Goal: Transaction & Acquisition: Book appointment/travel/reservation

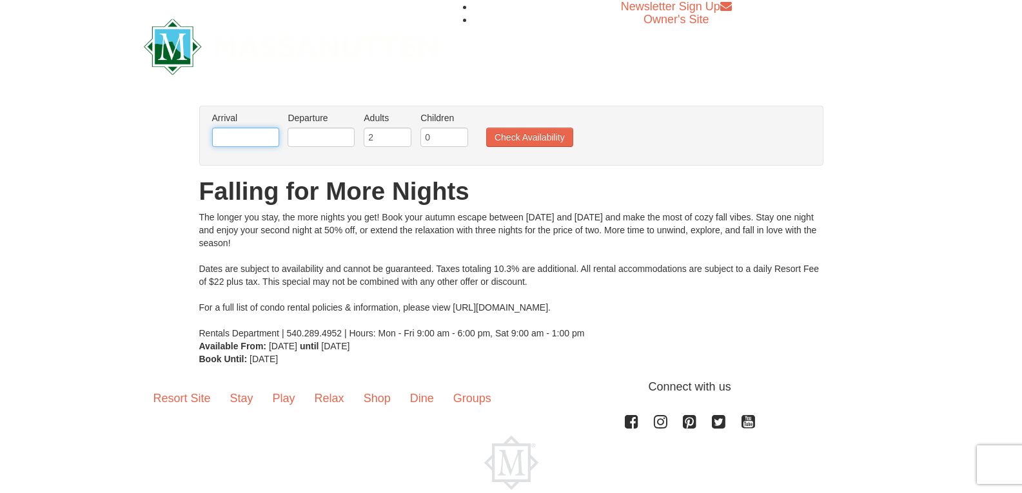
click at [275, 139] on input "text" at bounding box center [245, 137] width 67 height 19
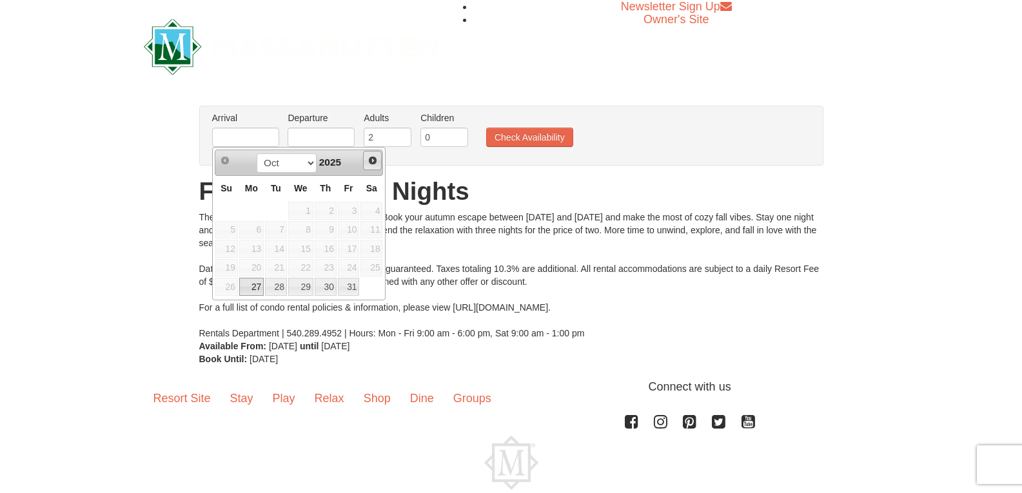
click at [372, 164] on span "Next" at bounding box center [373, 160] width 10 height 10
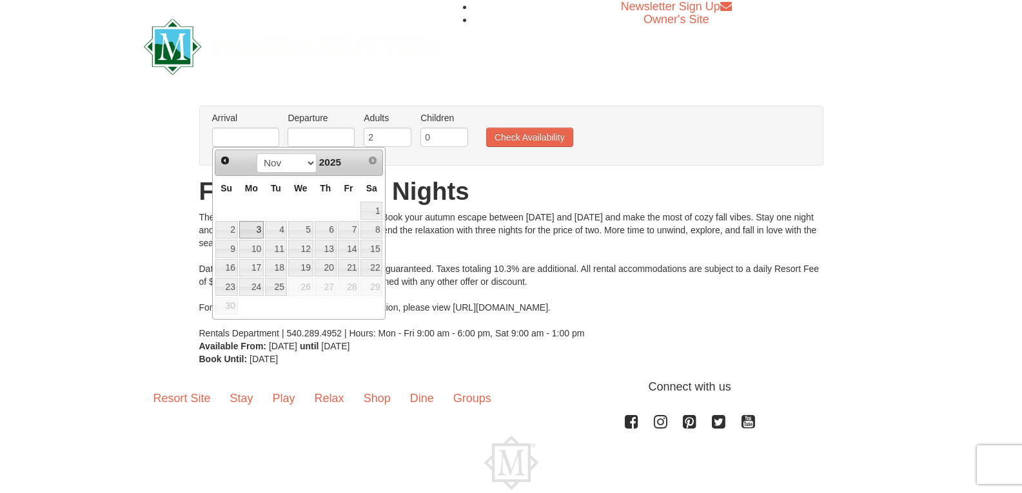
click at [252, 230] on link "3" at bounding box center [251, 230] width 25 height 18
type input "11/03/2025"
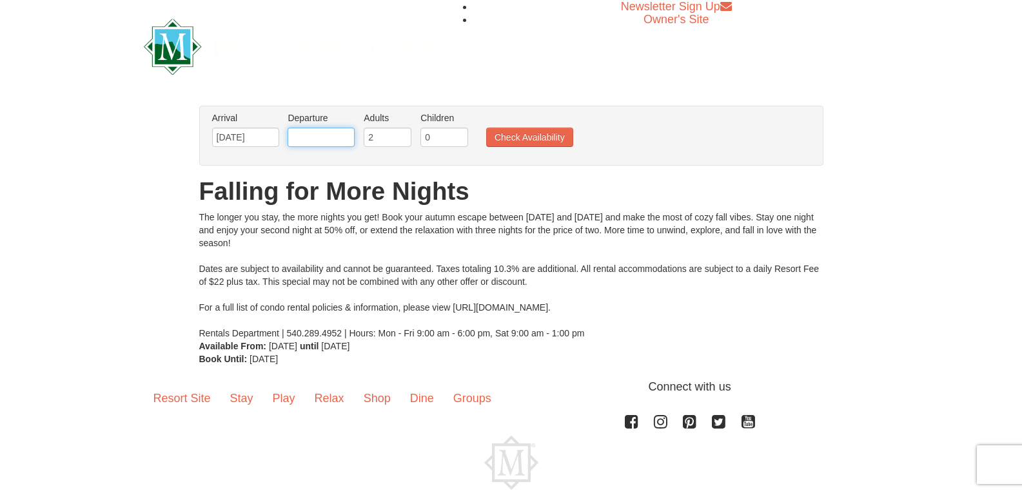
click at [315, 138] on input "text" at bounding box center [321, 137] width 67 height 19
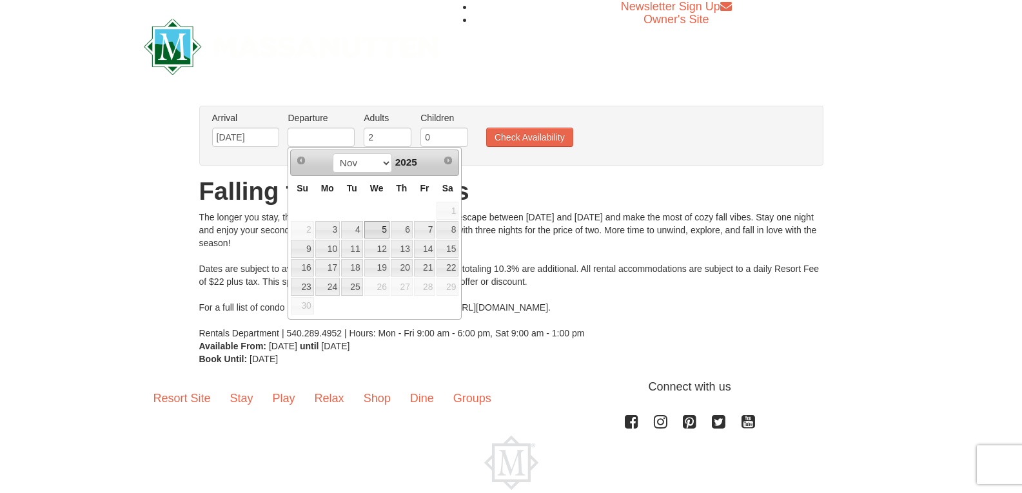
click at [379, 228] on link "5" at bounding box center [376, 230] width 25 height 18
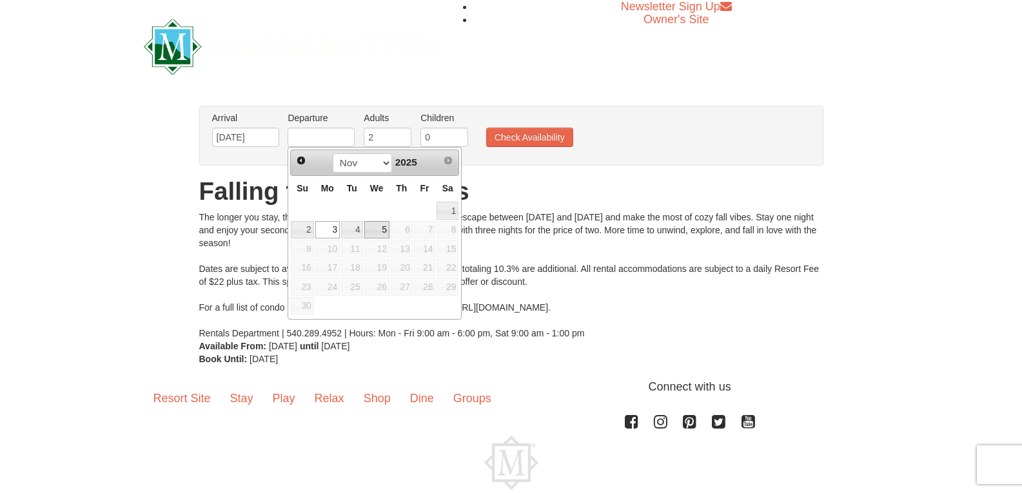
type input "11/05/2025"
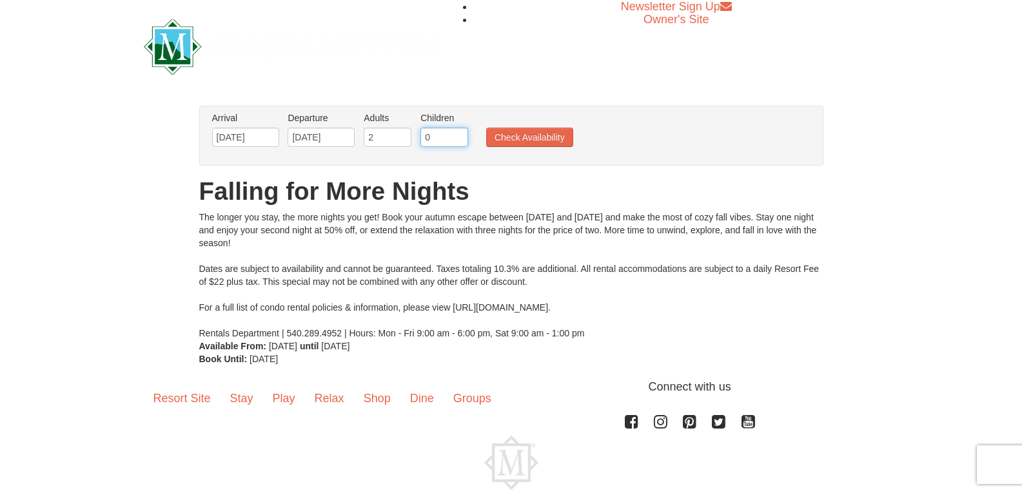
click at [462, 140] on input "0" at bounding box center [445, 137] width 48 height 19
click at [460, 134] on input "1" at bounding box center [445, 137] width 48 height 19
type input "2"
click at [460, 134] on input "2" at bounding box center [445, 137] width 48 height 19
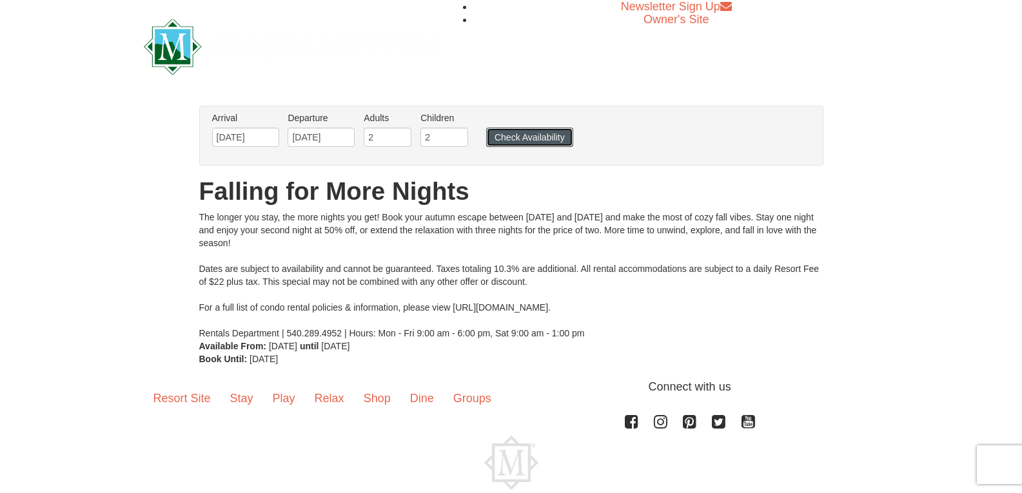
click at [506, 138] on button "Check Availability" at bounding box center [529, 137] width 87 height 19
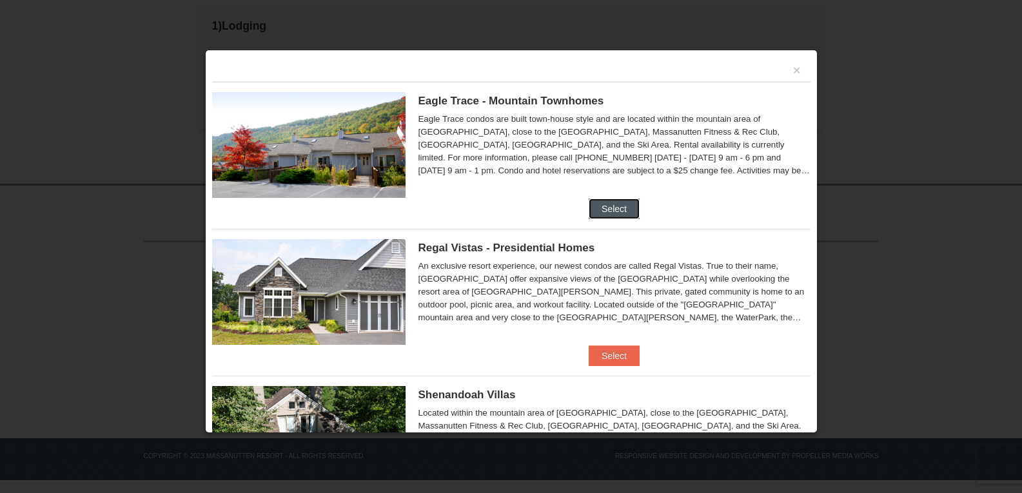
click at [626, 201] on button "Select" at bounding box center [614, 209] width 51 height 21
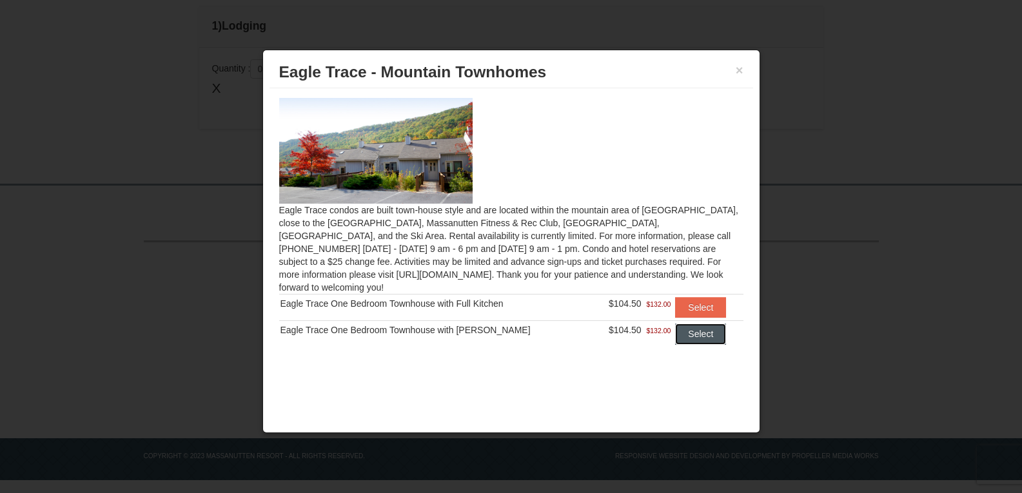
click at [693, 324] on button "Select" at bounding box center [700, 334] width 51 height 21
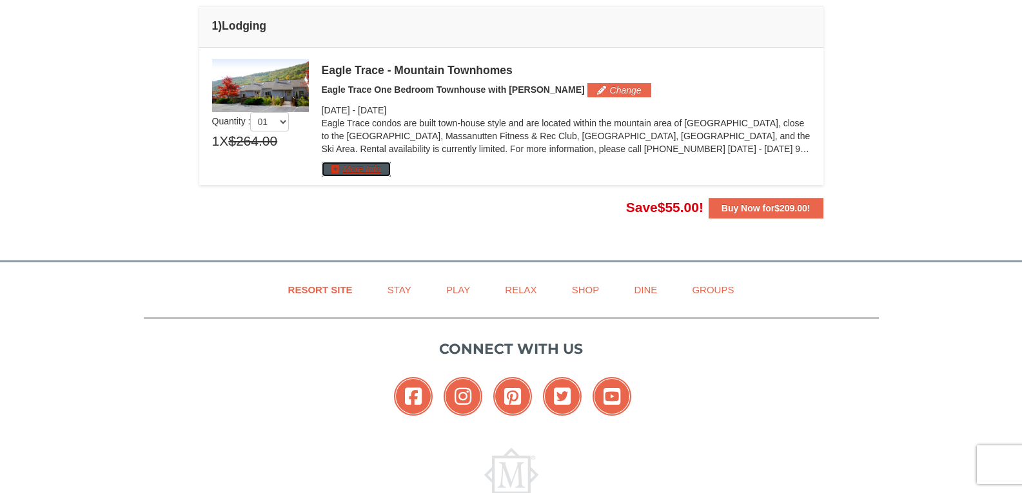
click at [370, 166] on button "More Info" at bounding box center [356, 169] width 69 height 14
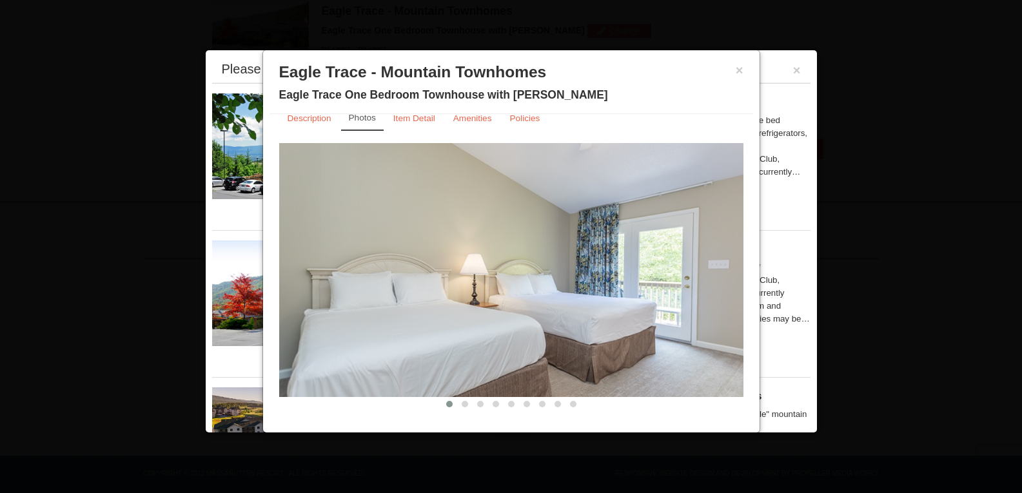
scroll to position [28, 0]
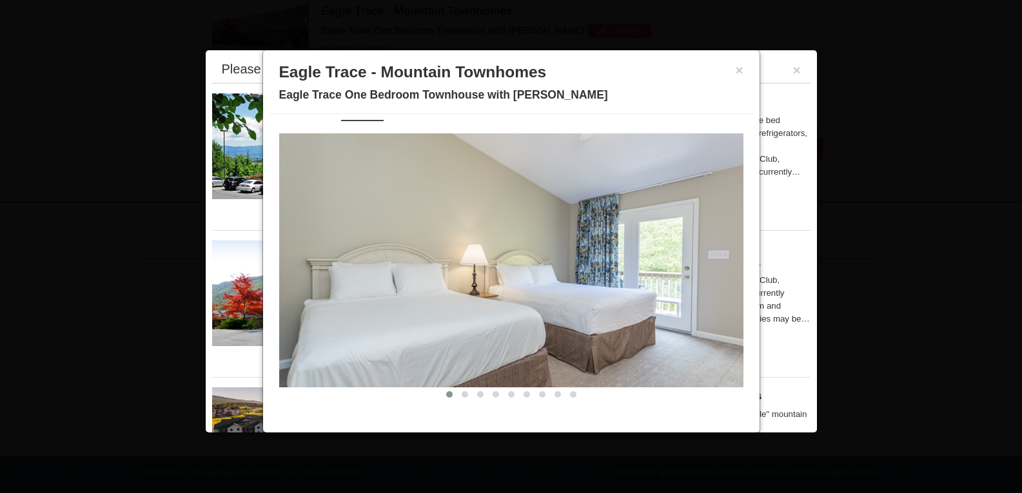
click at [707, 279] on img at bounding box center [511, 261] width 464 height 254
click at [462, 392] on span at bounding box center [465, 395] width 6 height 6
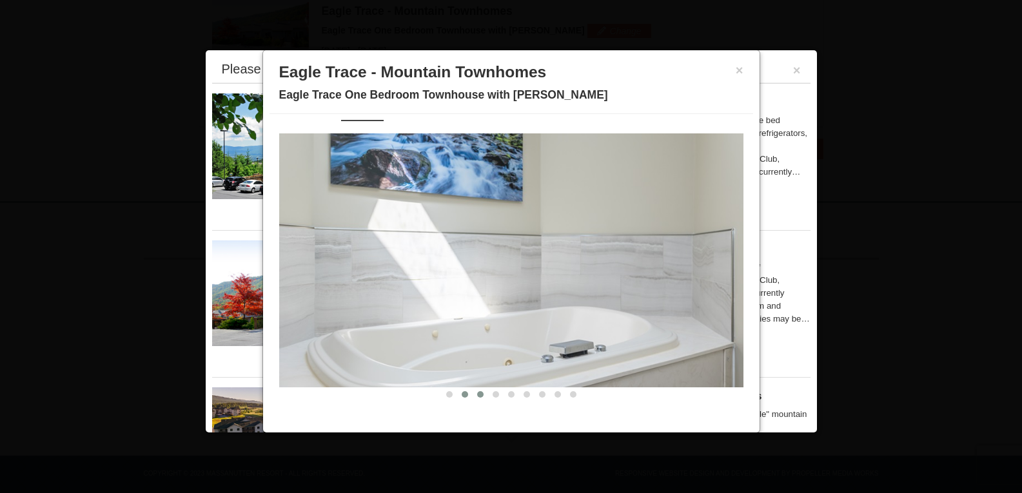
click at [473, 399] on button at bounding box center [480, 394] width 15 height 13
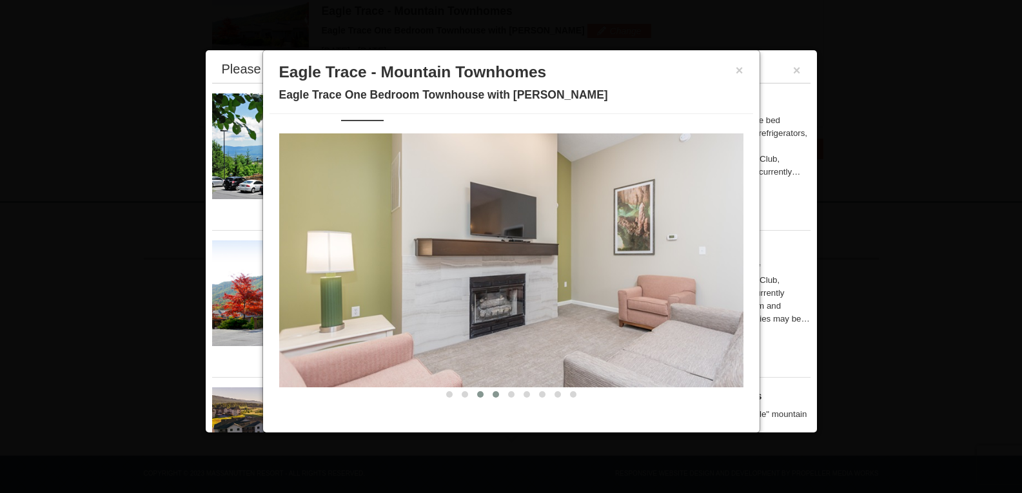
click at [493, 392] on span at bounding box center [496, 395] width 6 height 6
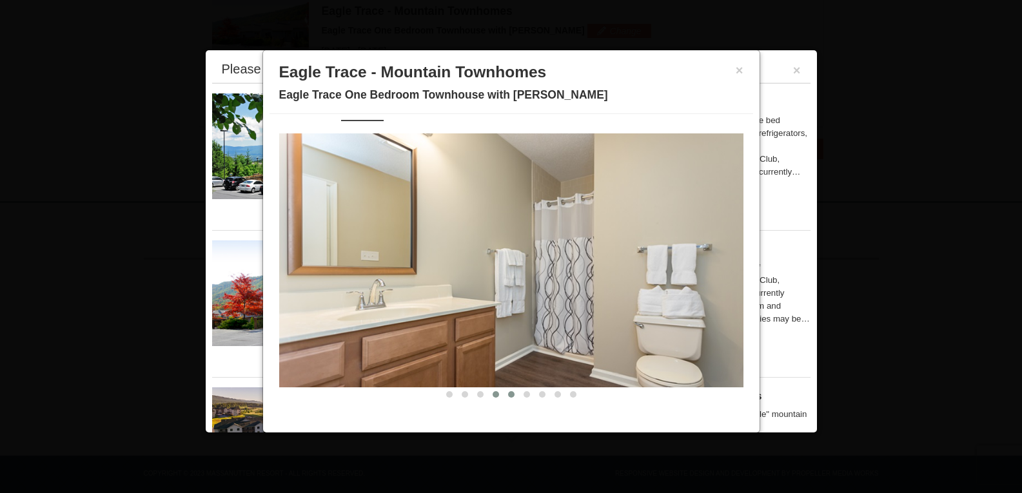
click at [508, 393] on span at bounding box center [511, 395] width 6 height 6
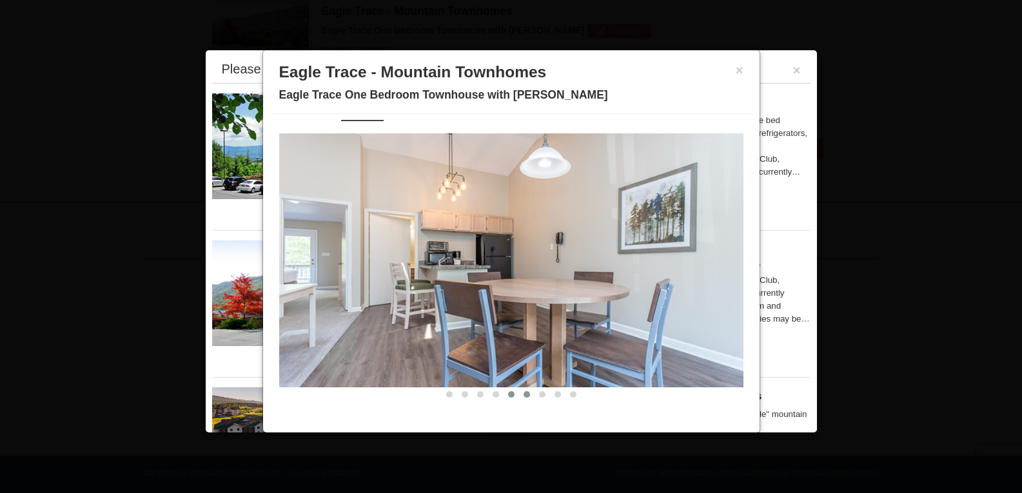
click at [527, 396] on button at bounding box center [526, 394] width 15 height 13
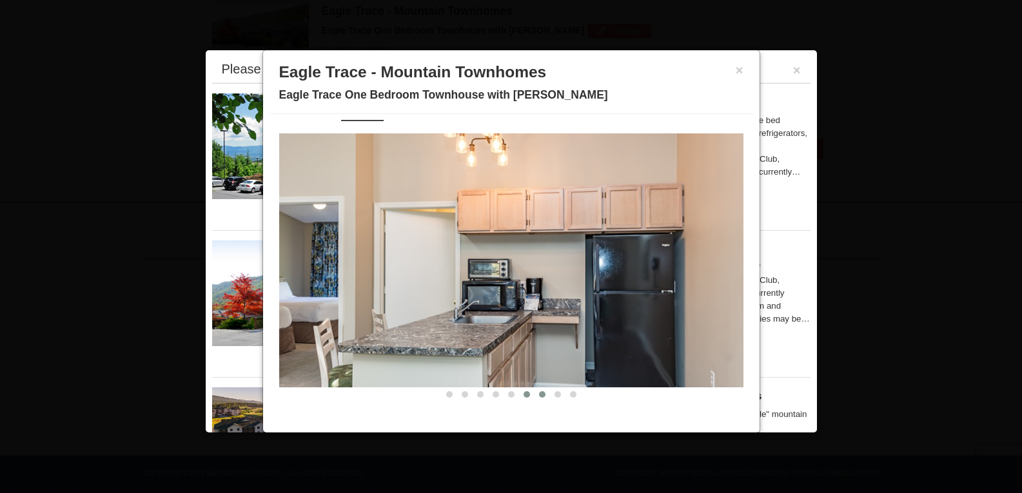
click at [535, 397] on button at bounding box center [542, 394] width 15 height 13
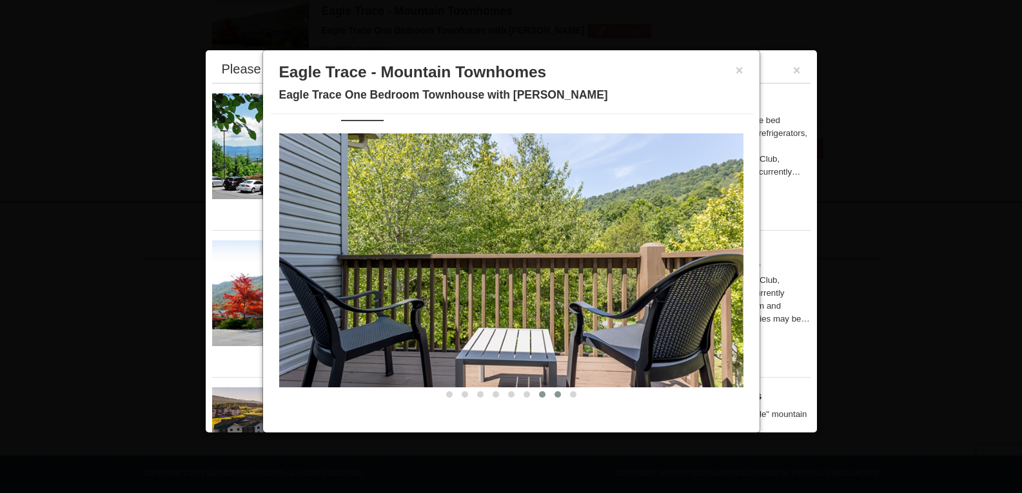
click at [555, 395] on span at bounding box center [558, 395] width 6 height 6
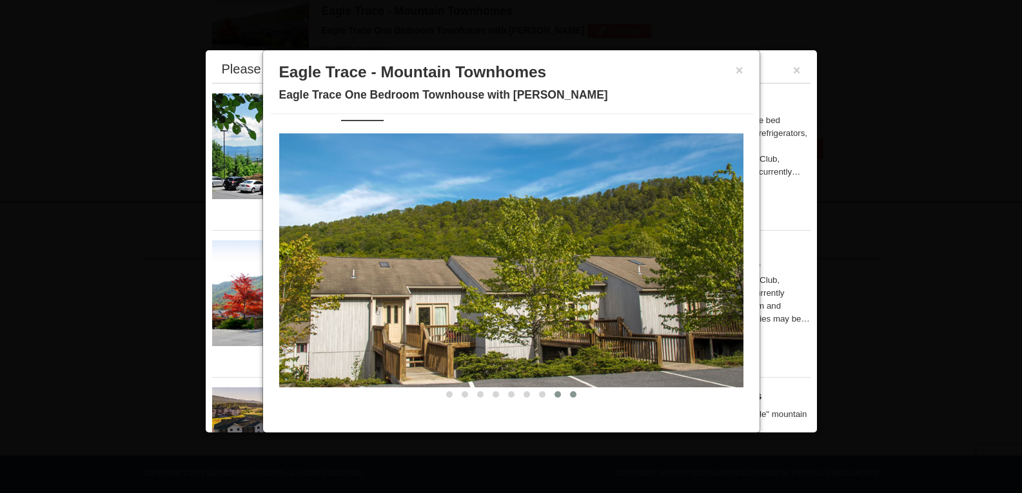
click at [570, 395] on span at bounding box center [573, 395] width 6 height 6
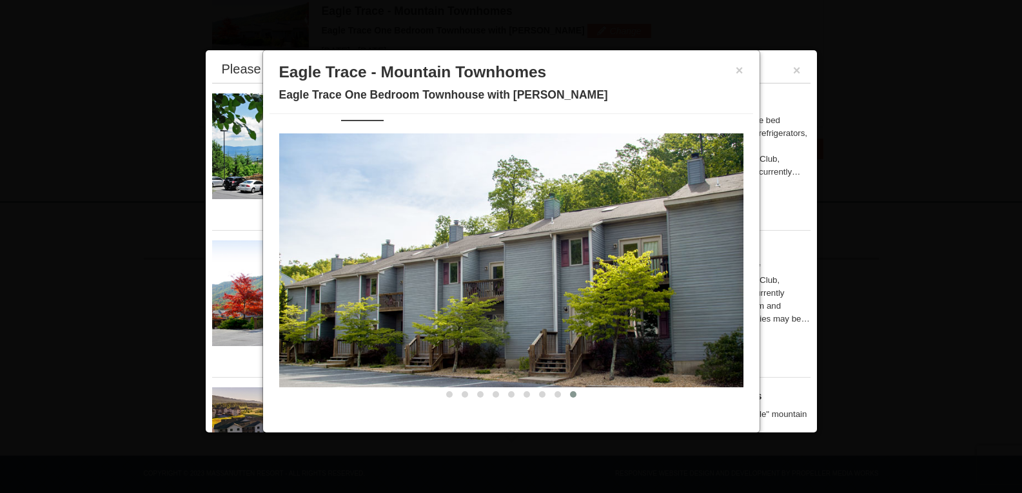
click at [732, 76] on h3 "Eagle Trace - Mountain Townhomes" at bounding box center [511, 72] width 464 height 19
click at [738, 71] on button "×" at bounding box center [740, 70] width 8 height 13
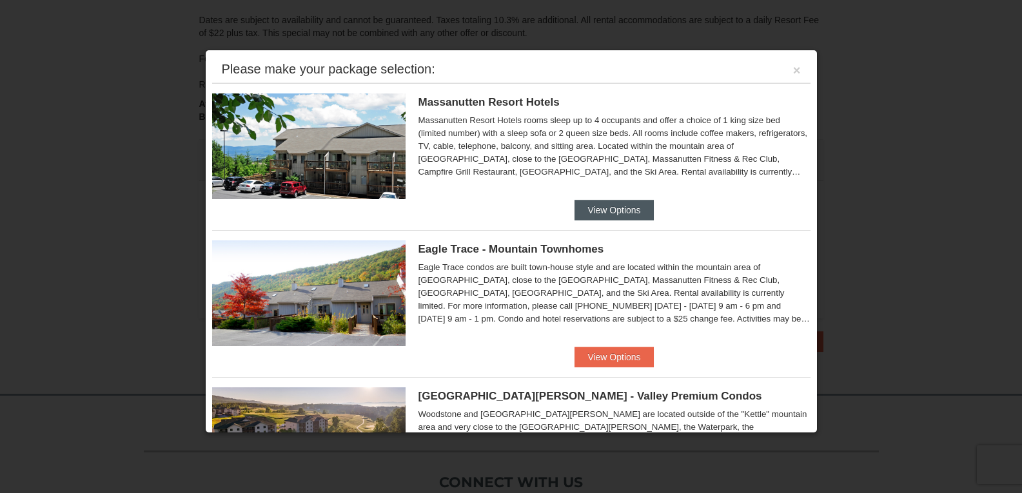
scroll to position [217, 0]
click at [330, 293] on img at bounding box center [309, 294] width 194 height 106
click at [793, 72] on button "×" at bounding box center [797, 70] width 8 height 13
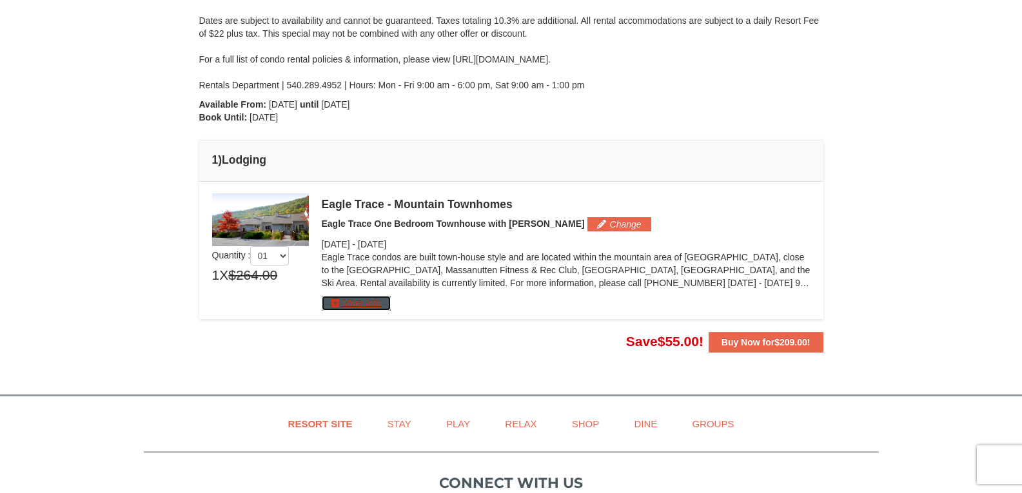
click at [368, 310] on button "More Info" at bounding box center [356, 303] width 69 height 14
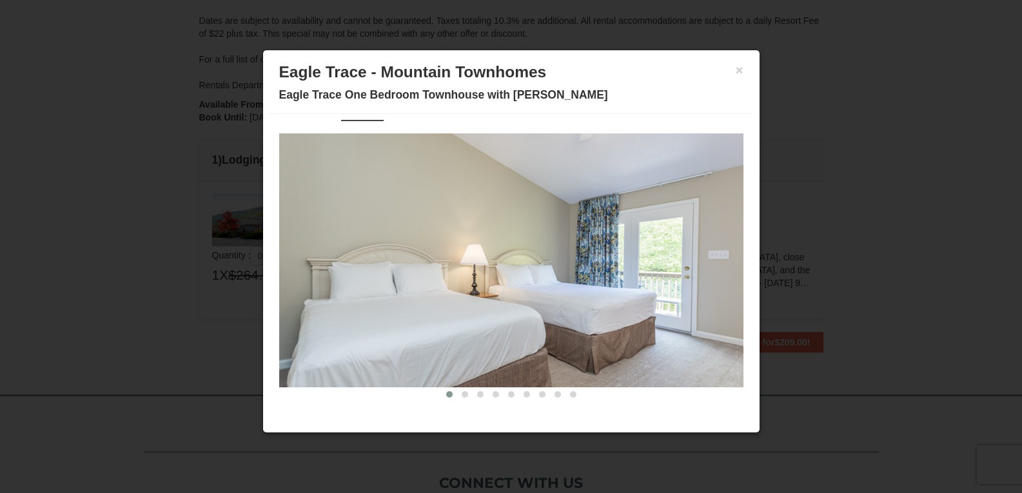
scroll to position [0, 0]
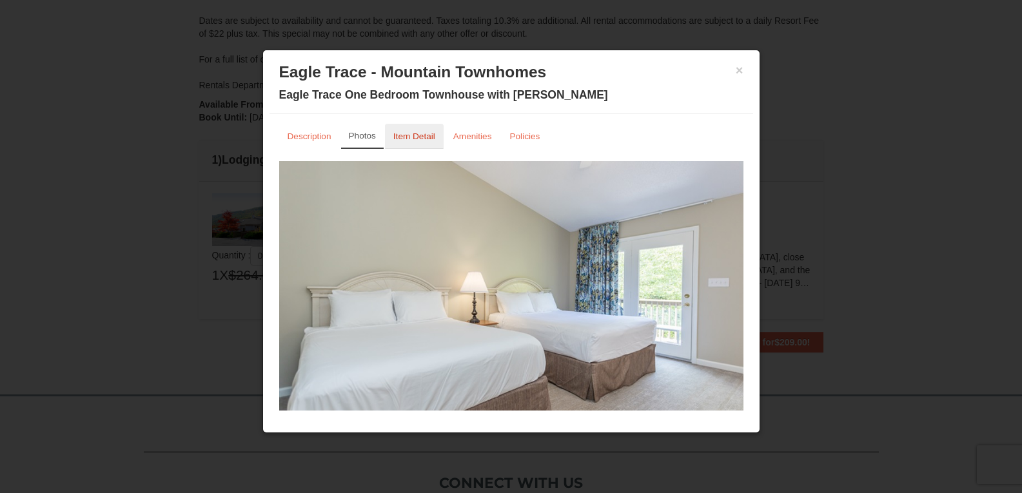
click at [437, 135] on link "Item Detail" at bounding box center [414, 136] width 59 height 25
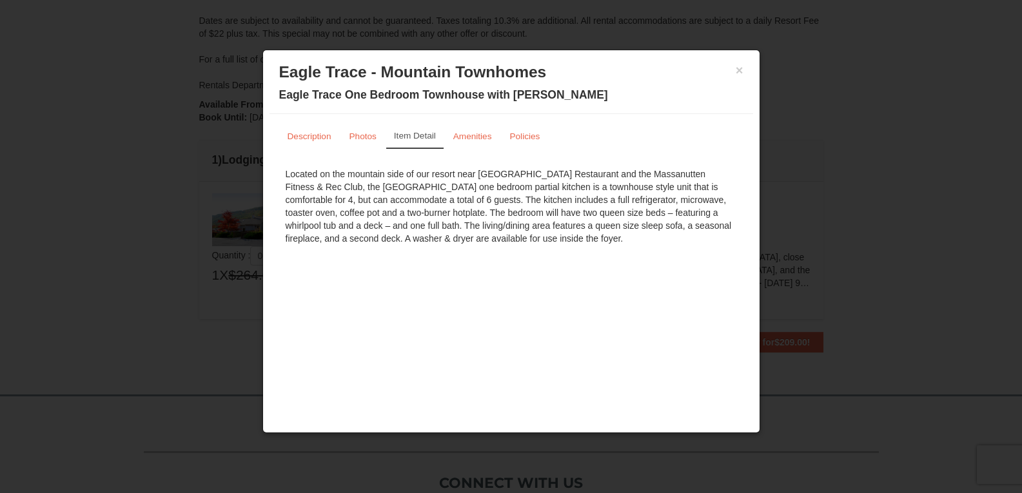
click at [744, 66] on div "× Eagle Trace - Mountain Townhomes Eagle Trace One Bedroom Townhouse with Jacuz…" at bounding box center [512, 85] width 484 height 57
click at [741, 69] on button "×" at bounding box center [740, 70] width 8 height 13
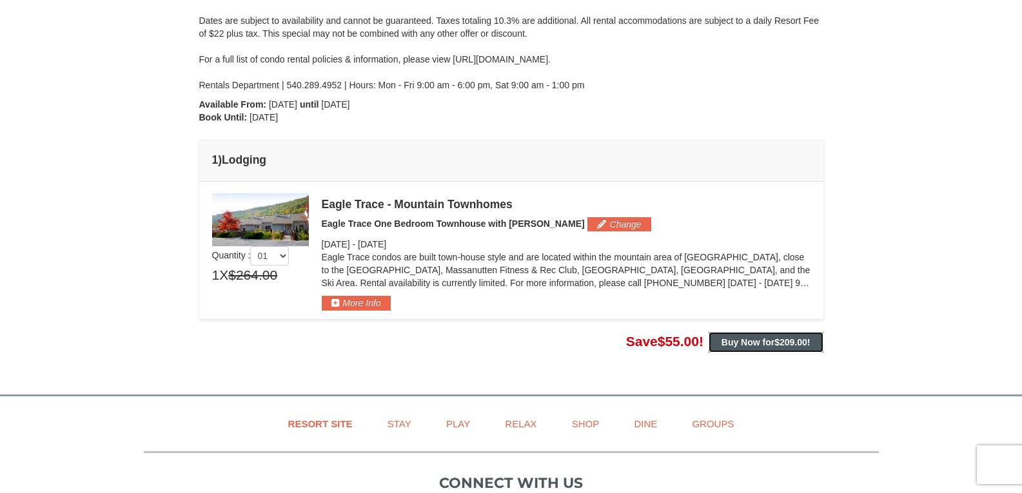
click at [759, 339] on strong "Buy Now for $209.00 !" at bounding box center [766, 342] width 89 height 10
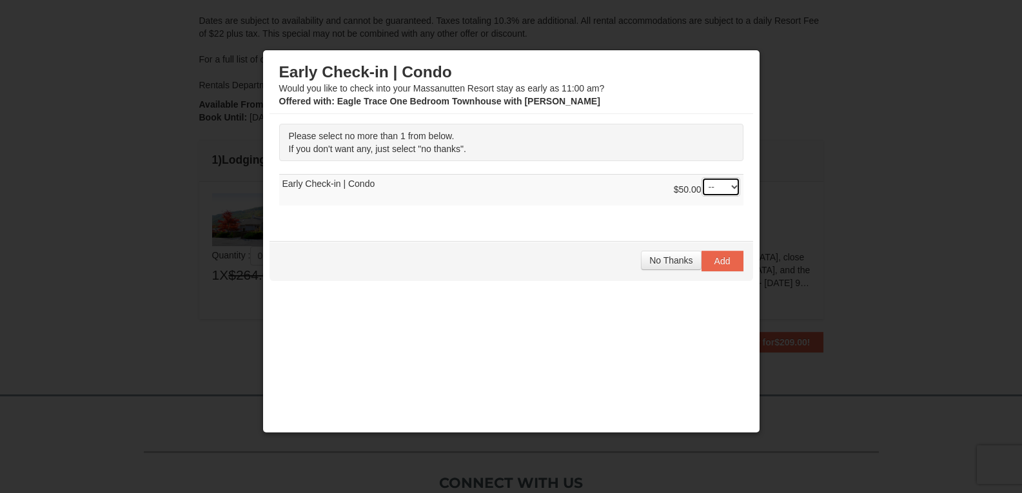
click at [720, 191] on select "-- 01" at bounding box center [721, 186] width 39 height 19
select select "1"
click at [702, 177] on select "-- 01" at bounding box center [721, 186] width 39 height 19
click at [715, 256] on span "Add" at bounding box center [723, 261] width 16 height 10
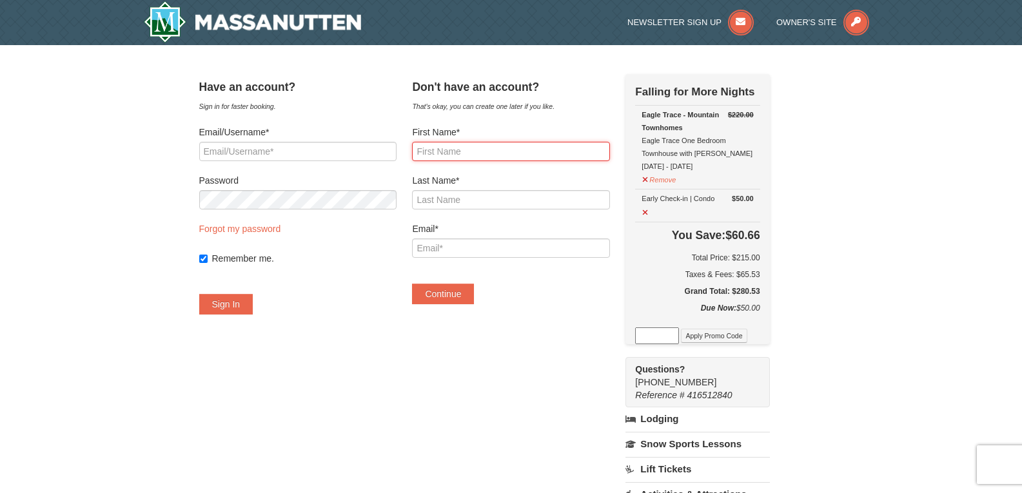
click at [484, 154] on input "First Name*" at bounding box center [510, 151] width 197 height 19
type input "Krista"
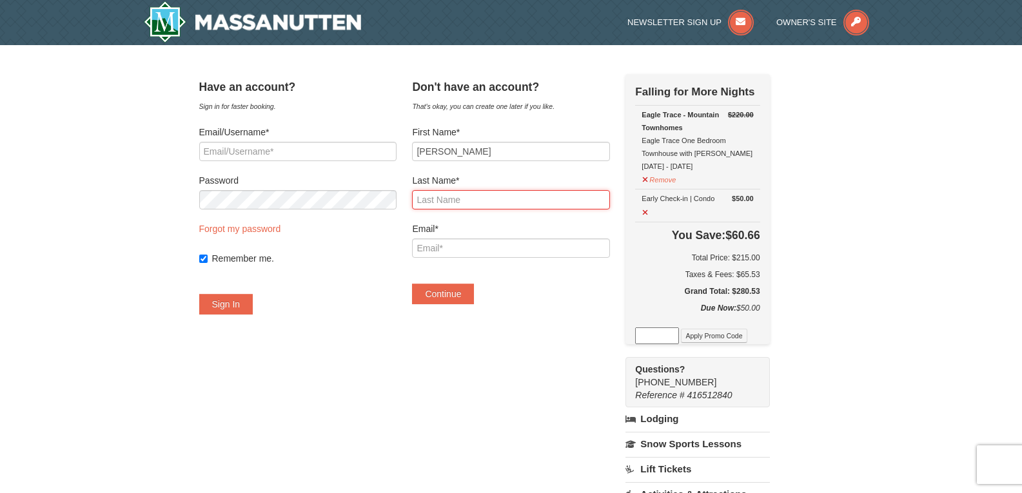
type input "Leach"
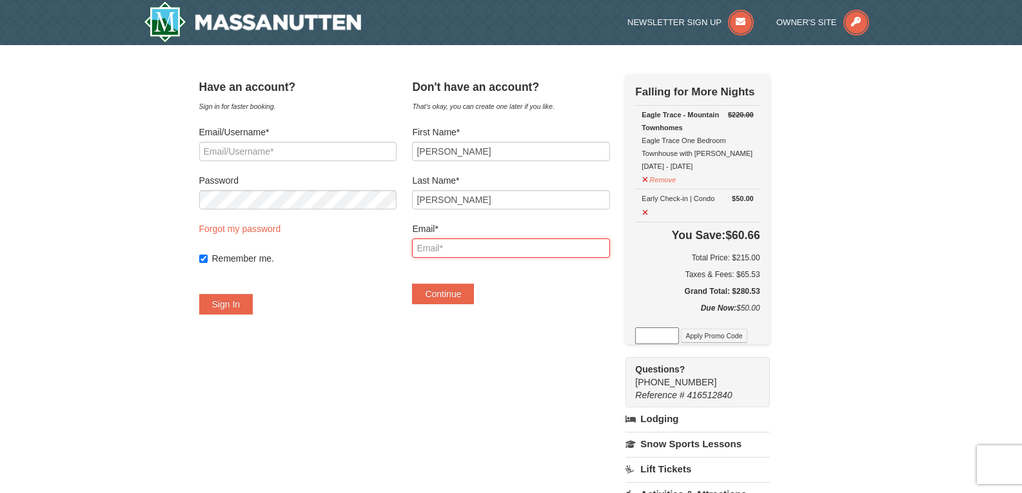
type input "leachkj19@gmail.com"
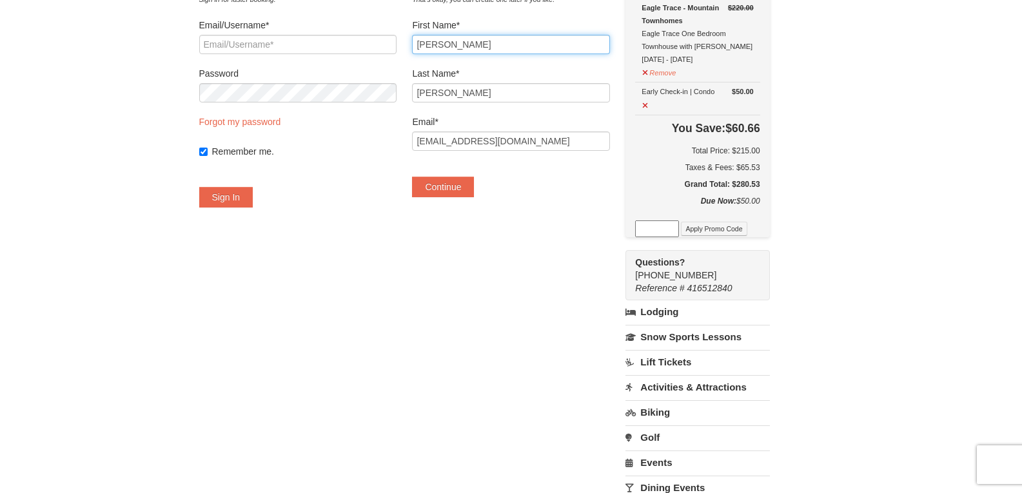
scroll to position [129, 0]
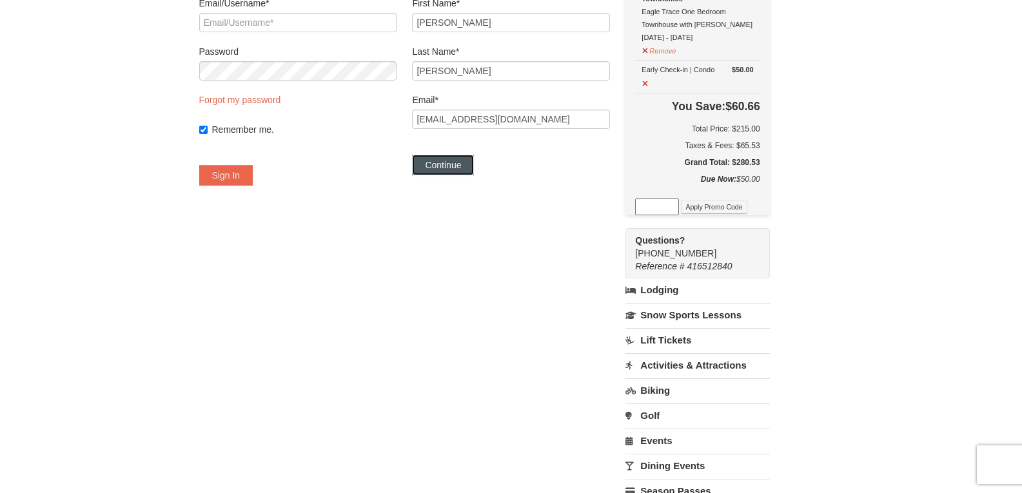
drag, startPoint x: 485, startPoint y: 166, endPoint x: 543, endPoint y: 176, distance: 58.9
click at [474, 166] on button "Continue" at bounding box center [443, 165] width 62 height 21
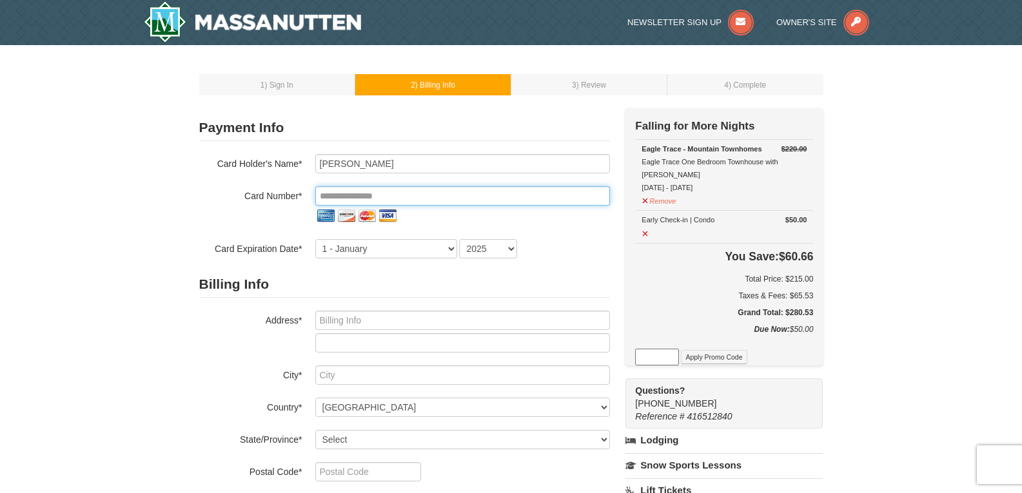
click at [440, 192] on input "tel" at bounding box center [462, 195] width 295 height 19
type input "**********"
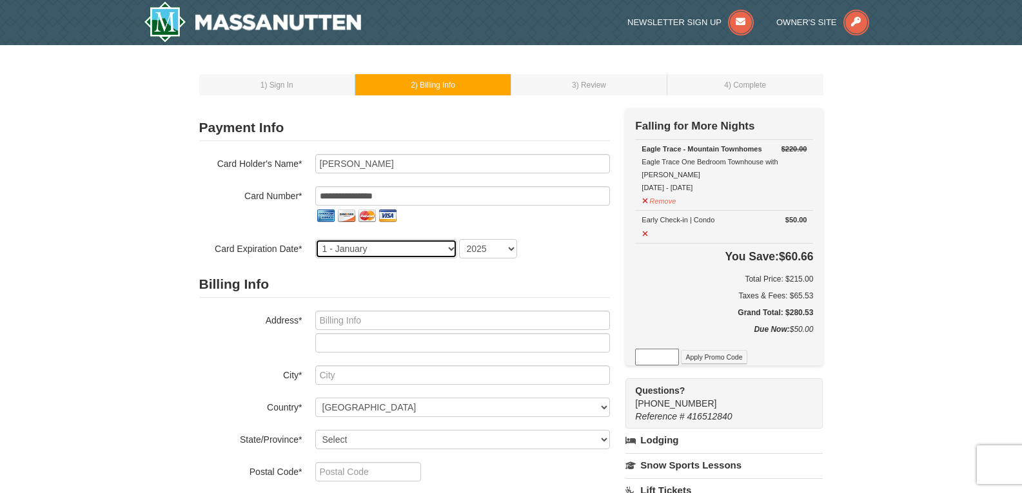
select select "8"
select select "2029"
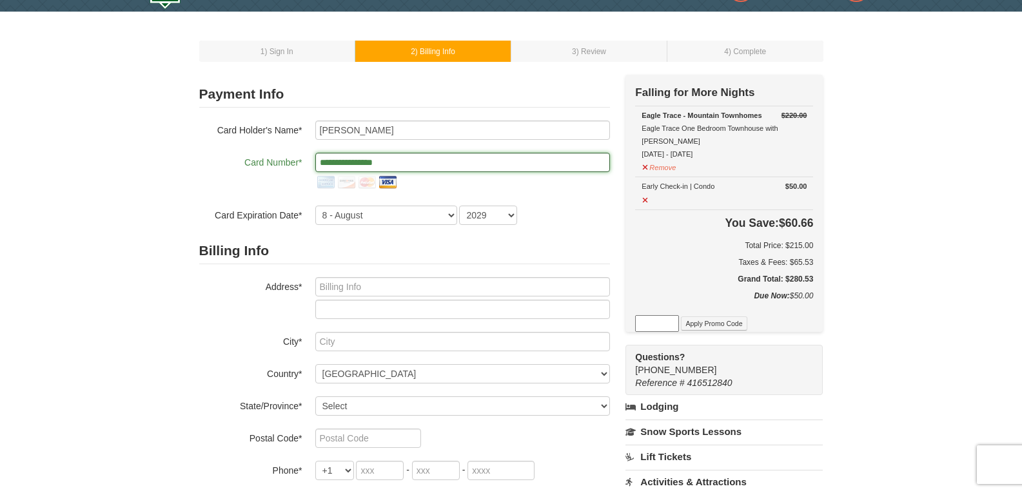
scroll to position [65, 0]
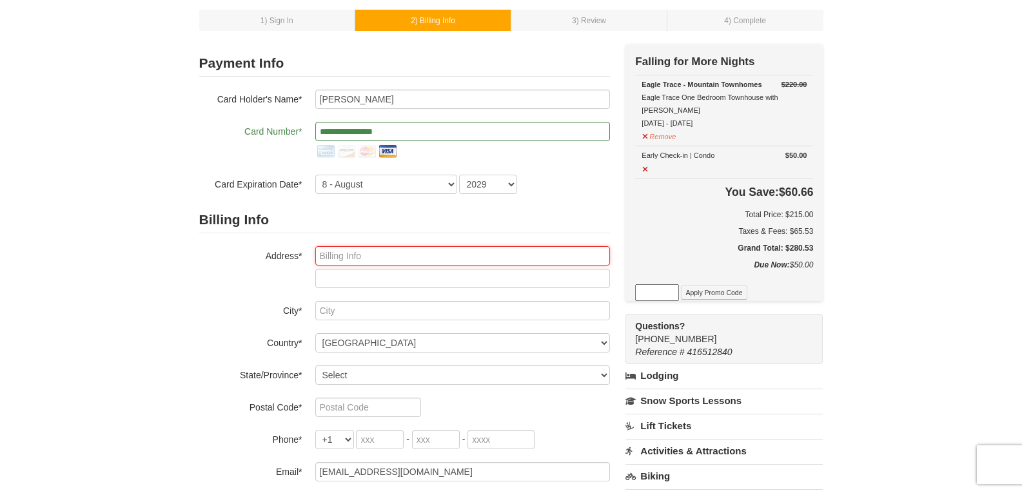
click at [485, 255] on input "text" at bounding box center [462, 255] width 295 height 19
type input "[STREET_ADDRESS][PERSON_NAME]"
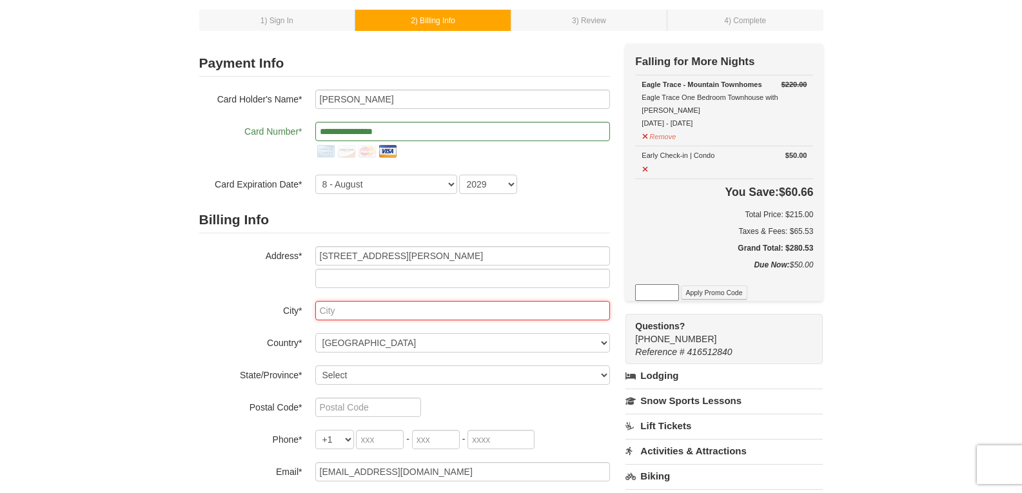
type input "Hammonton"
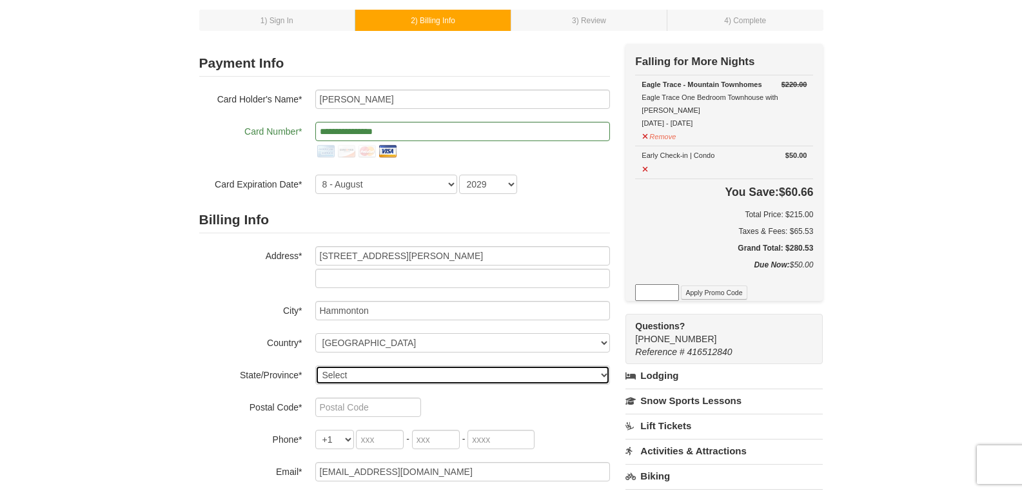
select select "NJ"
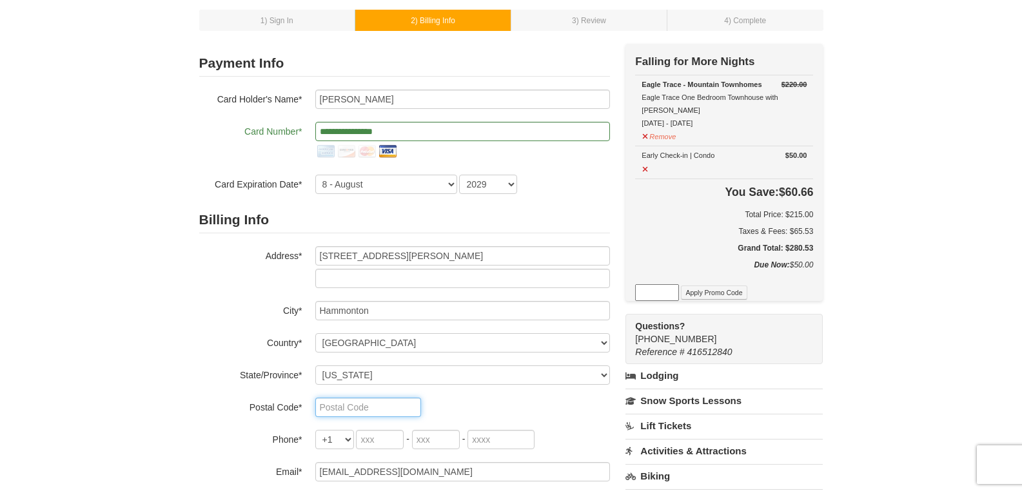
type input "08037"
type input "609"
type input "377"
type input "7072"
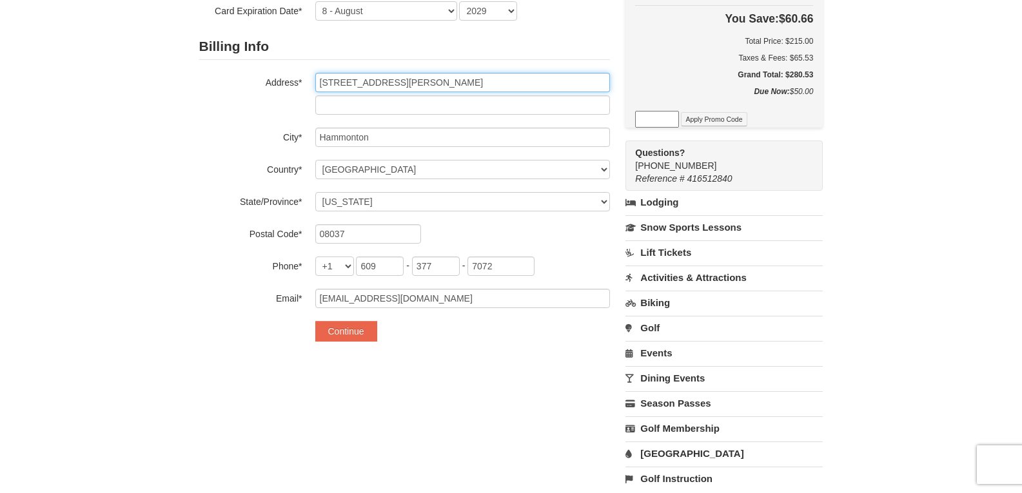
scroll to position [258, 0]
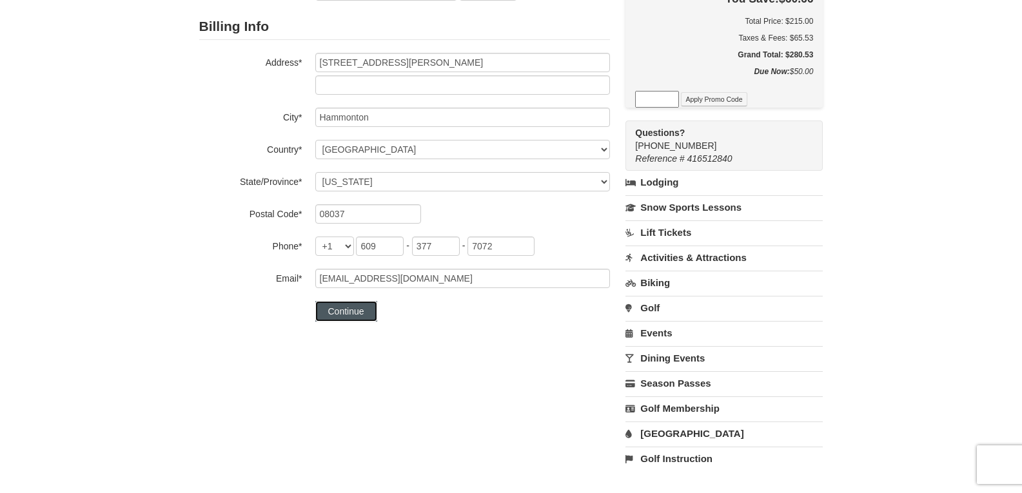
click at [350, 313] on button "Continue" at bounding box center [346, 311] width 62 height 21
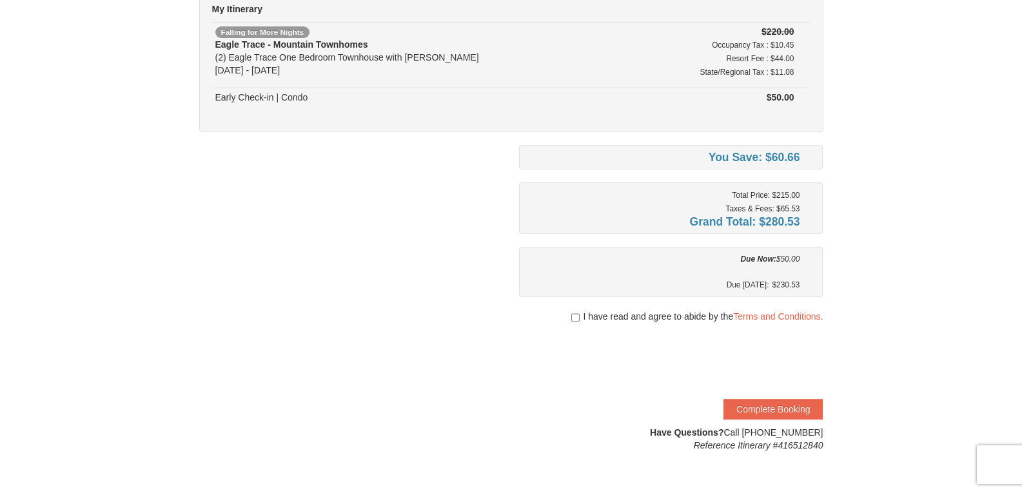
scroll to position [129, 0]
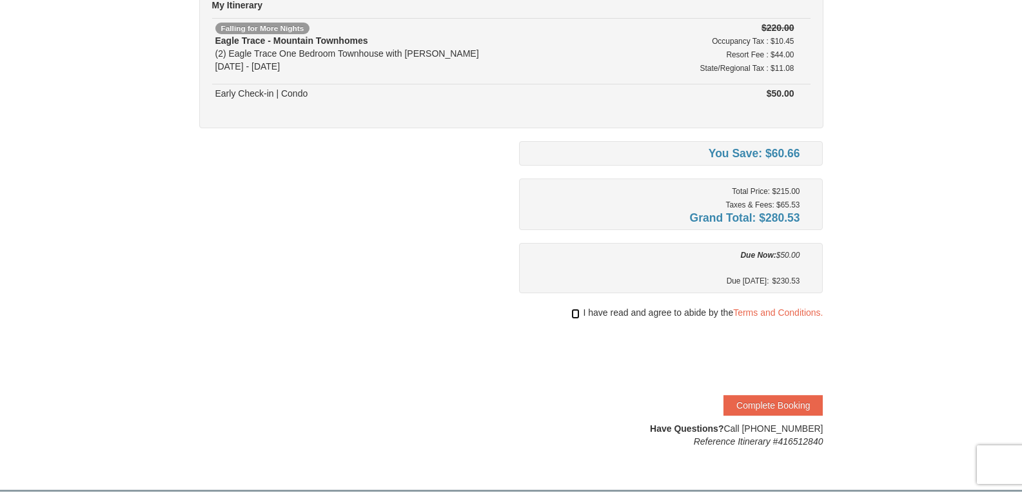
click at [574, 315] on input "checkbox" at bounding box center [576, 314] width 8 height 10
checkbox input "true"
click at [793, 406] on button "Complete Booking" at bounding box center [773, 405] width 99 height 21
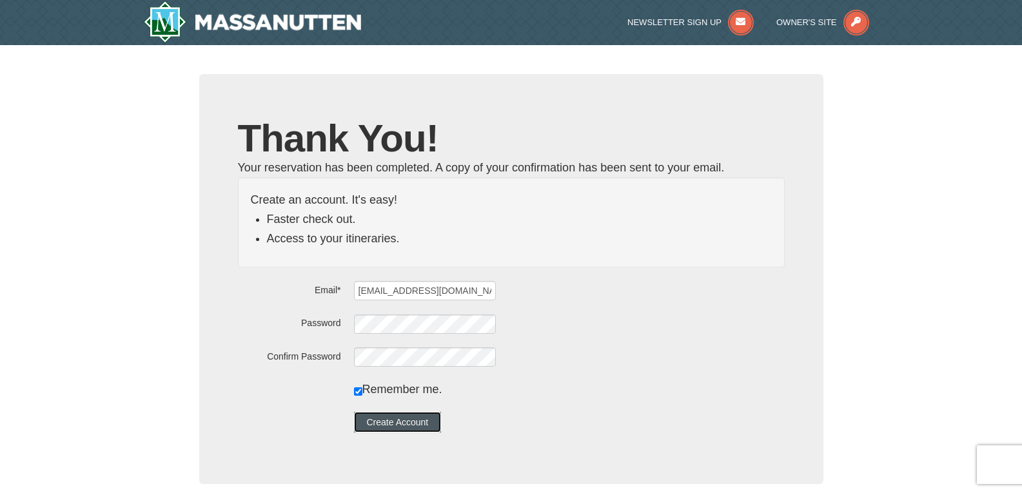
click at [403, 425] on button "Create Account" at bounding box center [398, 422] width 88 height 21
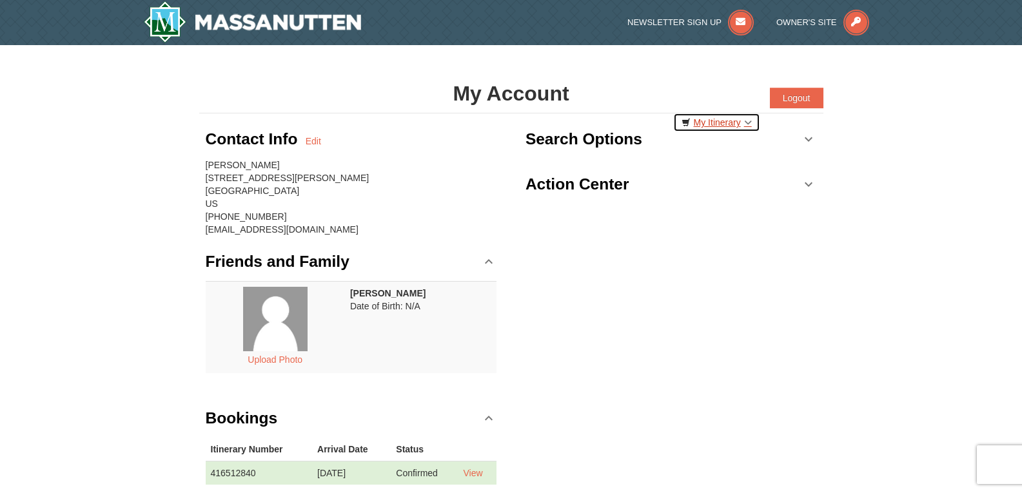
click at [734, 119] on link "My Itinerary" at bounding box center [716, 122] width 87 height 19
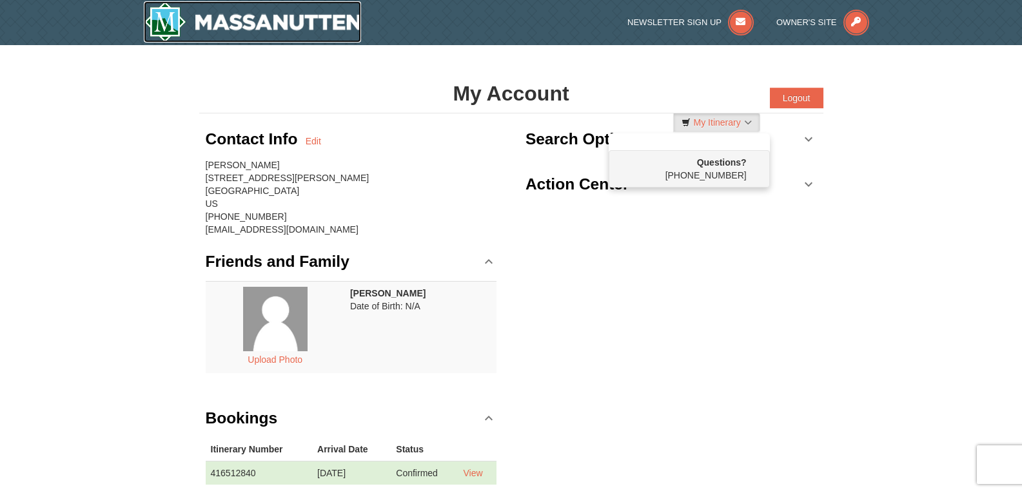
drag, startPoint x: 350, startPoint y: 26, endPoint x: 357, endPoint y: 24, distance: 6.9
click at [350, 26] on img at bounding box center [253, 21] width 218 height 41
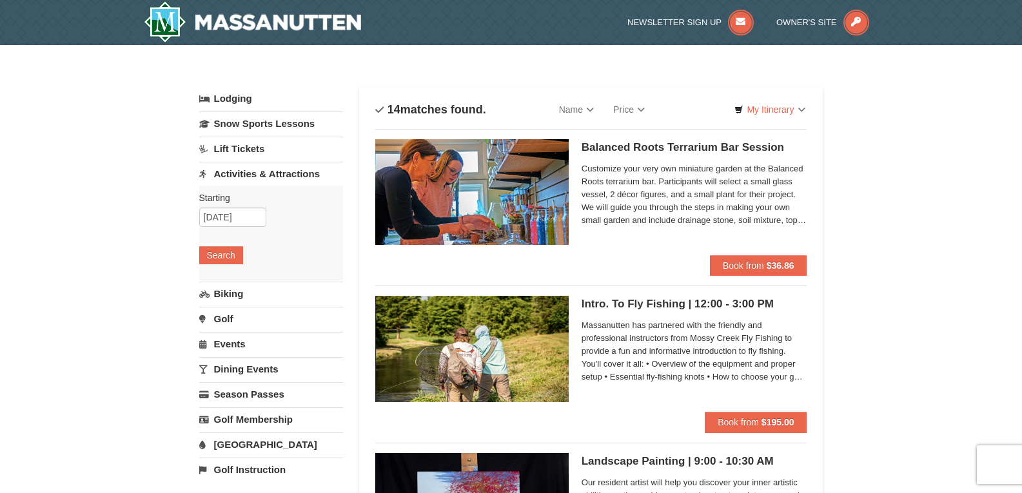
drag, startPoint x: 0, startPoint y: 0, endPoint x: 919, endPoint y: 222, distance: 944.9
drag, startPoint x: 799, startPoint y: 375, endPoint x: 789, endPoint y: 393, distance: 20.2
drag, startPoint x: 789, startPoint y: 393, endPoint x: 912, endPoint y: 464, distance: 142.5
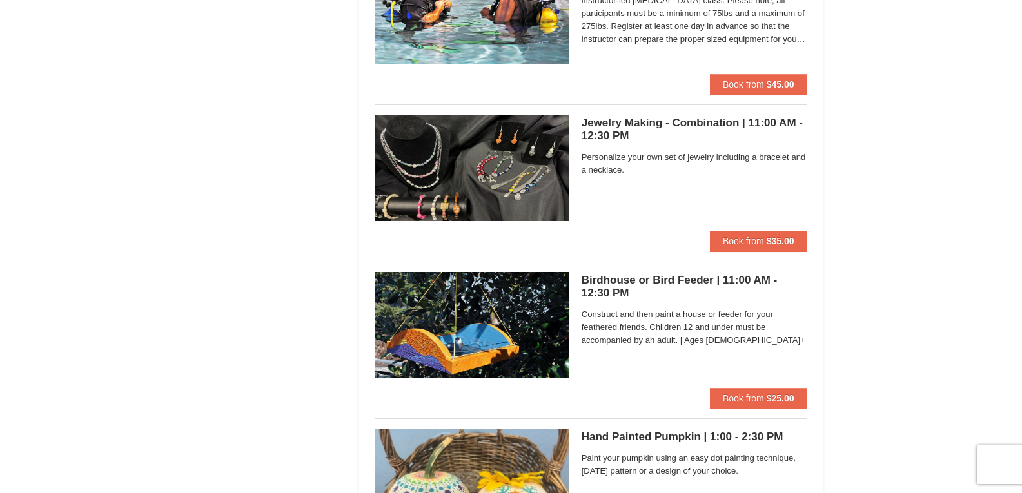
scroll to position [968, 0]
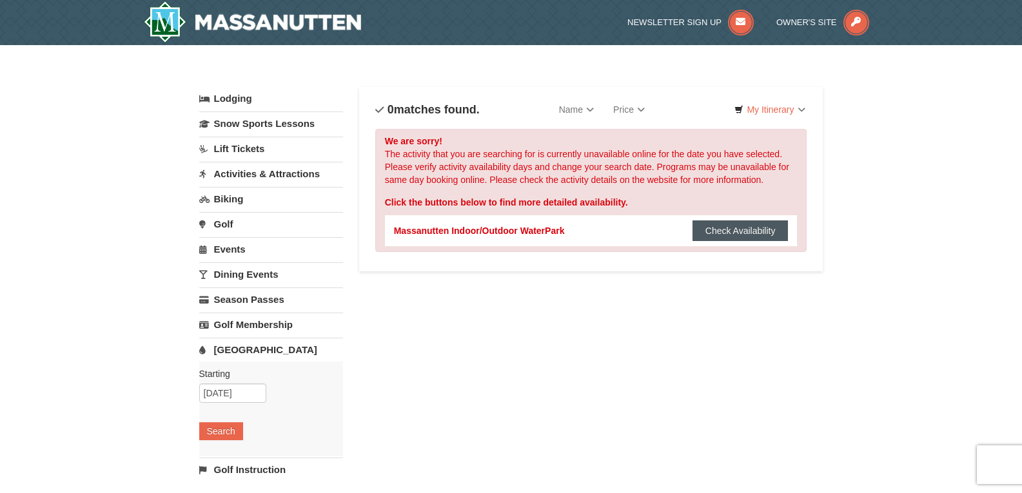
click at [763, 234] on button "Check Availability" at bounding box center [741, 231] width 96 height 21
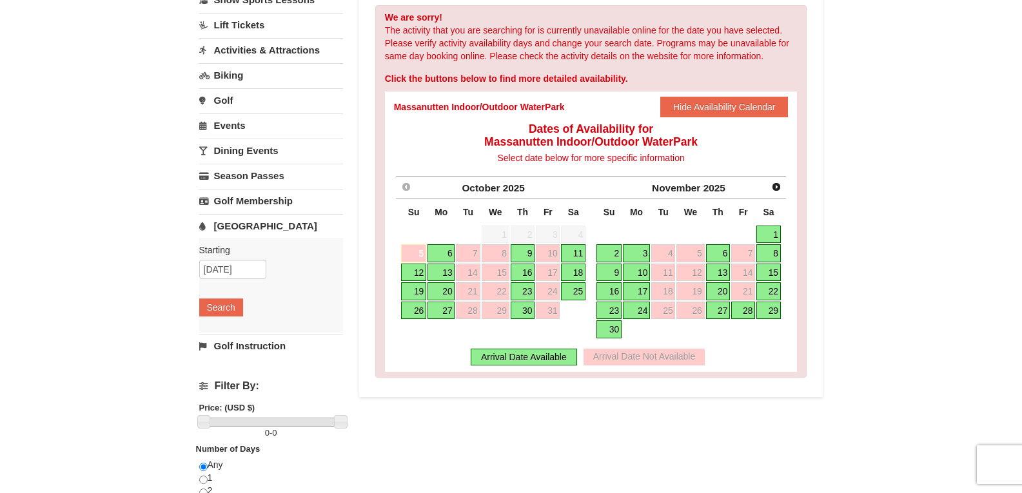
scroll to position [129, 0]
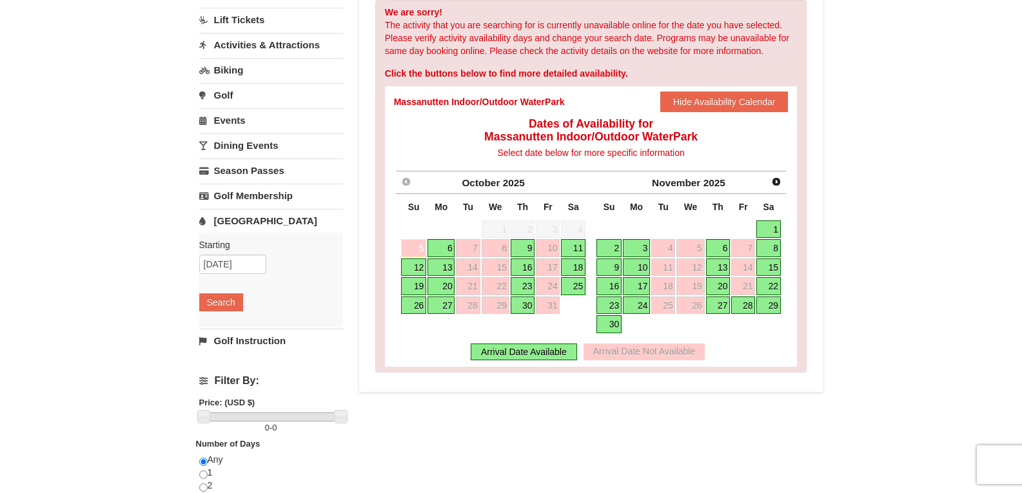
click at [641, 264] on link "10" at bounding box center [636, 268] width 27 height 18
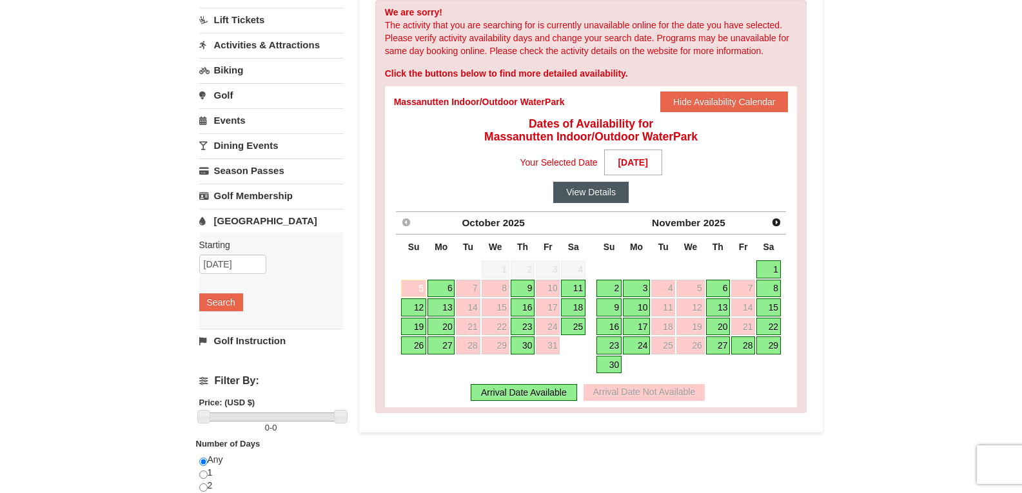
click at [595, 198] on button "View Details" at bounding box center [590, 192] width 75 height 21
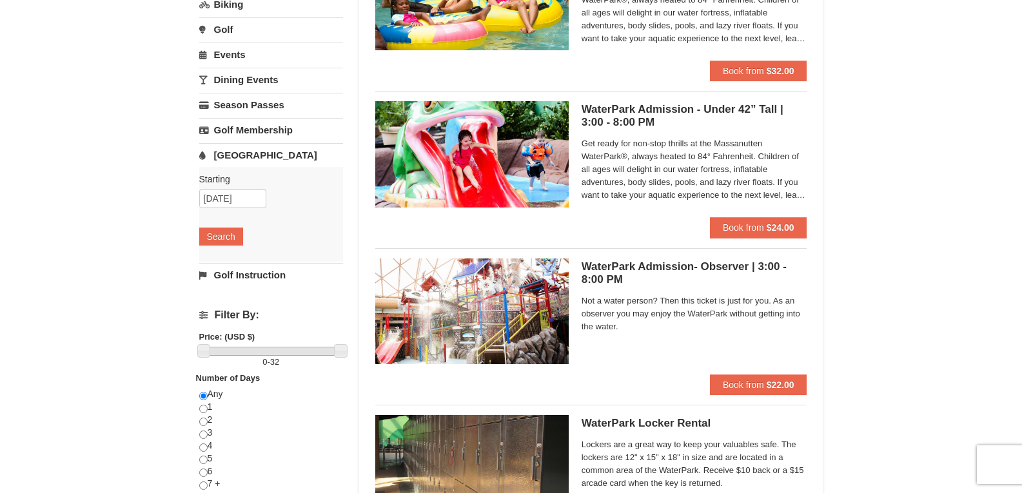
scroll to position [387, 0]
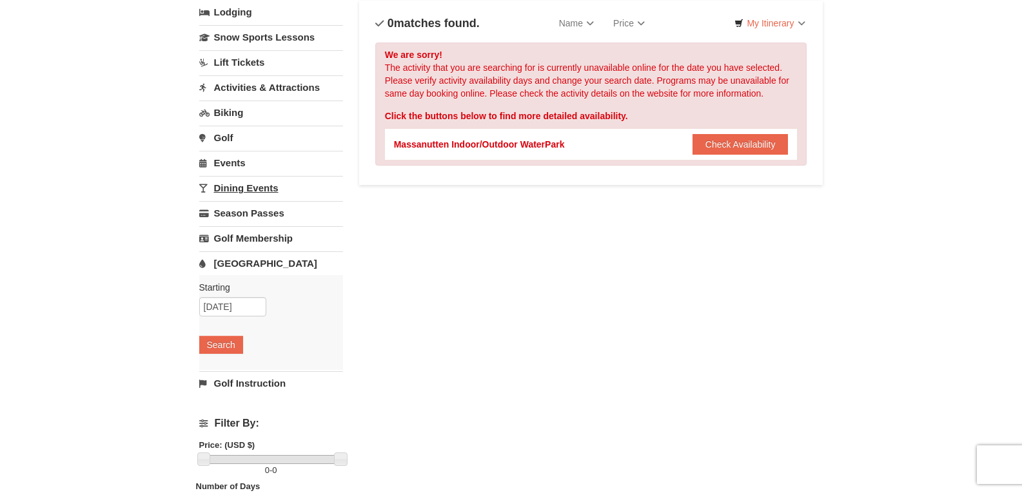
scroll to position [65, 0]
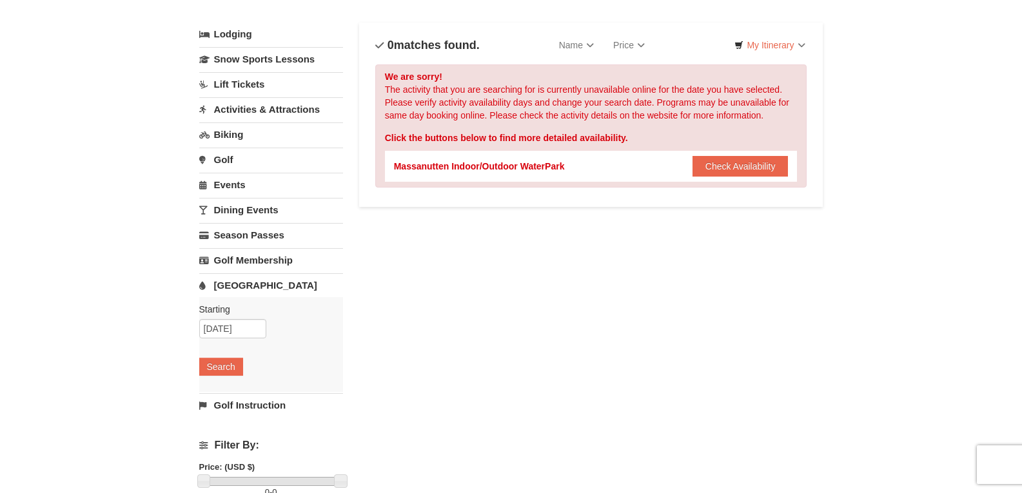
click at [234, 134] on link "Biking" at bounding box center [271, 135] width 144 height 24
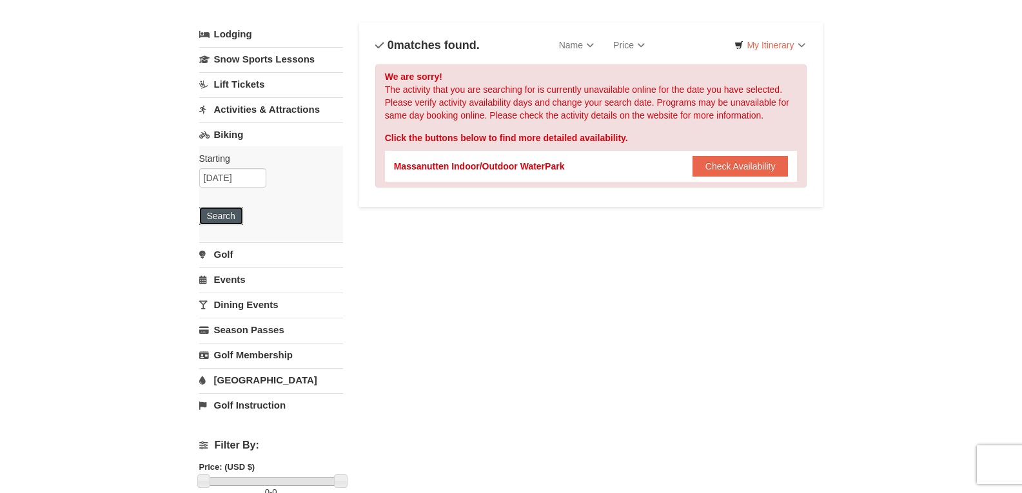
click at [206, 215] on button "Search" at bounding box center [221, 216] width 44 height 18
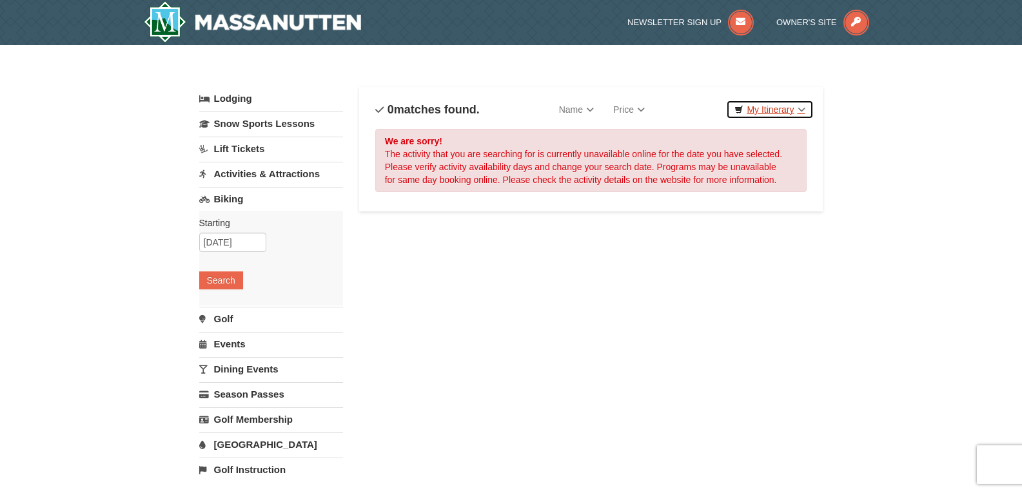
click at [768, 110] on link "My Itinerary" at bounding box center [769, 109] width 87 height 19
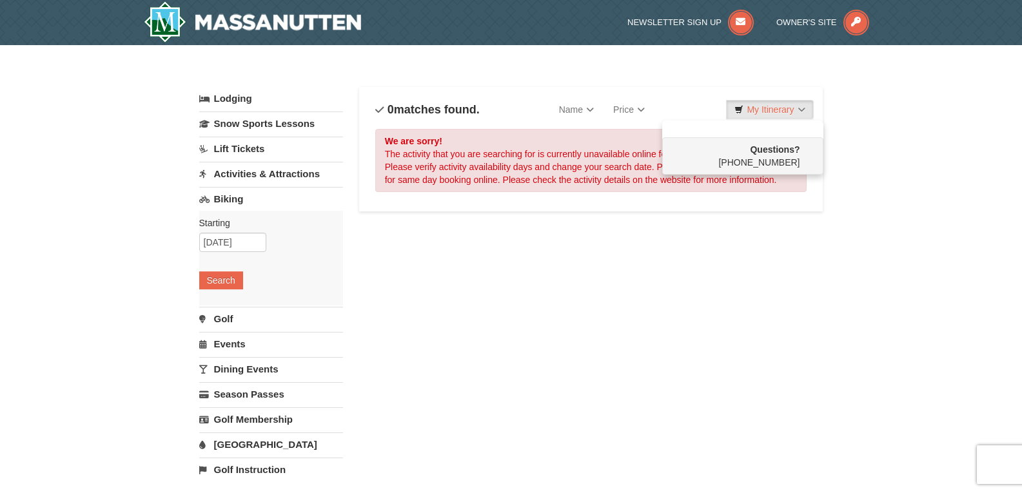
click at [764, 152] on strong "Questions?" at bounding box center [775, 149] width 50 height 10
click at [790, 122] on li "Questions? 1-540-289-9441" at bounding box center [742, 148] width 161 height 54
click at [469, 288] on div "Lodging Arrival Please format dates MM/DD/YYYY Please format dates MM/DD/YYYY 1…" at bounding box center [511, 446] width 624 height 718
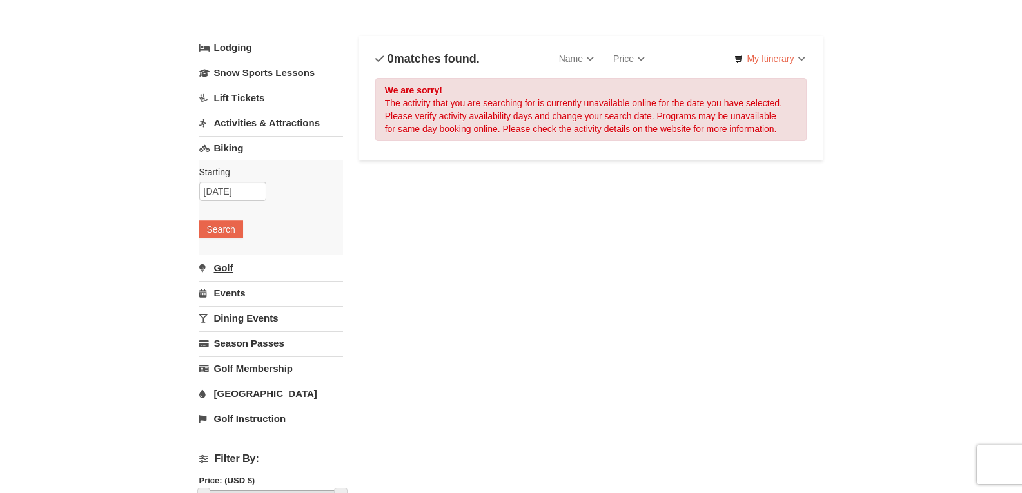
scroll to position [65, 0]
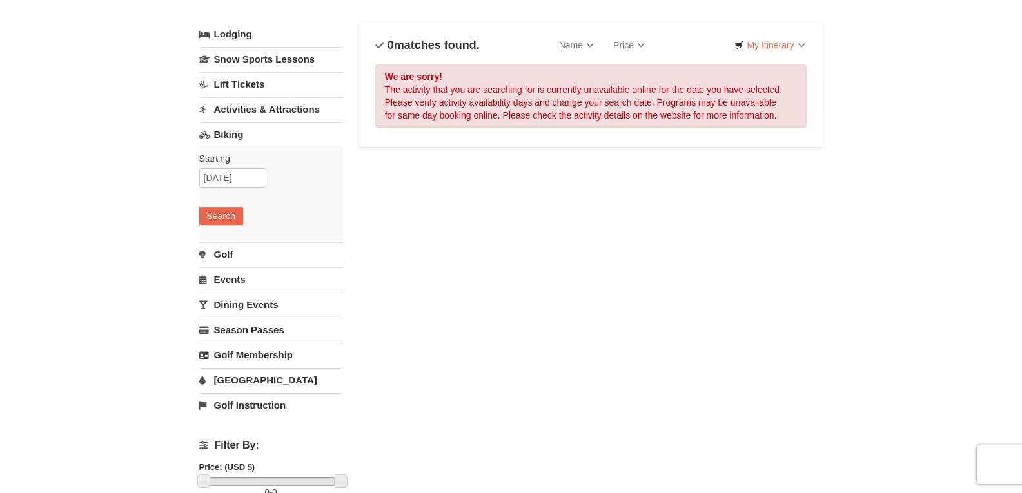
click at [233, 387] on link "[GEOGRAPHIC_DATA]" at bounding box center [271, 380] width 144 height 24
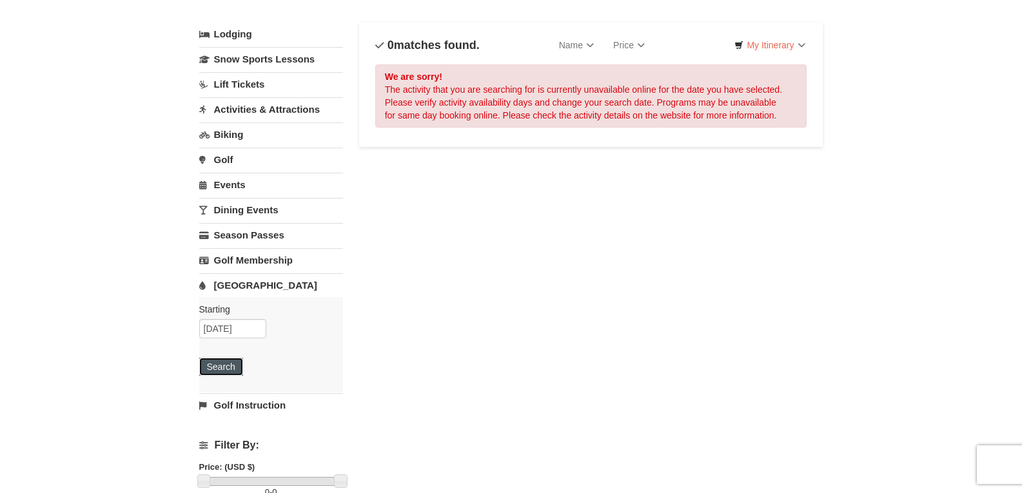
click at [228, 371] on button "Search" at bounding box center [221, 367] width 44 height 18
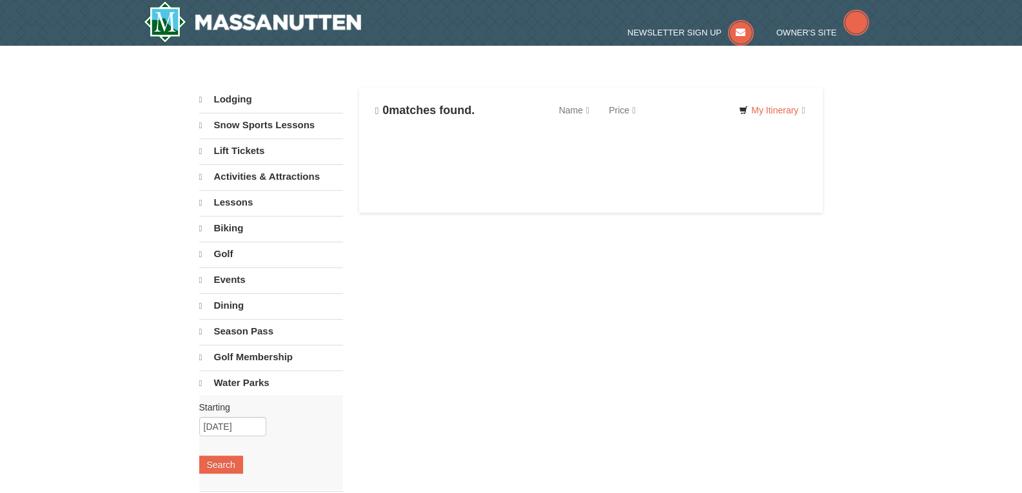
select select "10"
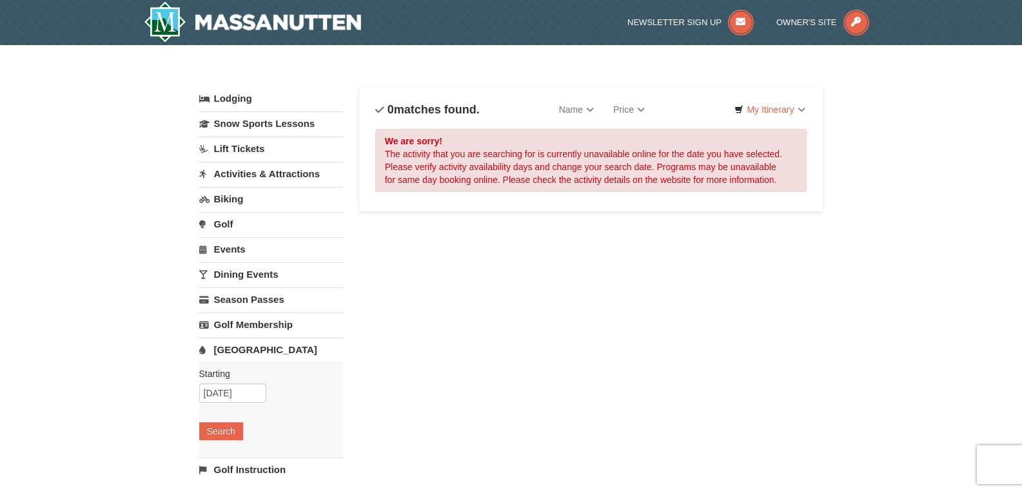
click at [688, 166] on div "We are sorry! The activity that you are searching for is currently unavailable …" at bounding box center [591, 160] width 432 height 63
click at [223, 392] on input "[DATE]" at bounding box center [232, 393] width 67 height 19
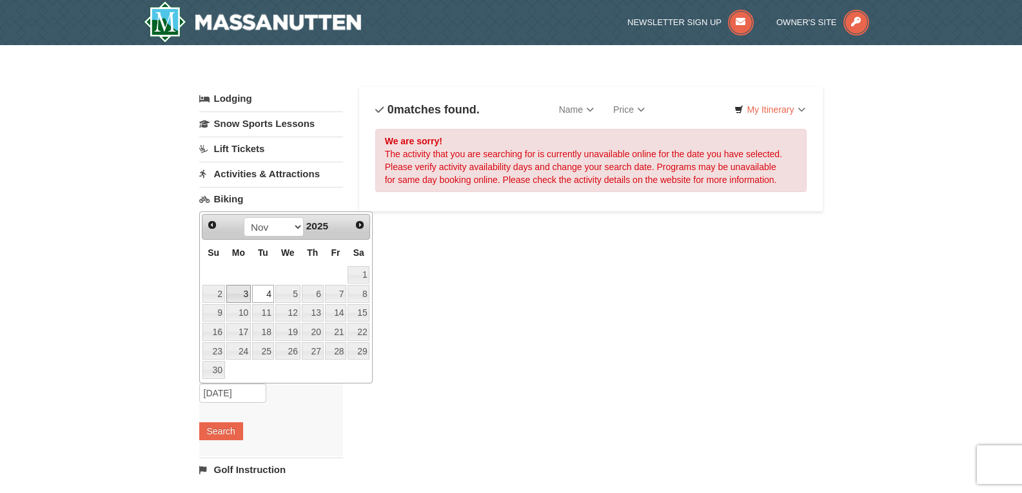
click at [243, 293] on link "3" at bounding box center [238, 294] width 25 height 18
type input "[DATE]"
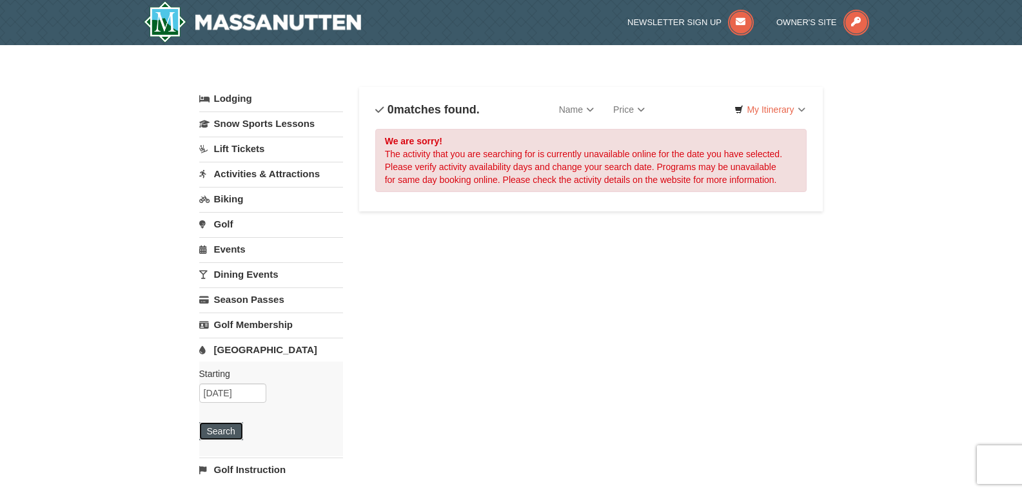
click at [228, 435] on button "Search" at bounding box center [221, 431] width 44 height 18
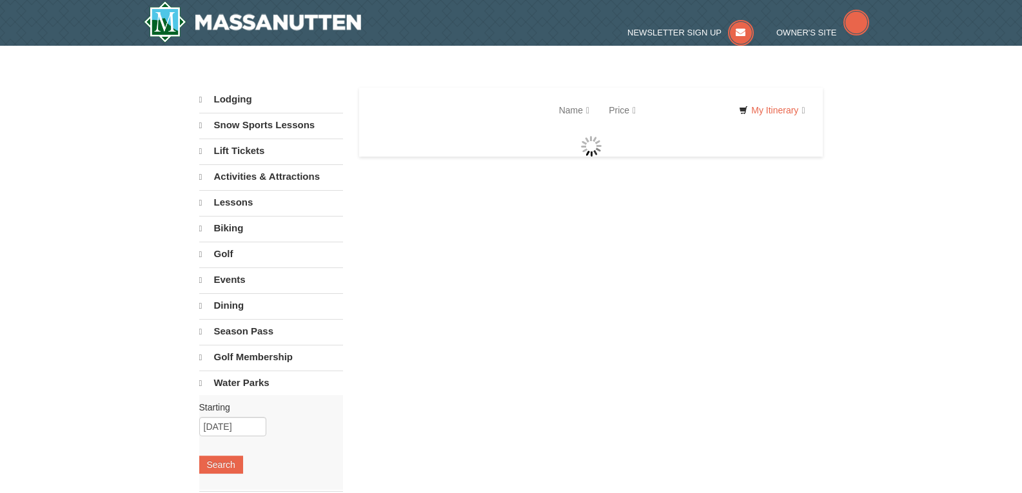
select select "10"
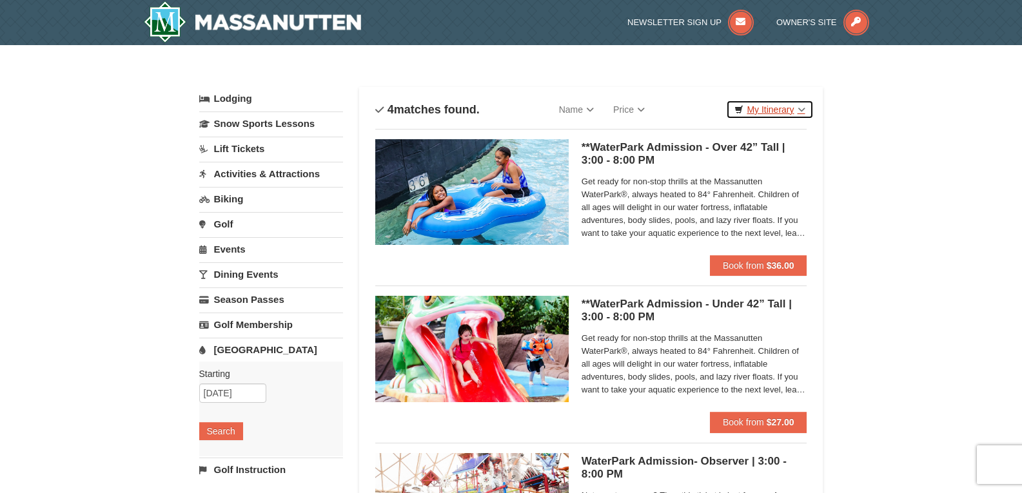
click at [795, 118] on link "My Itinerary" at bounding box center [769, 109] width 87 height 19
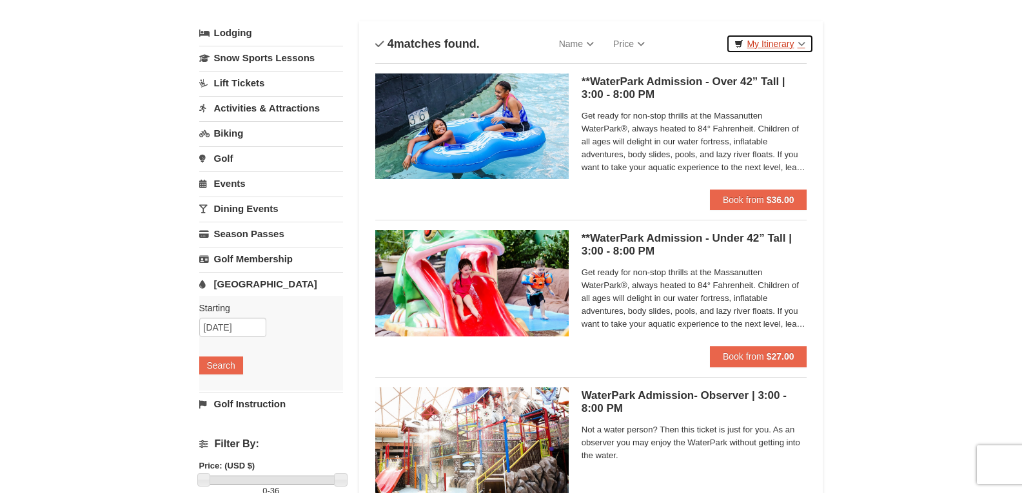
scroll to position [65, 0]
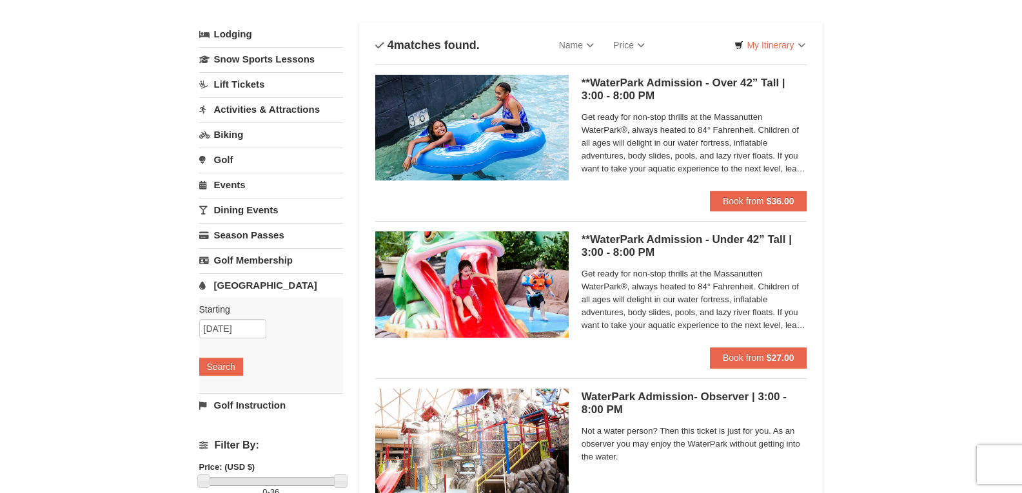
click at [635, 97] on h5 "**WaterPark Admission - Over 42” Tall | 3:00 - 8:00 PM Massanutten Indoor/Outdo…" at bounding box center [695, 90] width 226 height 26
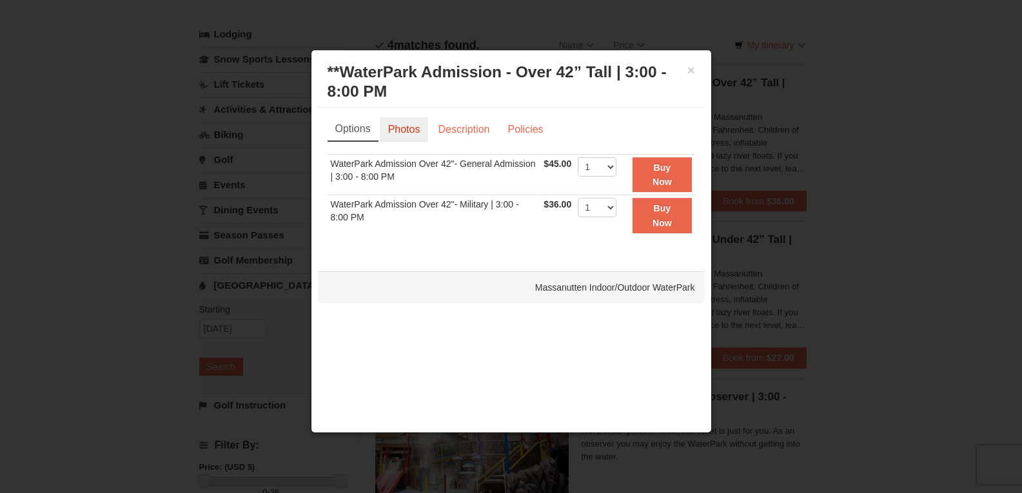
click at [408, 122] on link "Photos" at bounding box center [404, 129] width 49 height 25
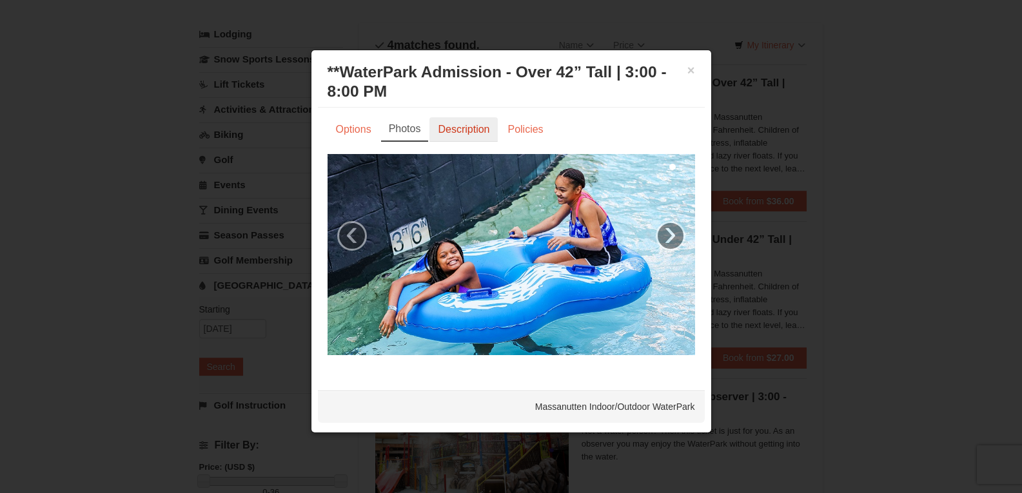
click at [452, 128] on link "Description" at bounding box center [464, 129] width 68 height 25
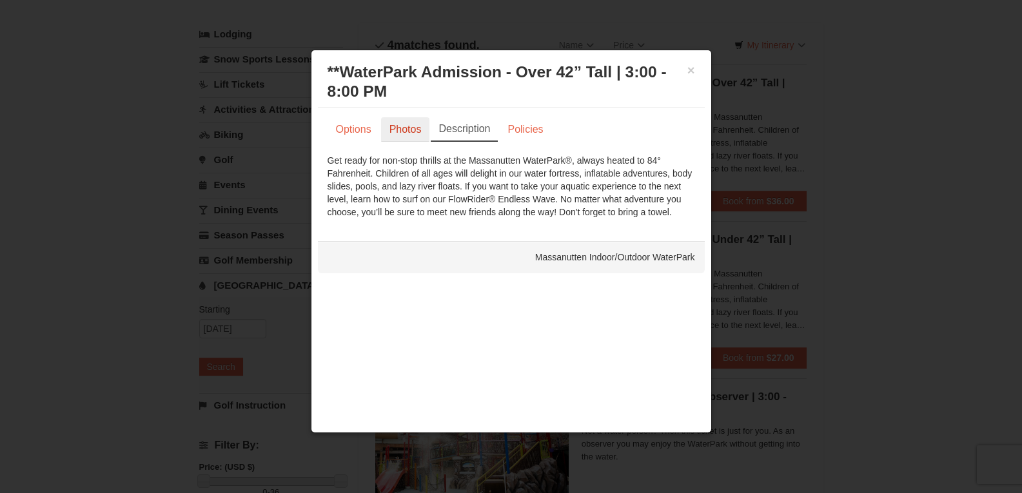
click at [414, 134] on link "Photos" at bounding box center [405, 129] width 49 height 25
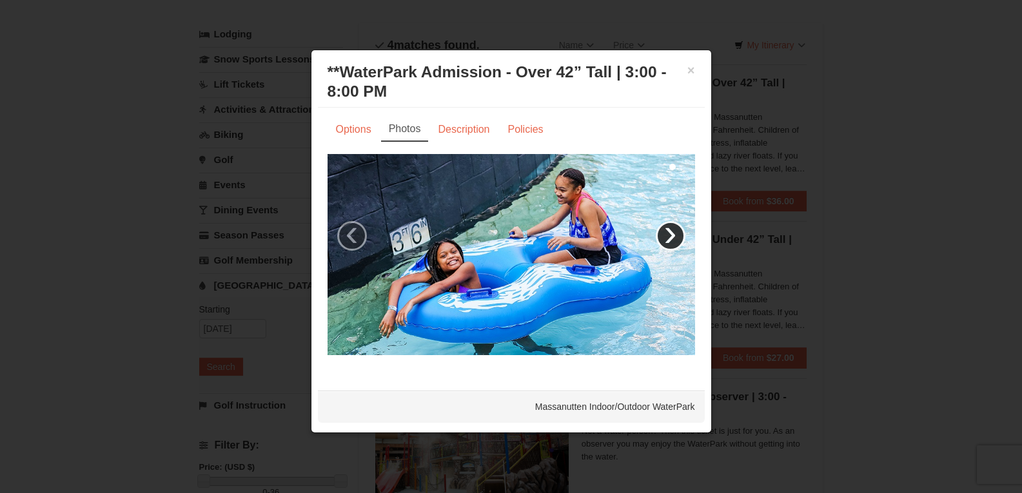
click at [675, 235] on link "›" at bounding box center [671, 236] width 30 height 30
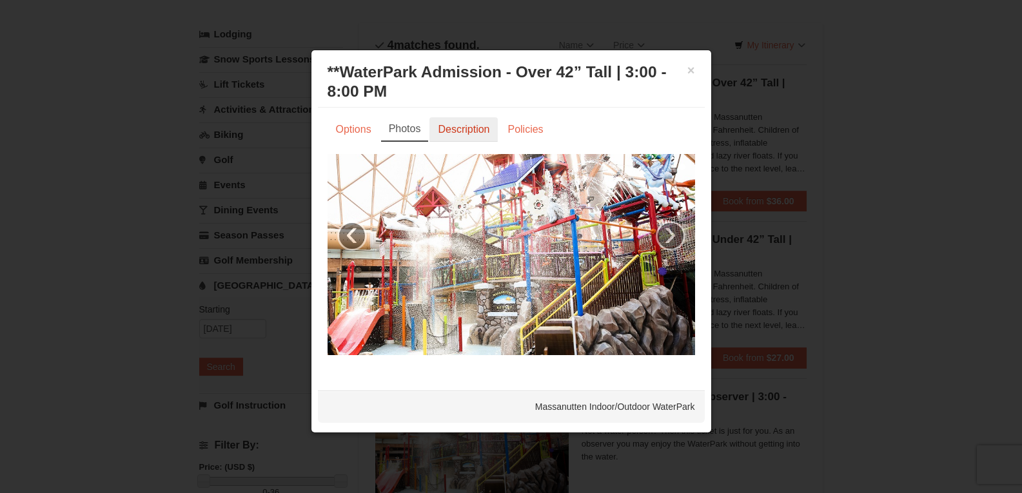
click at [482, 130] on link "Description" at bounding box center [464, 129] width 68 height 25
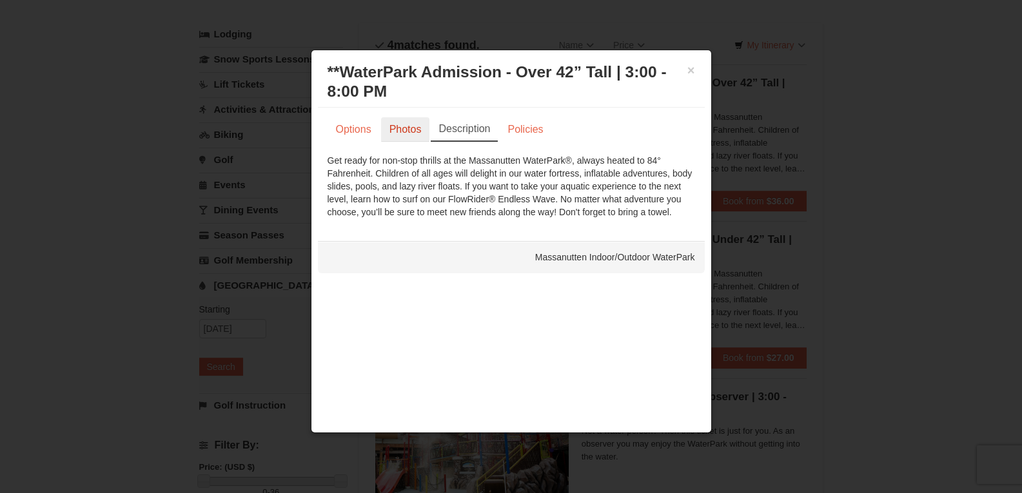
click at [408, 121] on link "Photos" at bounding box center [405, 129] width 49 height 25
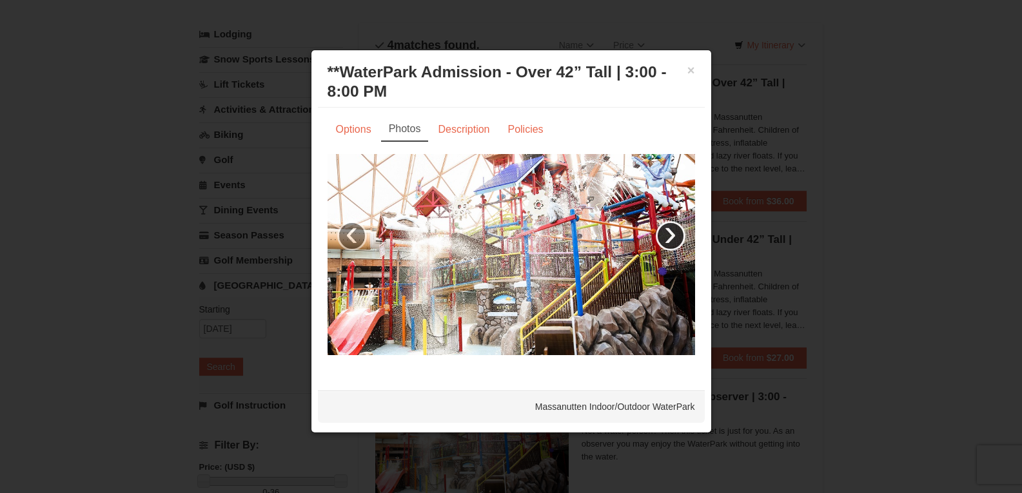
click at [672, 237] on link "›" at bounding box center [671, 236] width 30 height 30
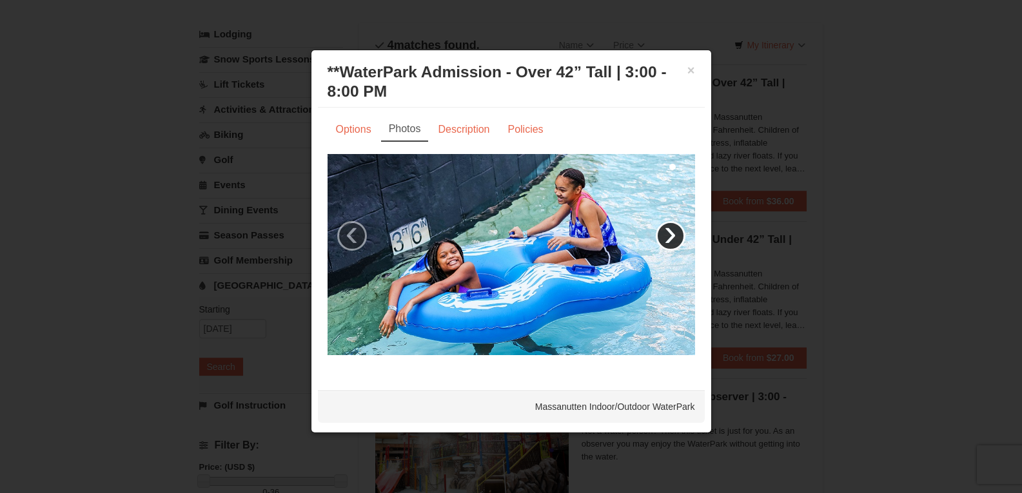
click at [672, 237] on link "›" at bounding box center [671, 236] width 30 height 30
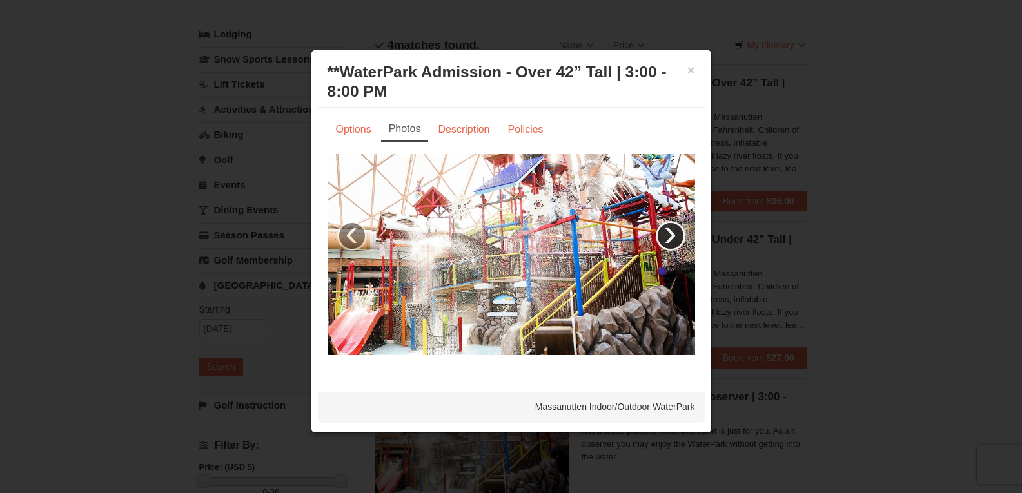
click at [672, 237] on link "›" at bounding box center [671, 236] width 30 height 30
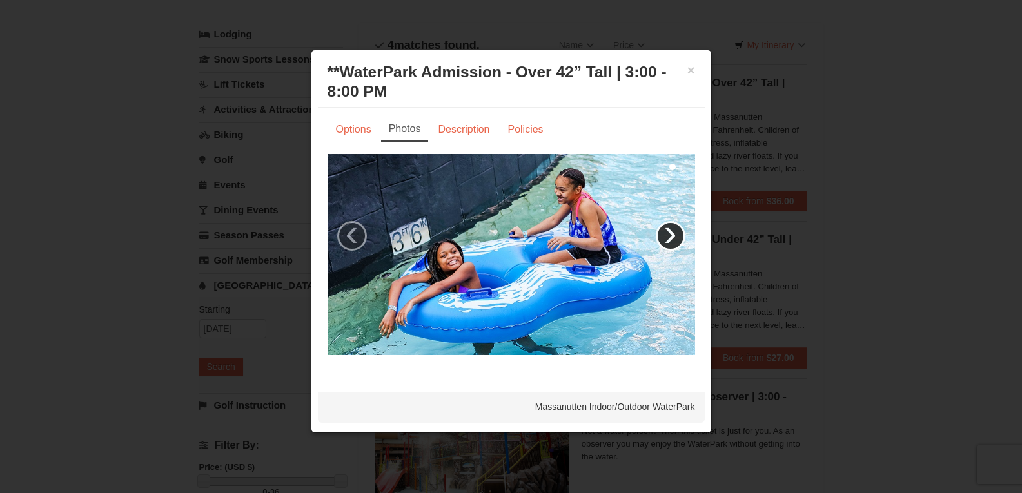
click at [672, 237] on link "›" at bounding box center [671, 236] width 30 height 30
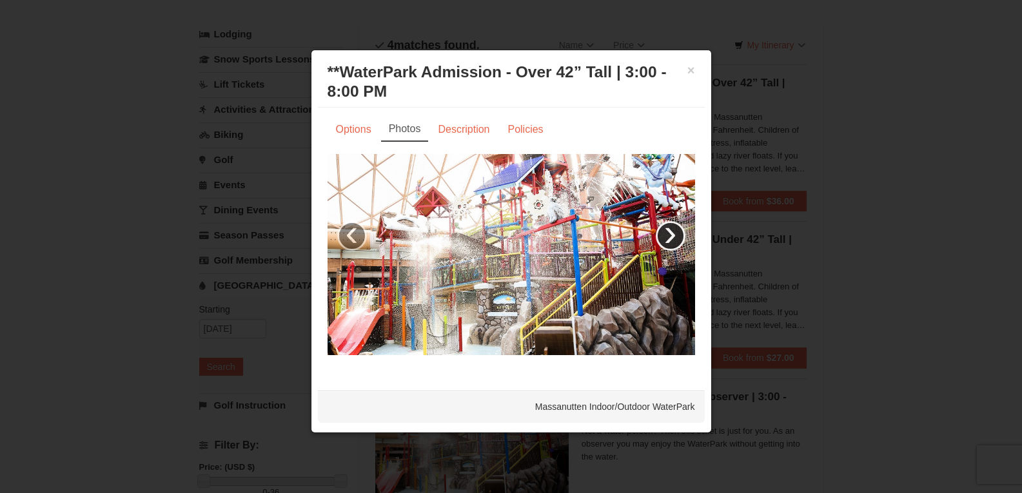
click at [672, 237] on link "›" at bounding box center [671, 236] width 30 height 30
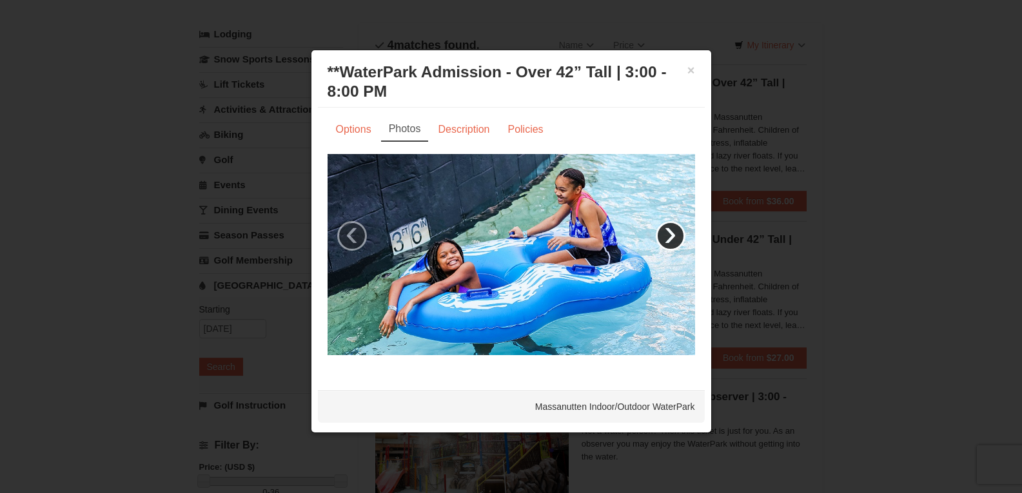
click at [672, 237] on link "›" at bounding box center [671, 236] width 30 height 30
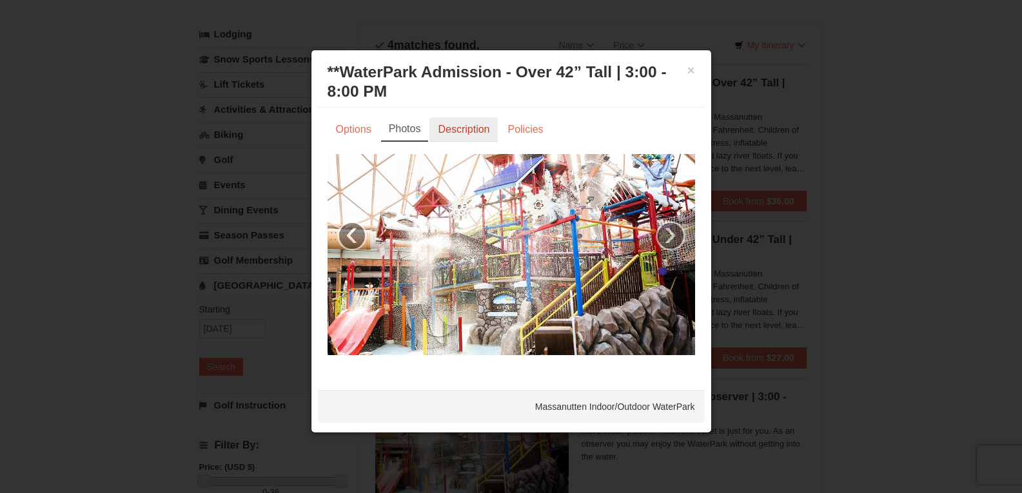
click at [475, 128] on link "Description" at bounding box center [464, 129] width 68 height 25
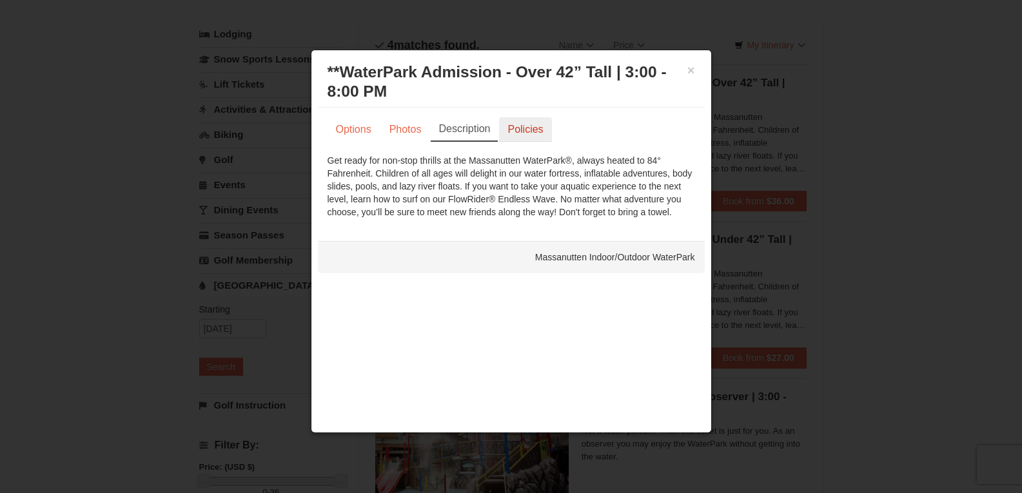
click at [513, 136] on link "Policies" at bounding box center [525, 129] width 52 height 25
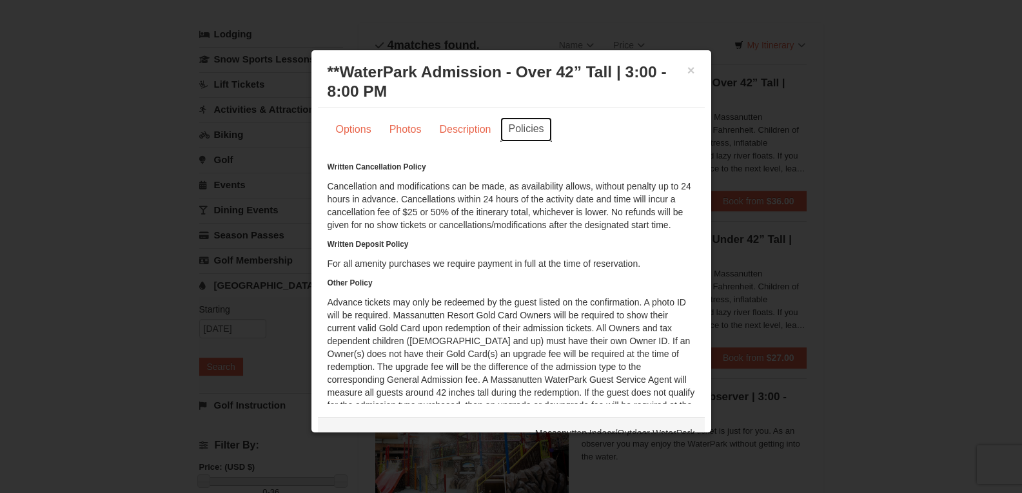
scroll to position [69, 0]
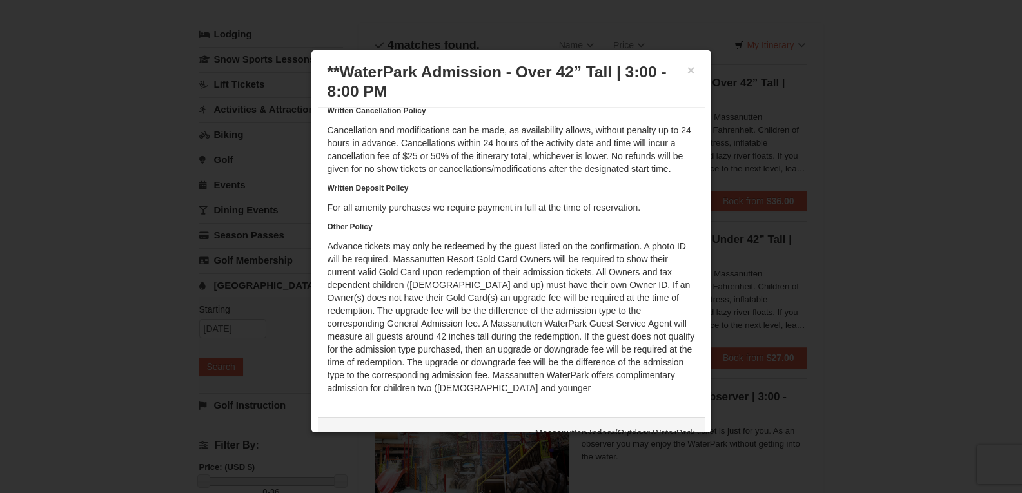
click at [677, 71] on h3 "**WaterPark Admission - Over 42” Tall | 3:00 - 8:00 PM Massanutten Indoor/Outdo…" at bounding box center [512, 82] width 368 height 39
click at [688, 70] on button "×" at bounding box center [692, 70] width 8 height 13
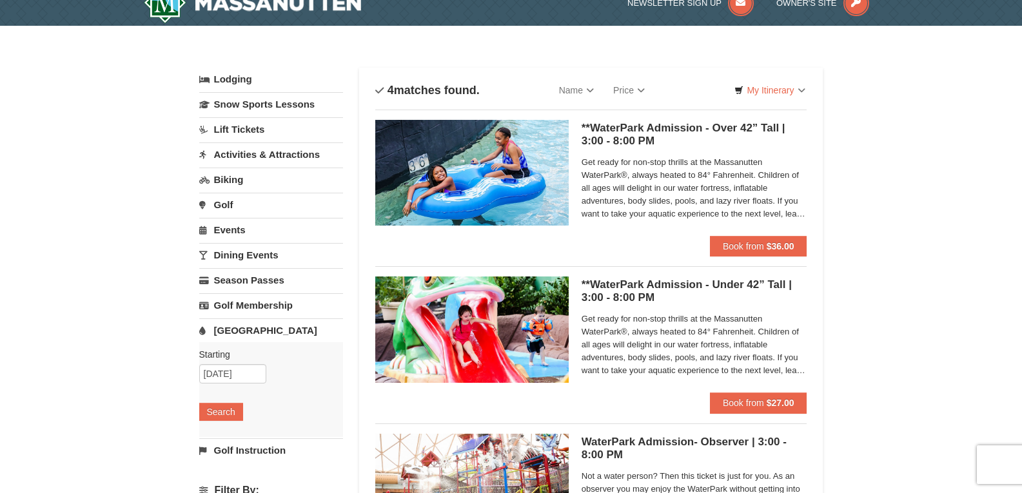
scroll to position [0, 0]
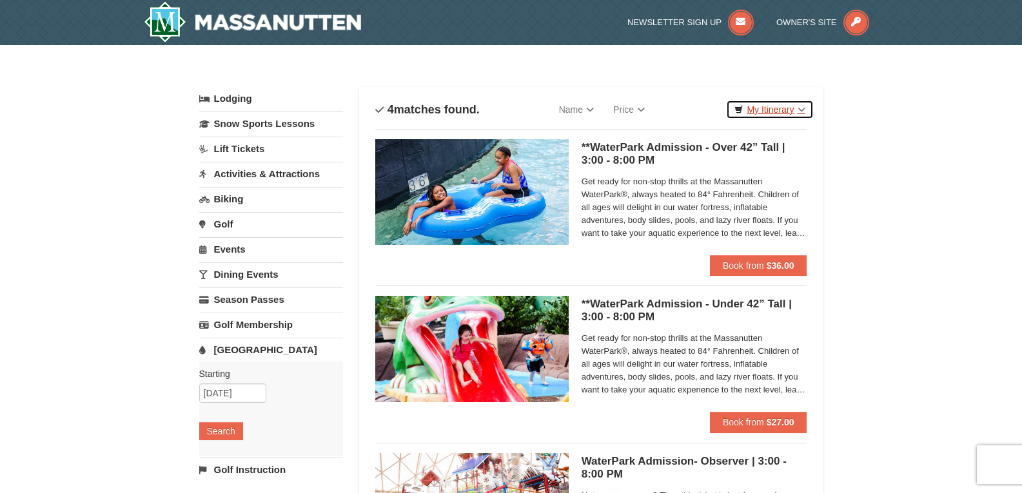
click at [766, 103] on link "My Itinerary" at bounding box center [769, 109] width 87 height 19
click at [754, 150] on strong "Questions?" at bounding box center [775, 149] width 50 height 10
click at [760, 131] on li "Questions? 1-540-289-9441" at bounding box center [742, 148] width 161 height 54
click at [717, 125] on li "Questions? 1-540-289-9441" at bounding box center [742, 148] width 161 height 54
click at [713, 128] on li "Questions? 1-540-289-9441" at bounding box center [742, 148] width 161 height 54
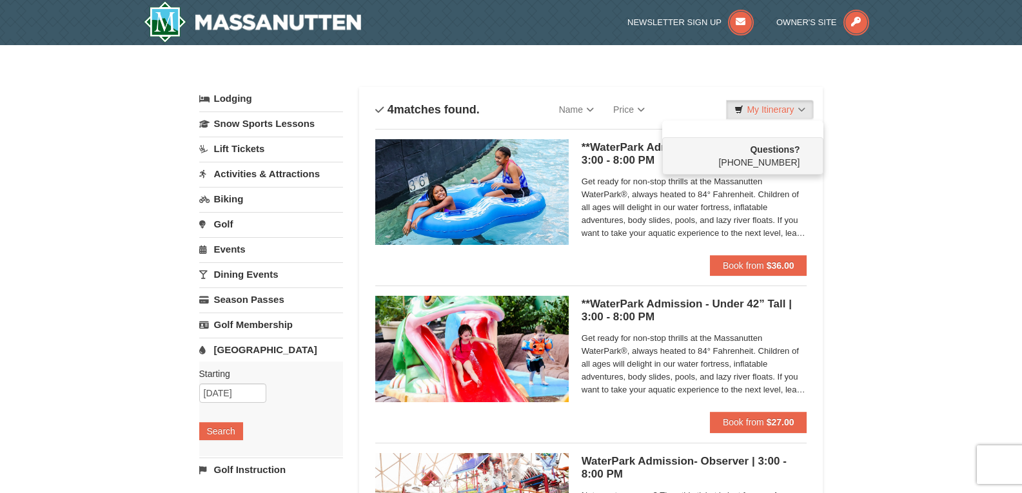
click at [629, 226] on span "Get ready for non-stop thrills at the Massanutten WaterPark®, always heated to …" at bounding box center [695, 207] width 226 height 65
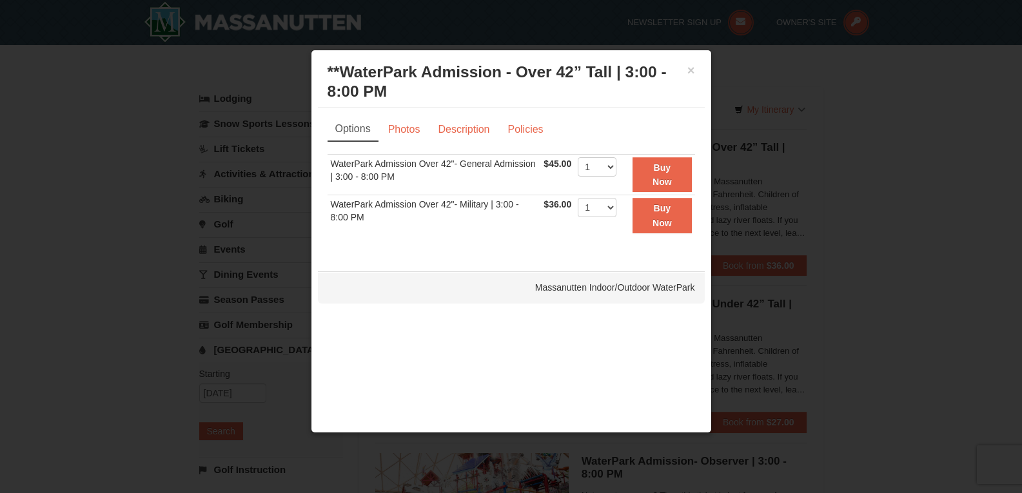
click at [685, 67] on h3 "**WaterPark Admission - Over 42” Tall | 3:00 - 8:00 PM Massanutten Indoor/Outdo…" at bounding box center [512, 82] width 368 height 39
click at [690, 75] on button "×" at bounding box center [692, 70] width 8 height 13
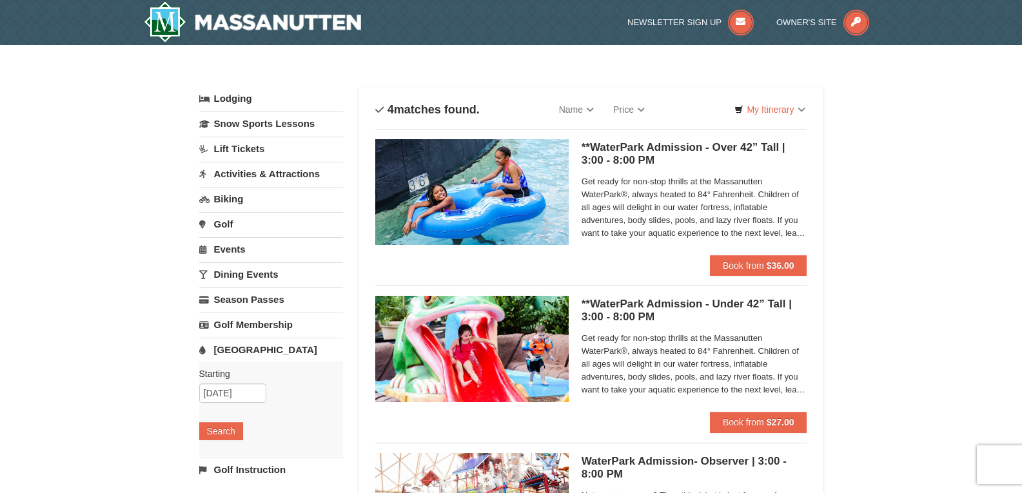
drag, startPoint x: 225, startPoint y: 248, endPoint x: 433, endPoint y: 242, distance: 207.8
click at [226, 248] on link "Events" at bounding box center [271, 249] width 144 height 24
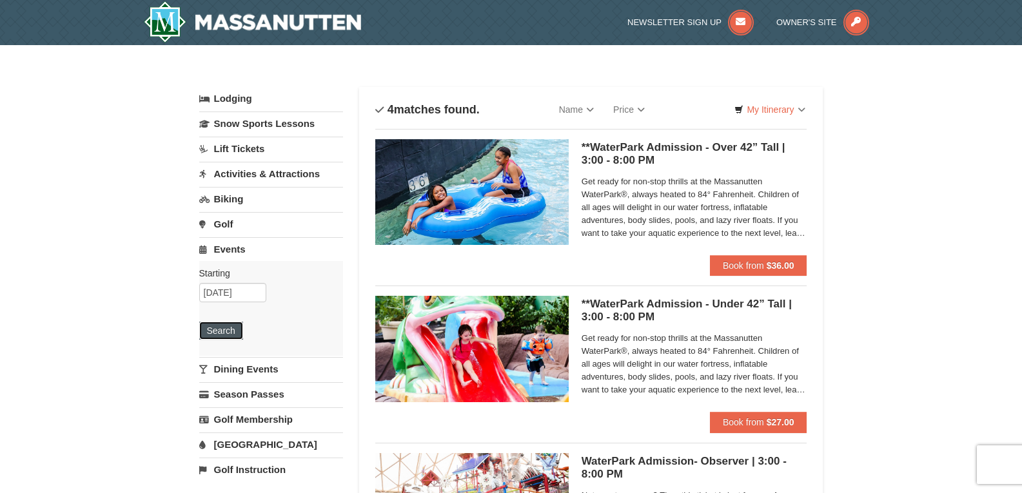
click at [229, 327] on button "Search" at bounding box center [221, 331] width 44 height 18
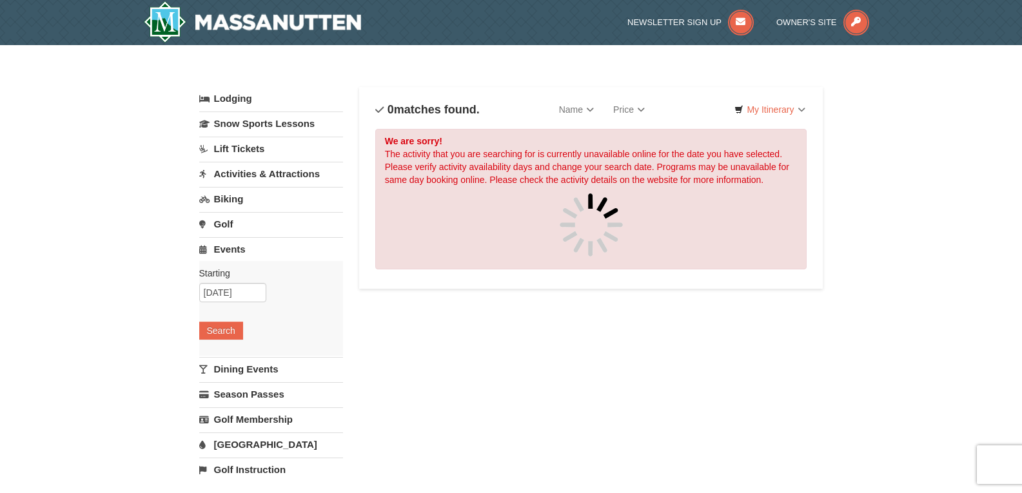
click at [235, 143] on link "Lift Tickets" at bounding box center [271, 149] width 144 height 24
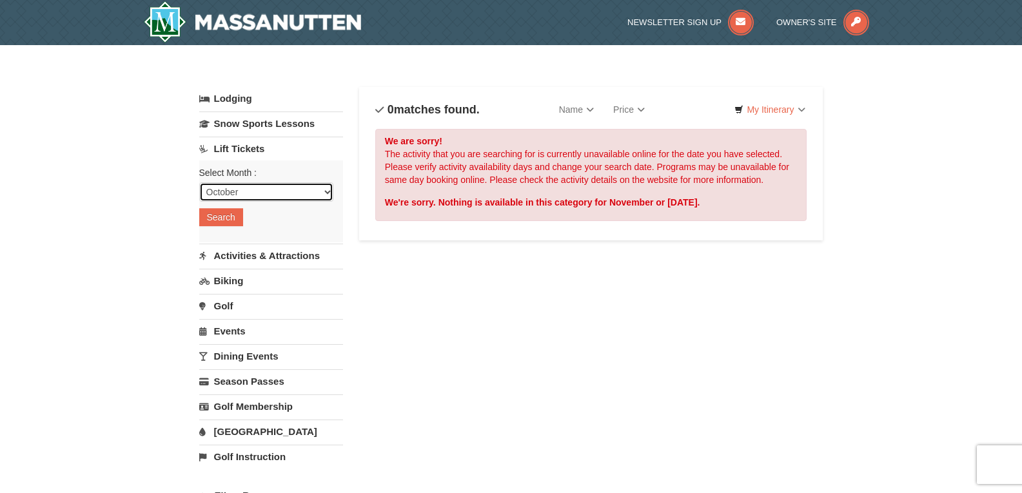
click at [237, 197] on select "October November December January February March April May June July August Sep…" at bounding box center [266, 192] width 134 height 19
select select "11"
click at [199, 183] on select "October November December January February March April May June July August Sep…" at bounding box center [266, 192] width 134 height 19
click at [221, 219] on button "Search" at bounding box center [221, 217] width 44 height 18
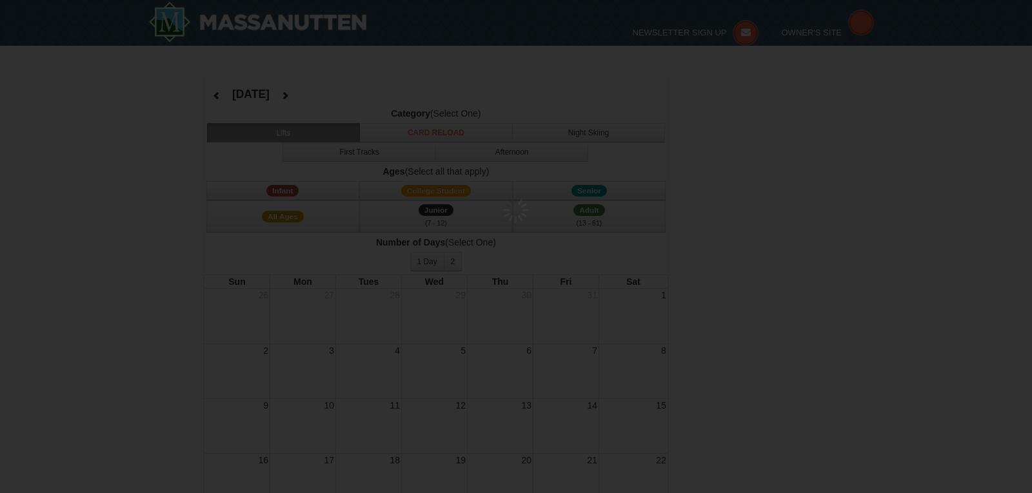
select select "11"
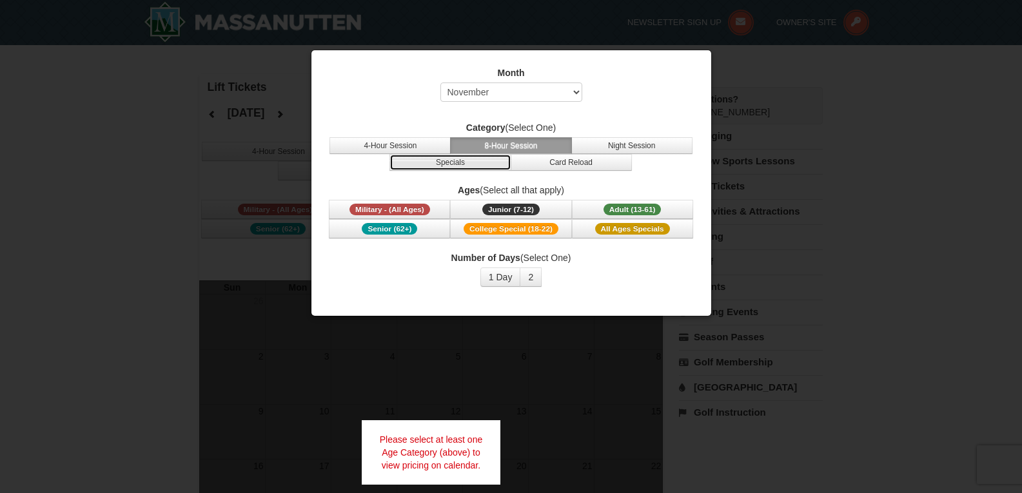
click at [464, 160] on button "Specials" at bounding box center [450, 162] width 121 height 17
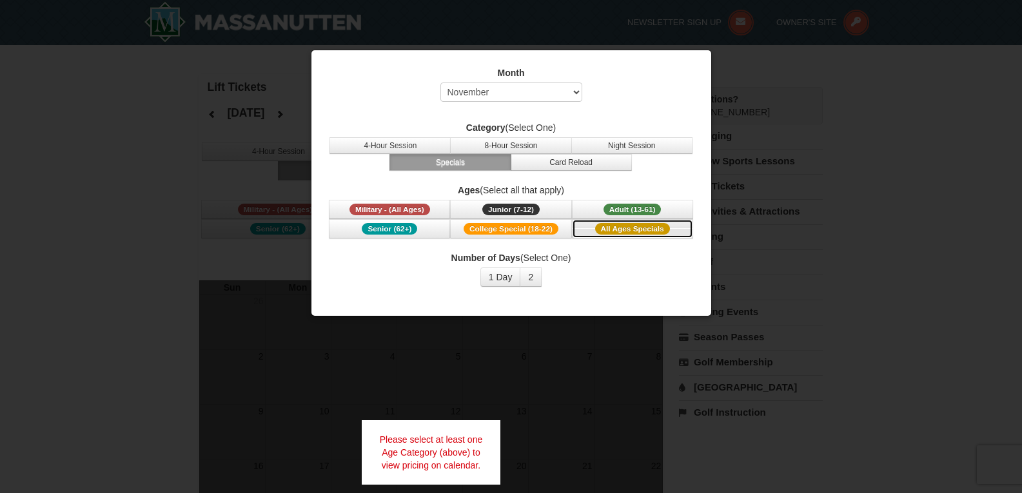
click at [650, 228] on span "All Ages Specials" at bounding box center [632, 229] width 75 height 12
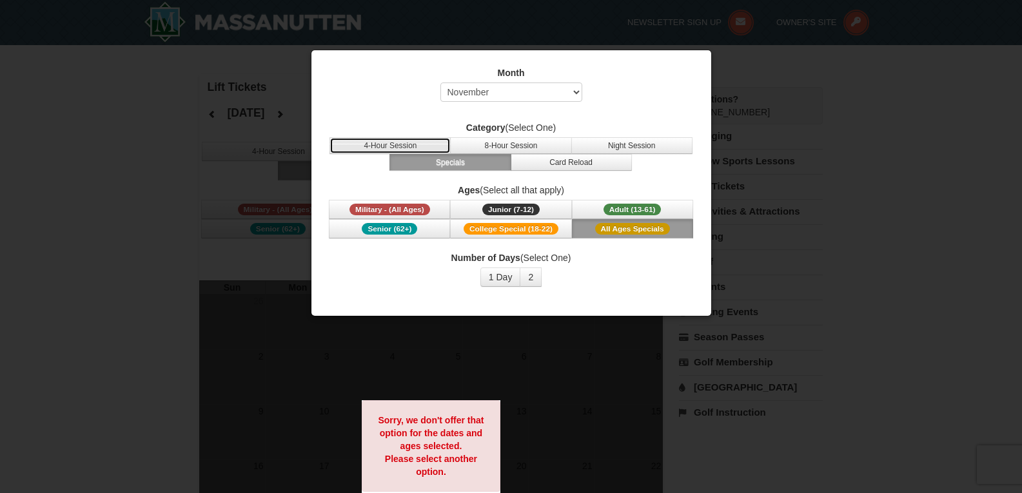
click at [436, 143] on button "4-Hour Session" at bounding box center [390, 145] width 121 height 17
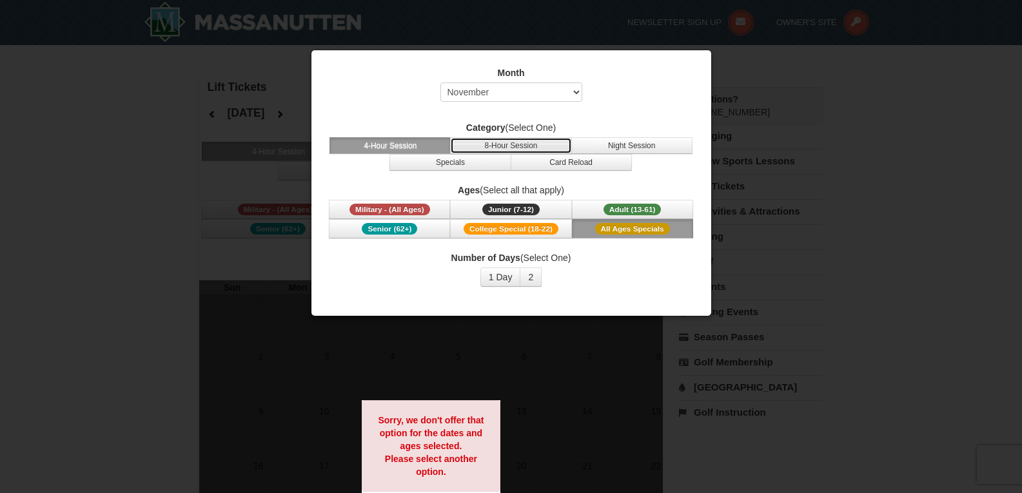
click at [501, 151] on button "8-Hour Session" at bounding box center [510, 145] width 121 height 17
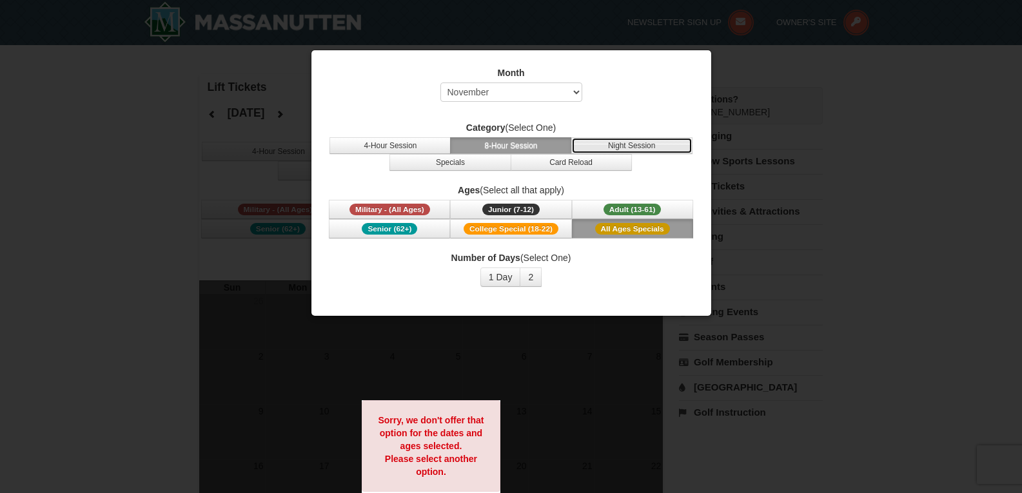
click at [605, 141] on button "Night Session" at bounding box center [632, 145] width 121 height 17
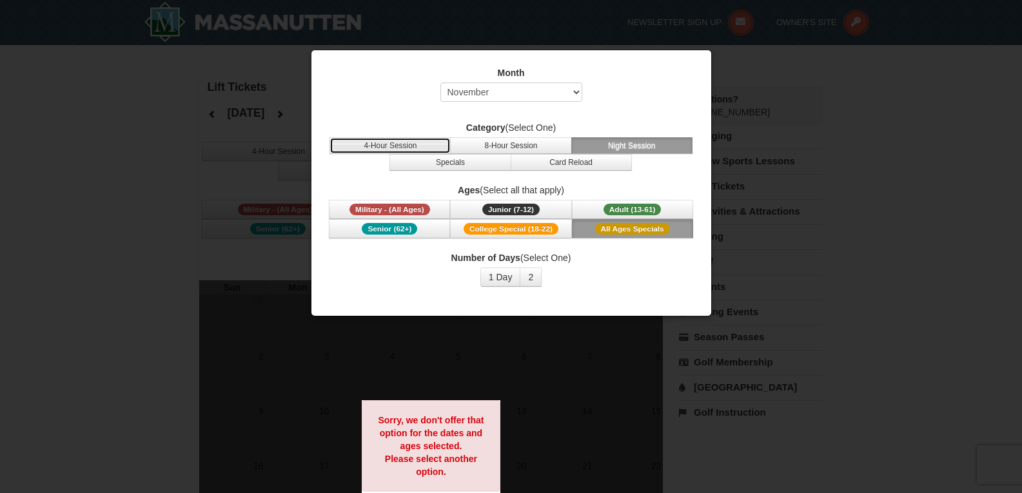
click at [399, 146] on button "4-Hour Session" at bounding box center [390, 145] width 121 height 17
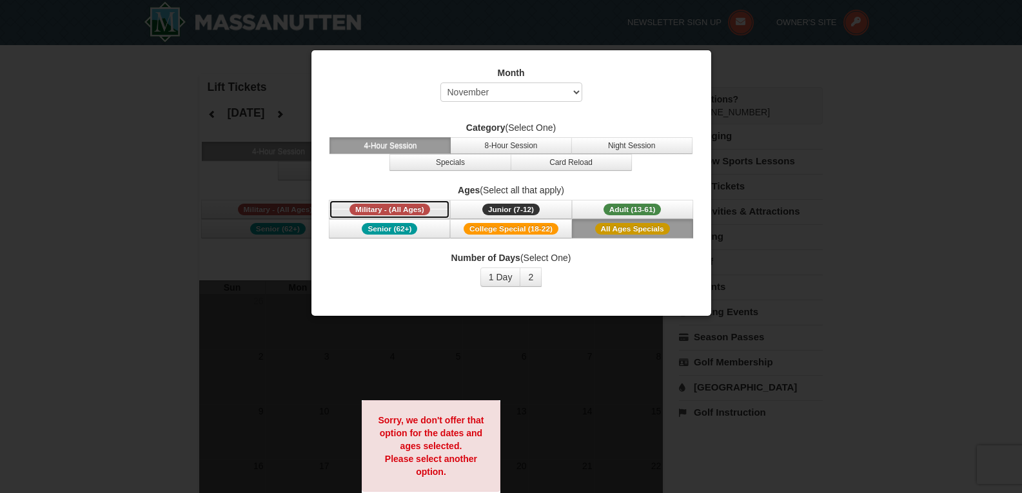
click at [421, 215] on span "Military - (All Ages)" at bounding box center [390, 210] width 81 height 12
click at [490, 209] on span "Junior (7-12)" at bounding box center [510, 210] width 57 height 12
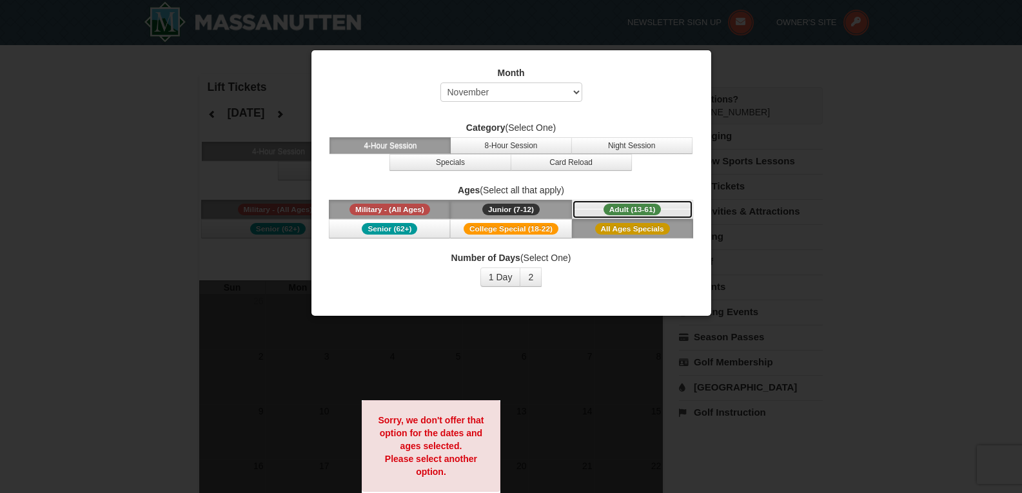
click at [631, 211] on span "Adult (13-61)" at bounding box center [633, 210] width 58 height 12
click at [382, 233] on span "Senior (62+)" at bounding box center [389, 229] width 55 height 12
click at [508, 239] on div "Month Select October November December January February March April May June Ju…" at bounding box center [511, 177] width 387 height 240
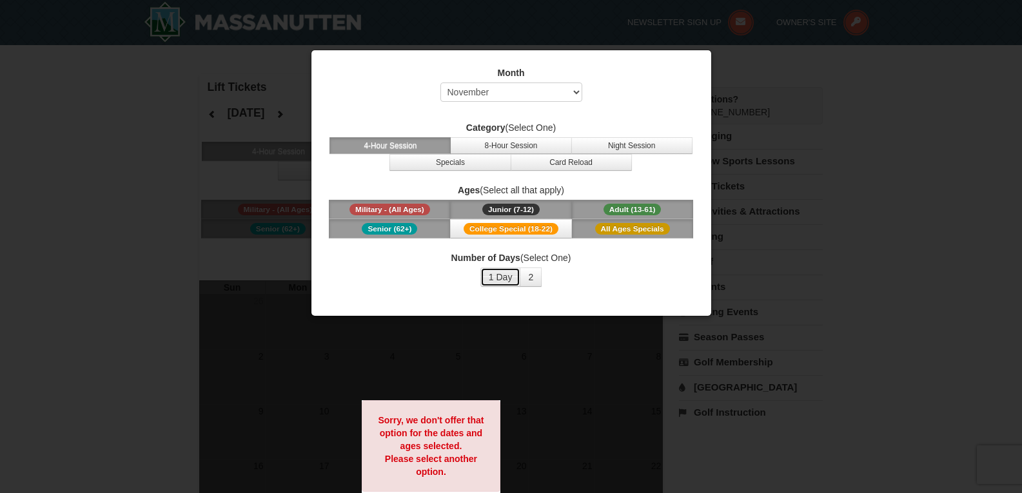
click at [514, 278] on button "1 Day" at bounding box center [501, 277] width 41 height 19
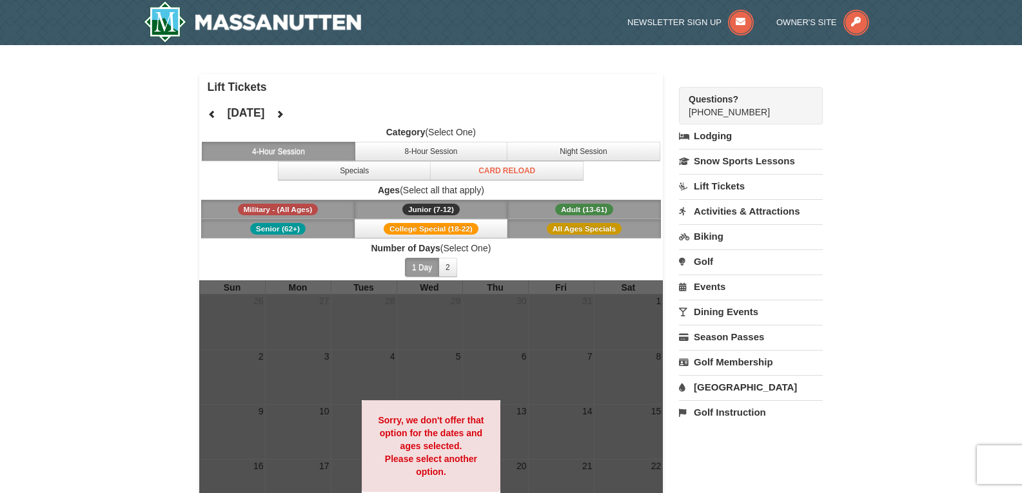
click at [721, 212] on link "Activities & Attractions" at bounding box center [751, 211] width 144 height 24
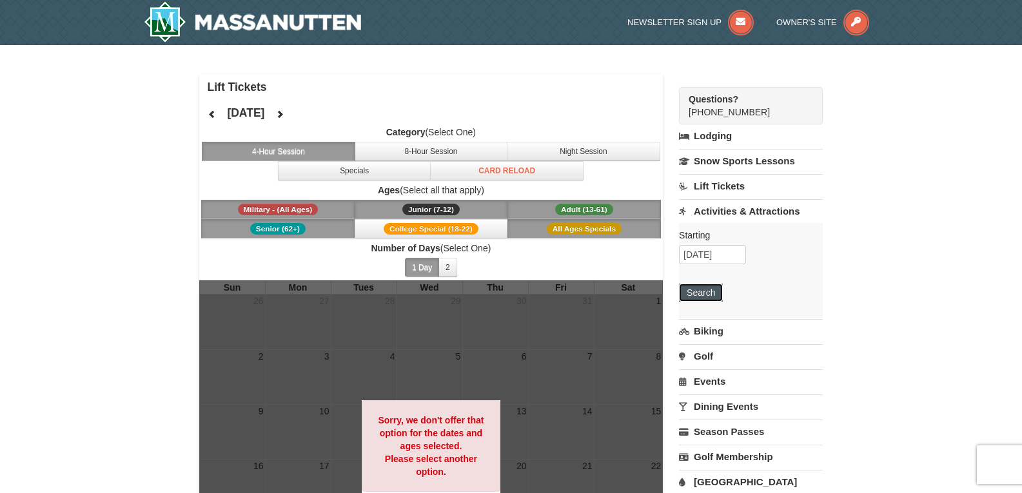
click at [710, 290] on button "Search" at bounding box center [701, 293] width 44 height 18
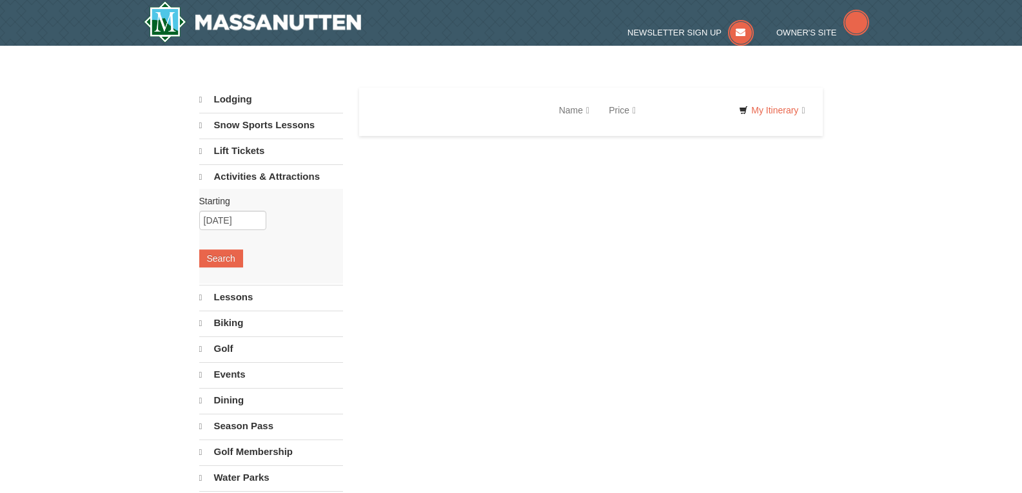
select select "10"
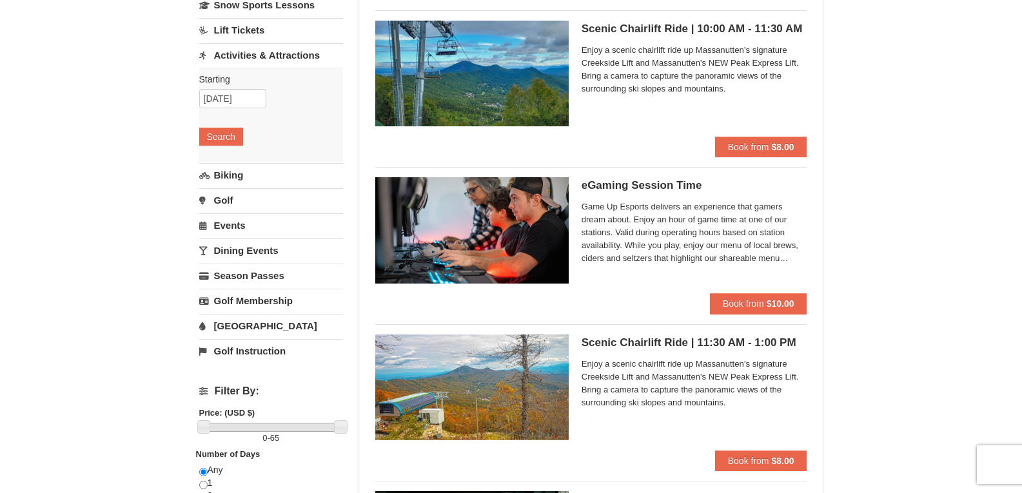
scroll to position [194, 0]
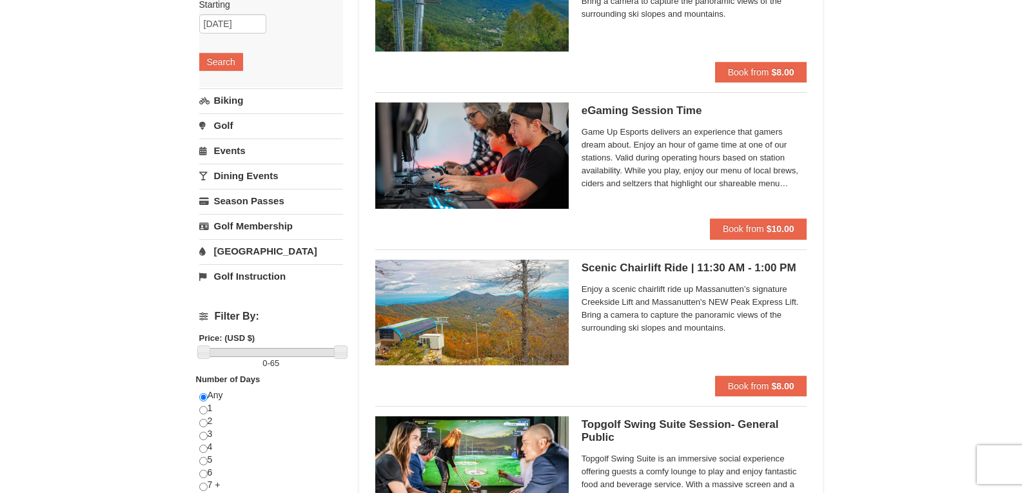
drag, startPoint x: 743, startPoint y: 210, endPoint x: 838, endPoint y: 141, distance: 116.9
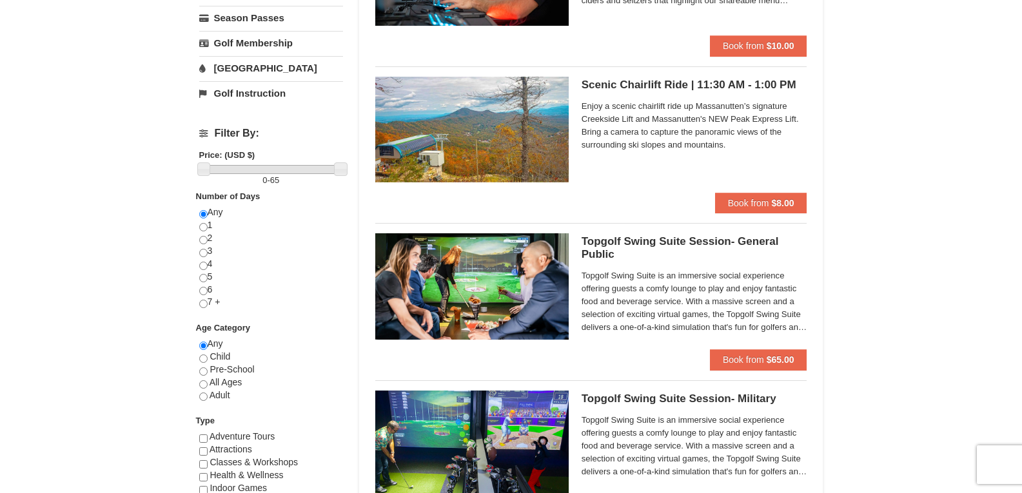
scroll to position [452, 0]
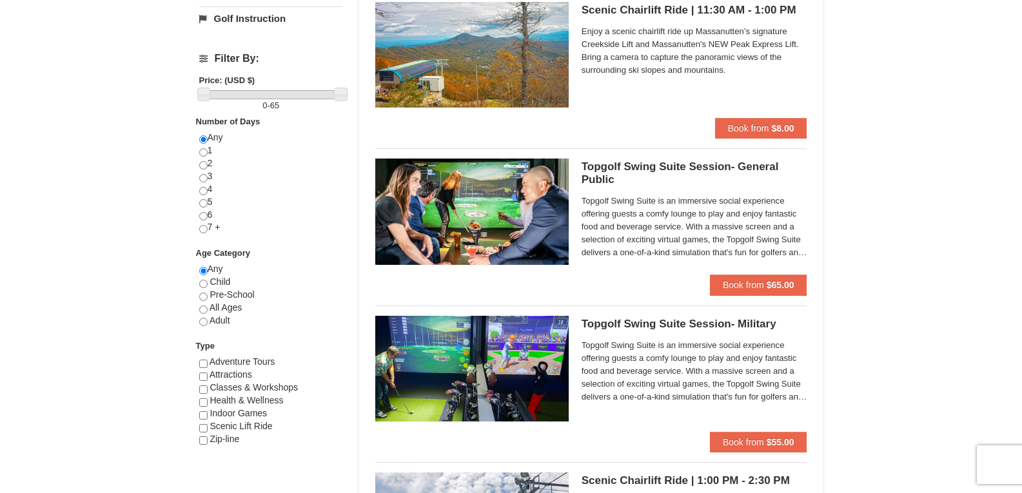
click at [641, 159] on div "Topgolf Swing Suite Session- General Public Perfect Break Topgolf Swing Suite i…" at bounding box center [695, 217] width 226 height 116
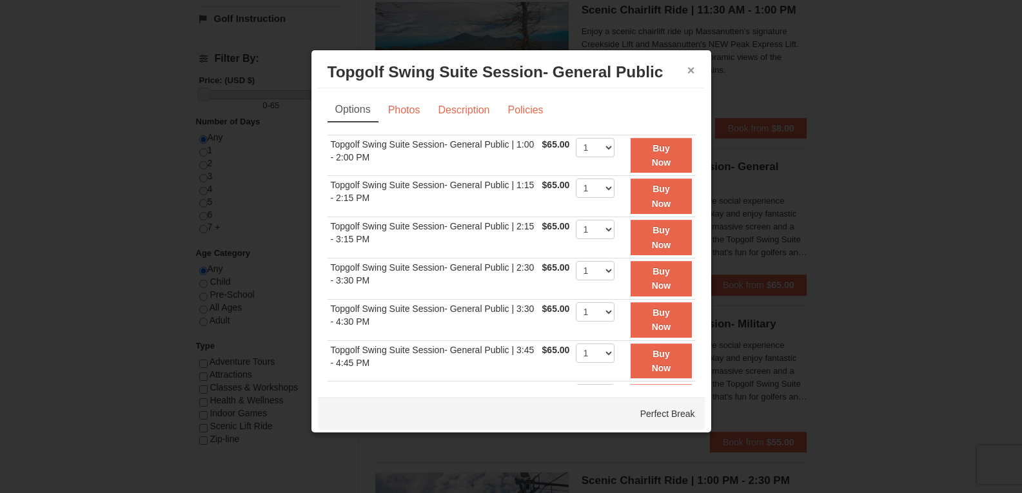
click at [688, 74] on button "×" at bounding box center [692, 70] width 8 height 13
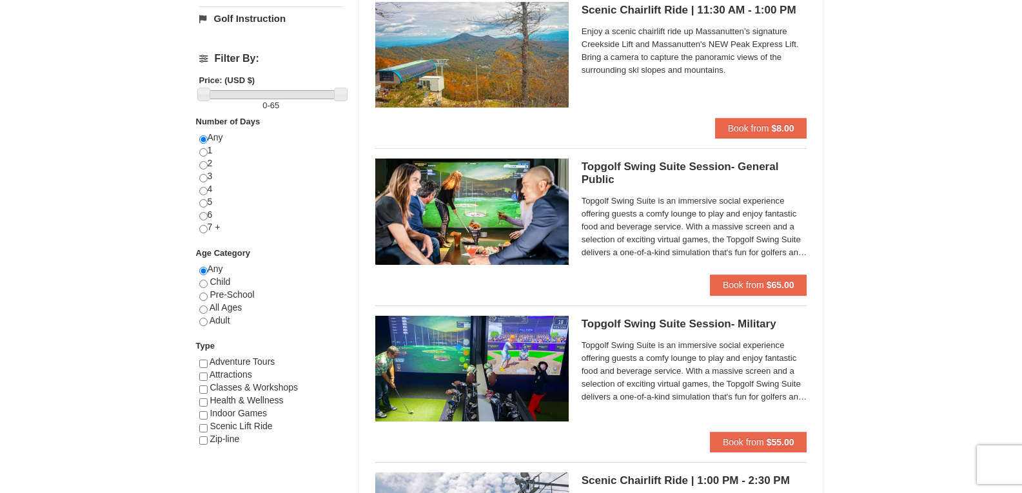
click at [648, 163] on h5 "Topgolf Swing Suite Session- General Public Perfect Break" at bounding box center [695, 174] width 226 height 26
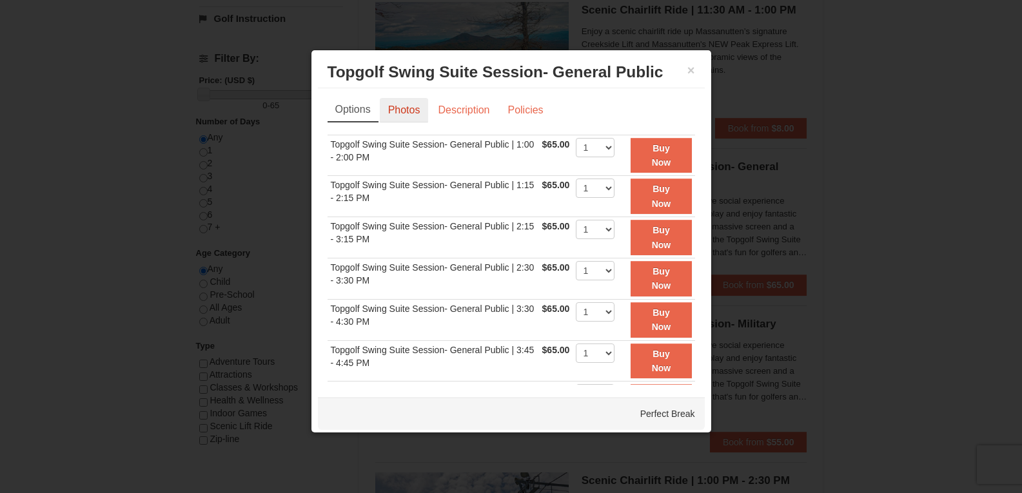
click at [392, 108] on link "Photos" at bounding box center [404, 110] width 49 height 25
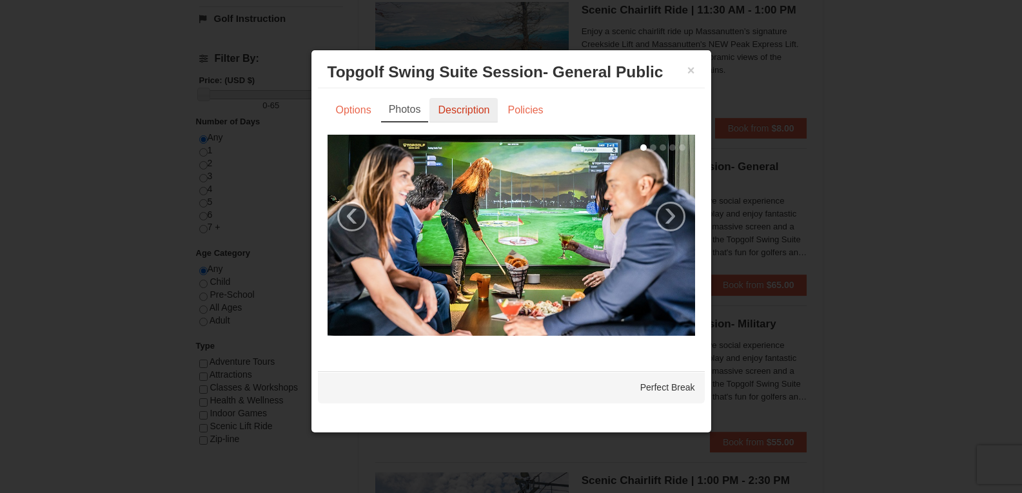
click at [497, 115] on link "Description" at bounding box center [464, 110] width 68 height 25
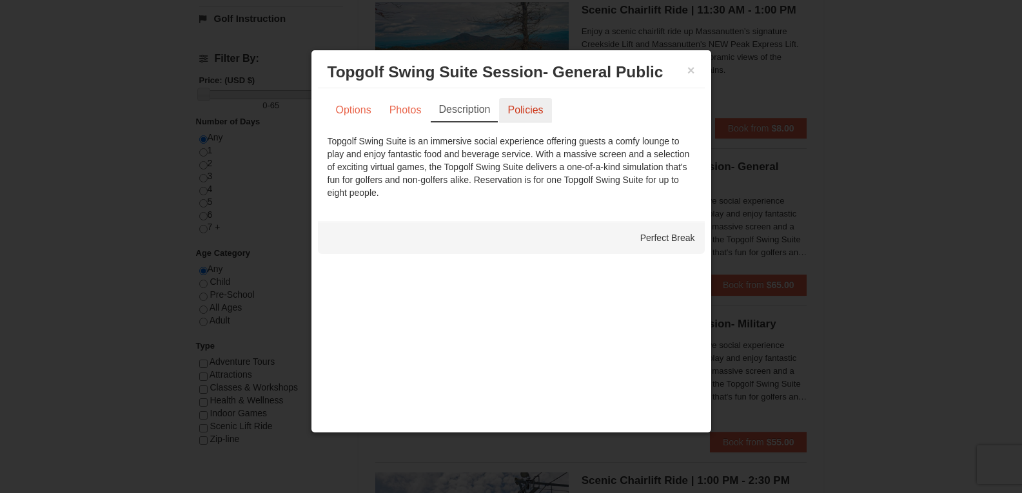
click at [539, 114] on link "Policies" at bounding box center [525, 110] width 52 height 25
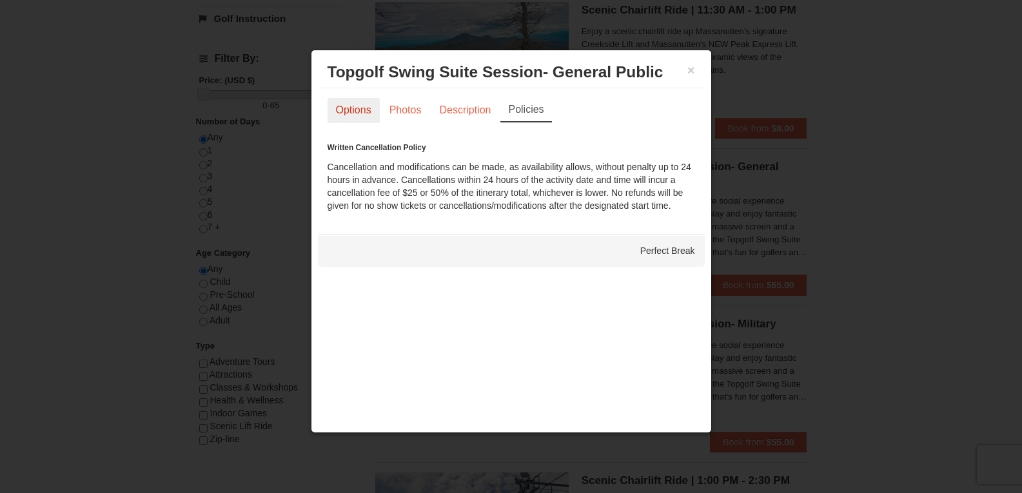
click at [352, 101] on link "Options" at bounding box center [354, 110] width 52 height 25
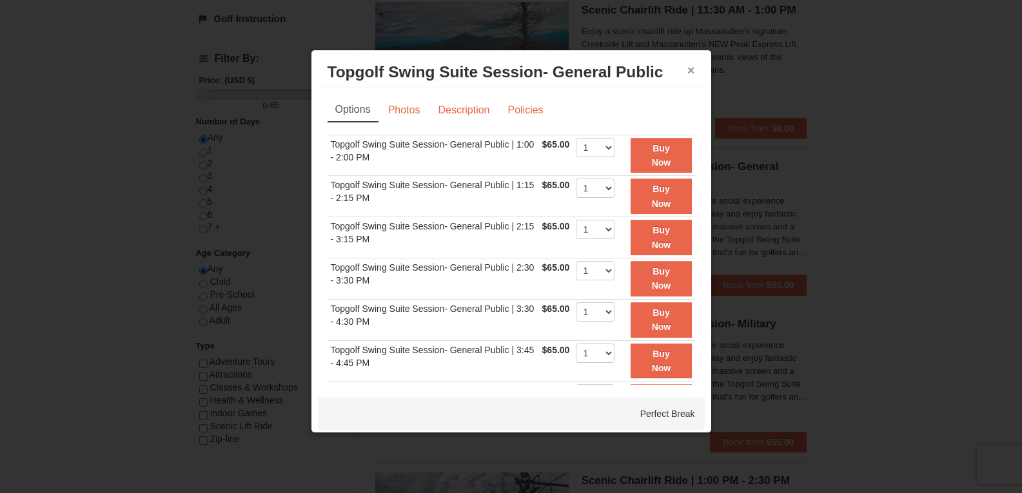
click at [688, 72] on button "×" at bounding box center [692, 70] width 8 height 13
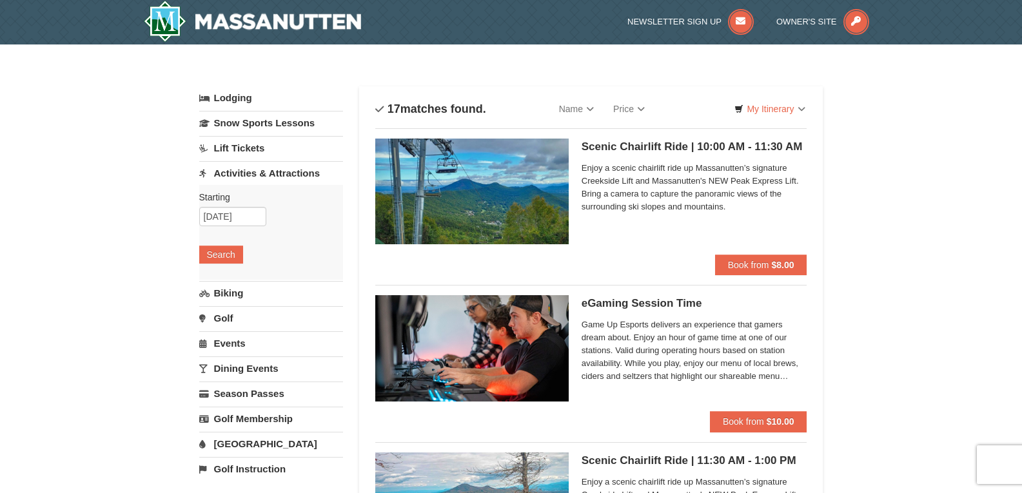
scroll to position [0, 0]
click at [248, 215] on input "10/05/2025" at bounding box center [232, 217] width 67 height 19
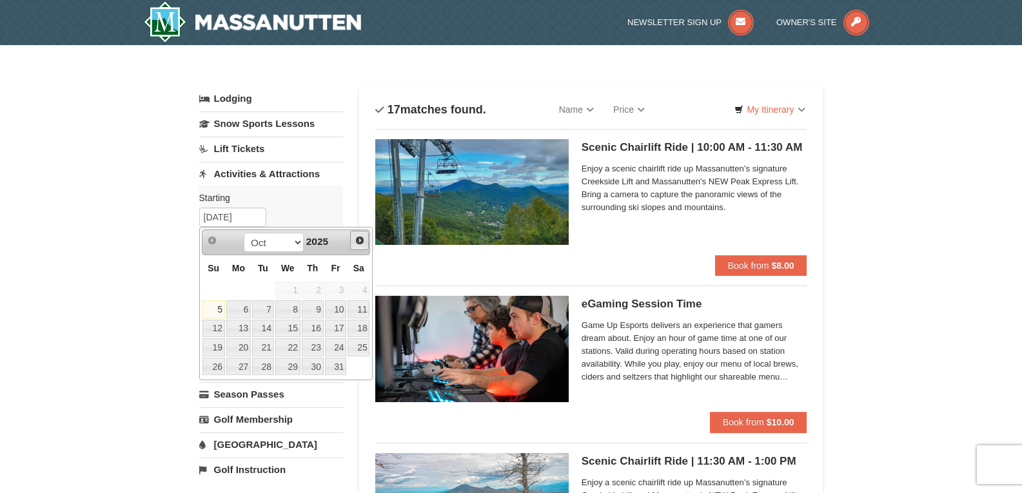
click at [355, 242] on span "Next" at bounding box center [360, 240] width 10 height 10
click at [248, 312] on link "3" at bounding box center [238, 310] width 25 height 18
type input "[DATE]"
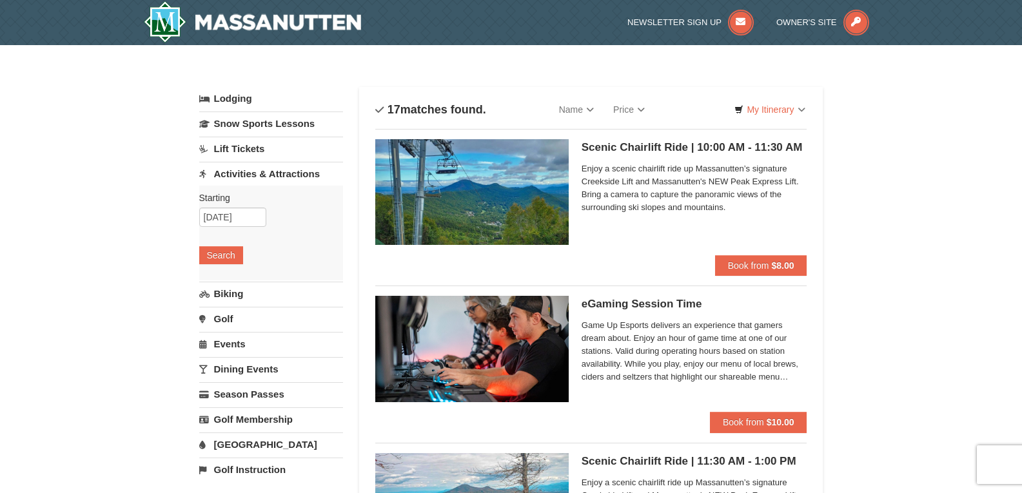
click at [228, 246] on div "Starting Please format dates MM/DD/YYYY Please format dates MM/DD/YYYY 11/03/20…" at bounding box center [271, 233] width 144 height 95
click at [226, 253] on button "Search" at bounding box center [221, 255] width 44 height 18
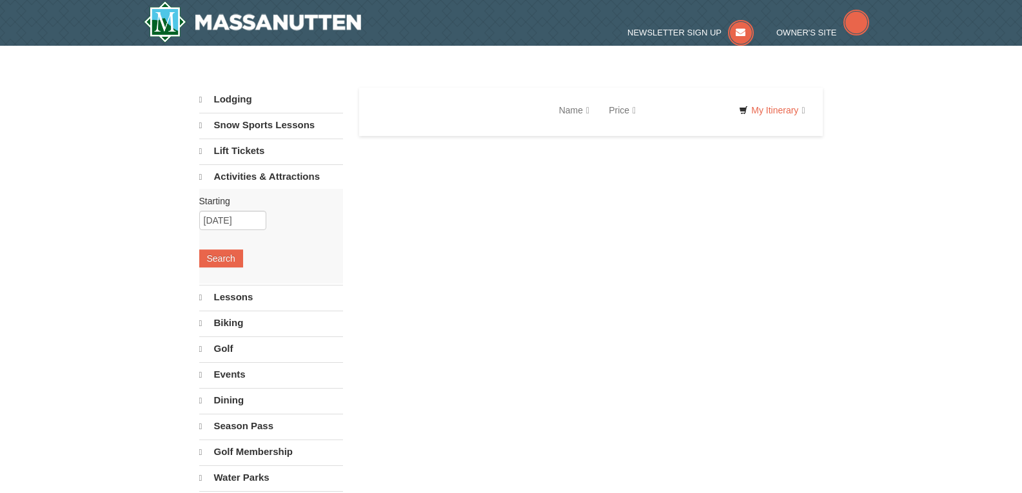
select select "10"
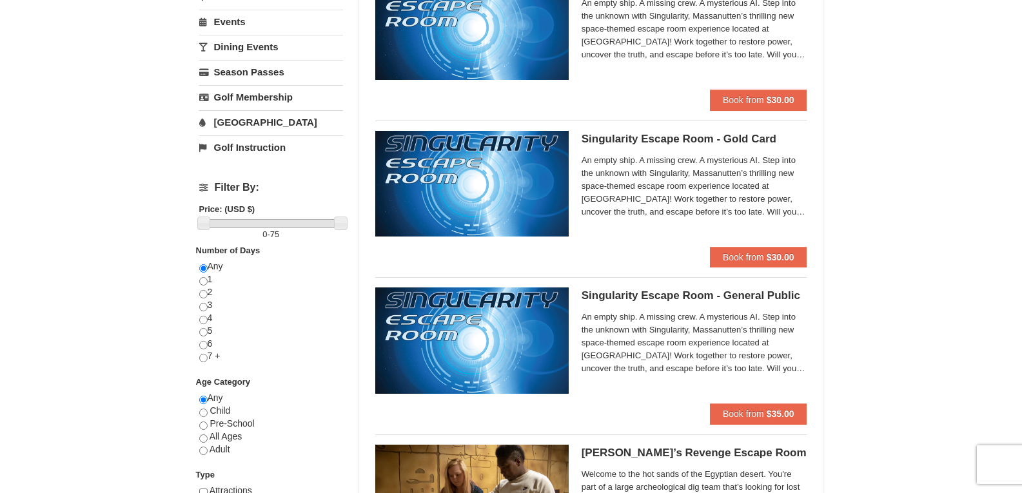
scroll to position [65, 0]
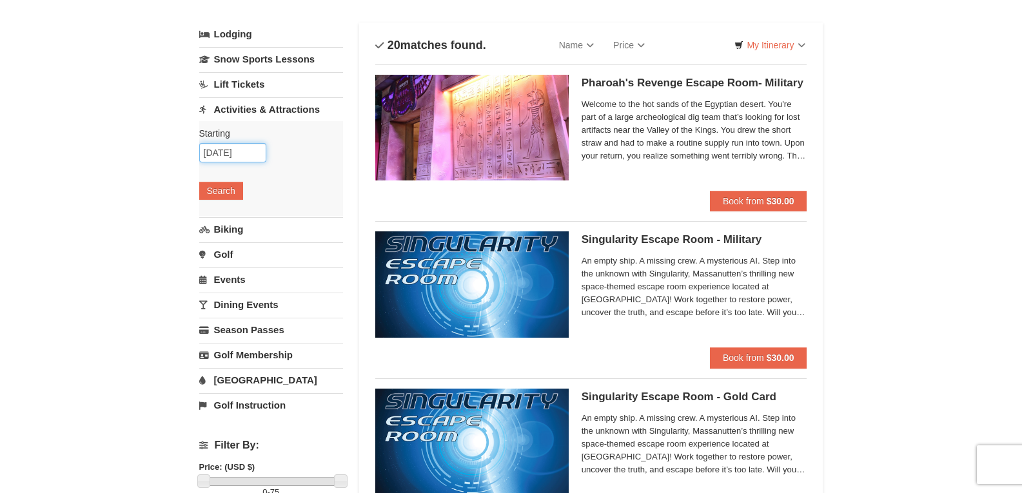
click at [224, 150] on input "[DATE]" at bounding box center [232, 152] width 67 height 19
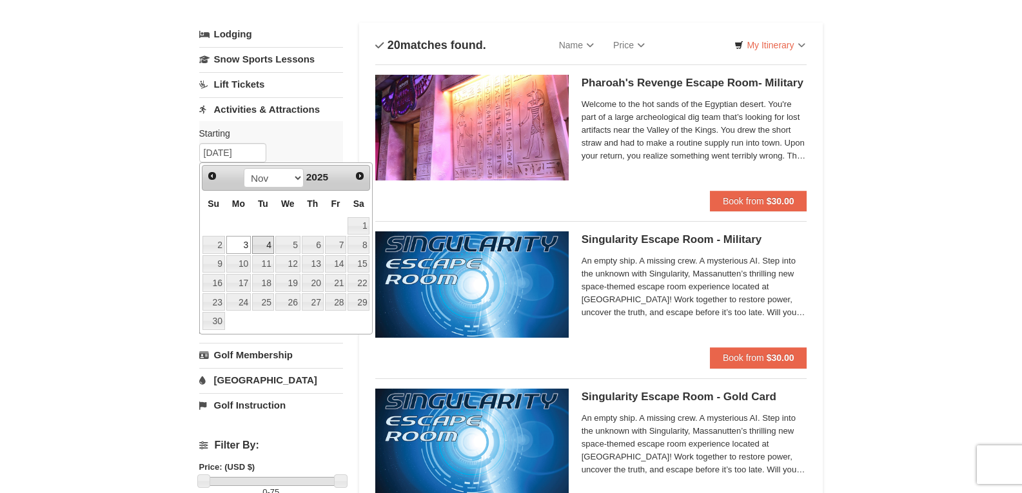
click at [265, 246] on link "4" at bounding box center [263, 245] width 22 height 18
type input "[DATE]"
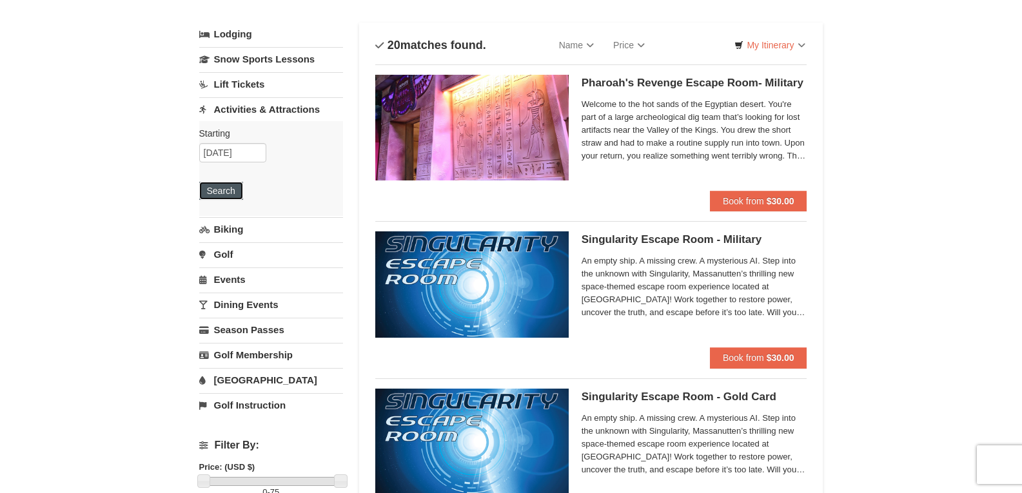
click at [228, 187] on button "Search" at bounding box center [221, 191] width 44 height 18
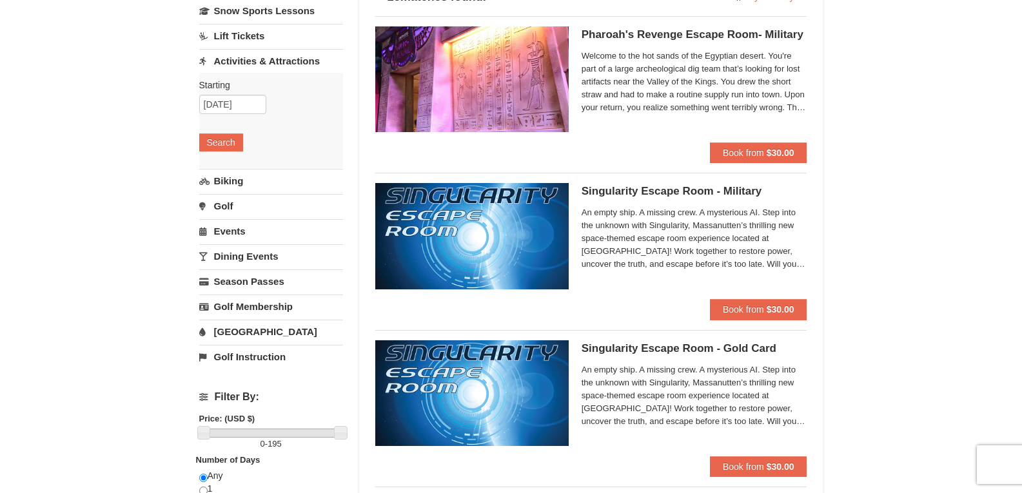
scroll to position [20, 0]
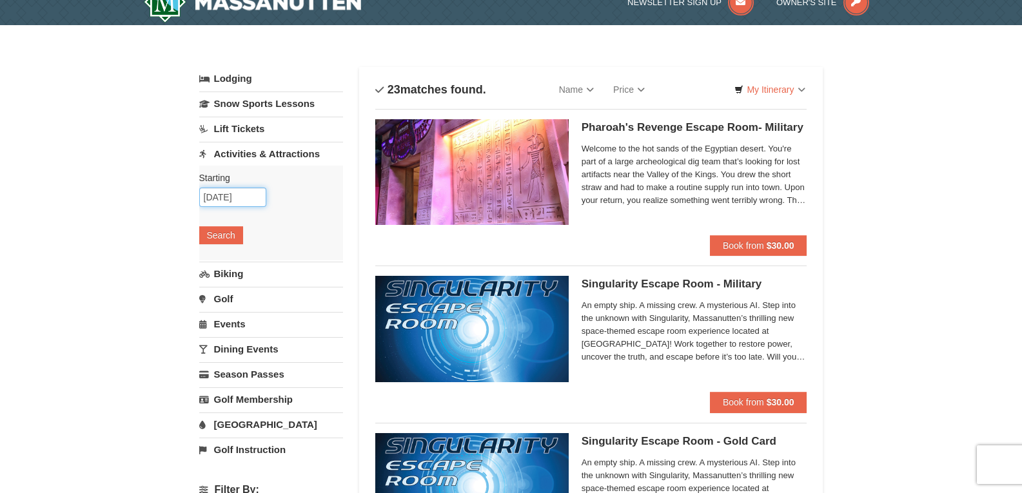
click at [214, 199] on input "11/04/2025" at bounding box center [232, 197] width 67 height 19
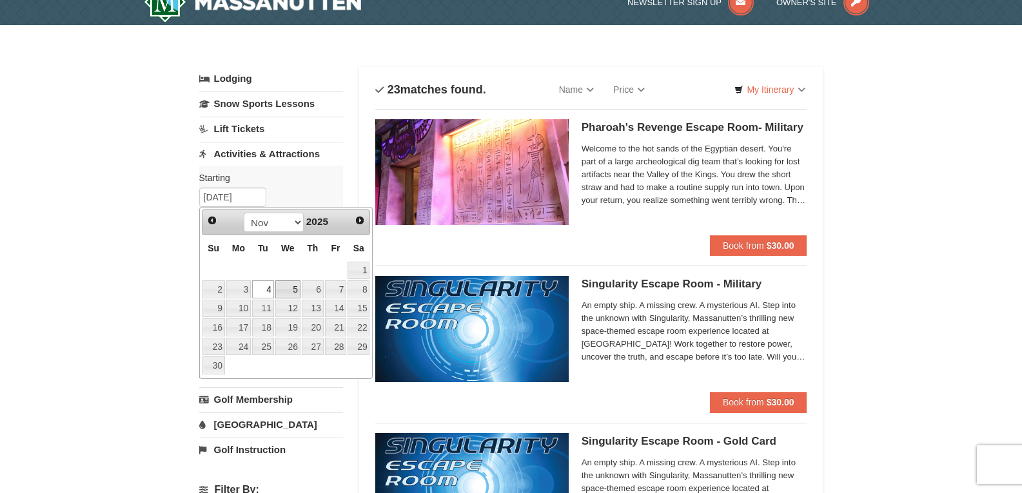
click at [295, 284] on link "5" at bounding box center [287, 290] width 25 height 18
type input "[DATE]"
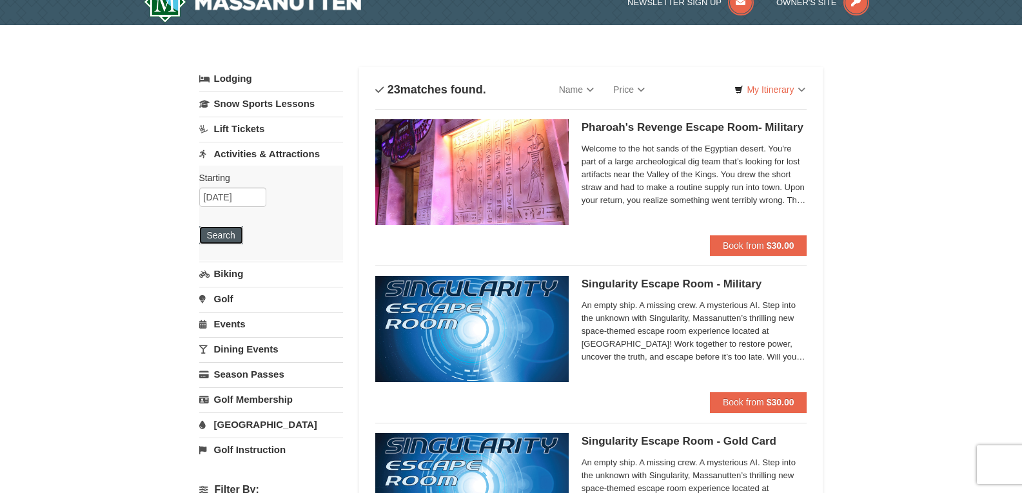
click at [233, 227] on button "Search" at bounding box center [221, 235] width 44 height 18
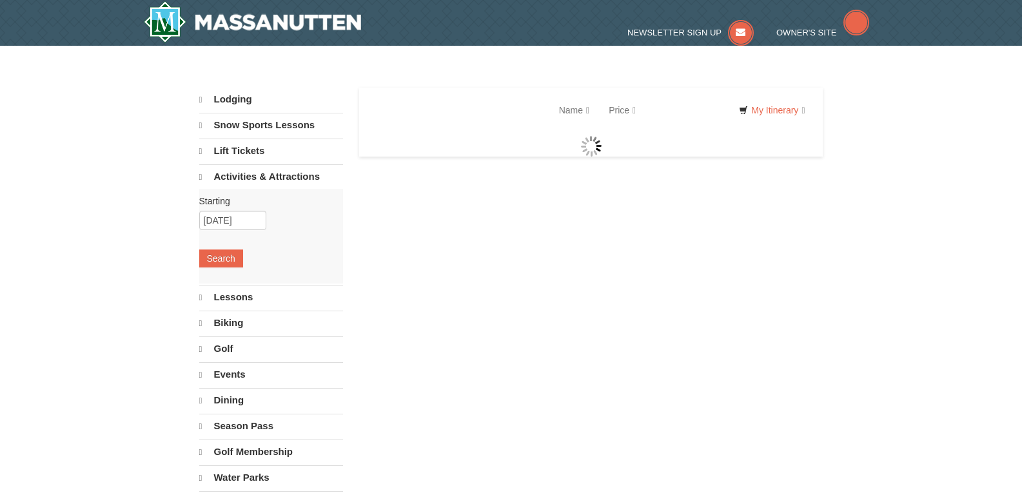
select select "10"
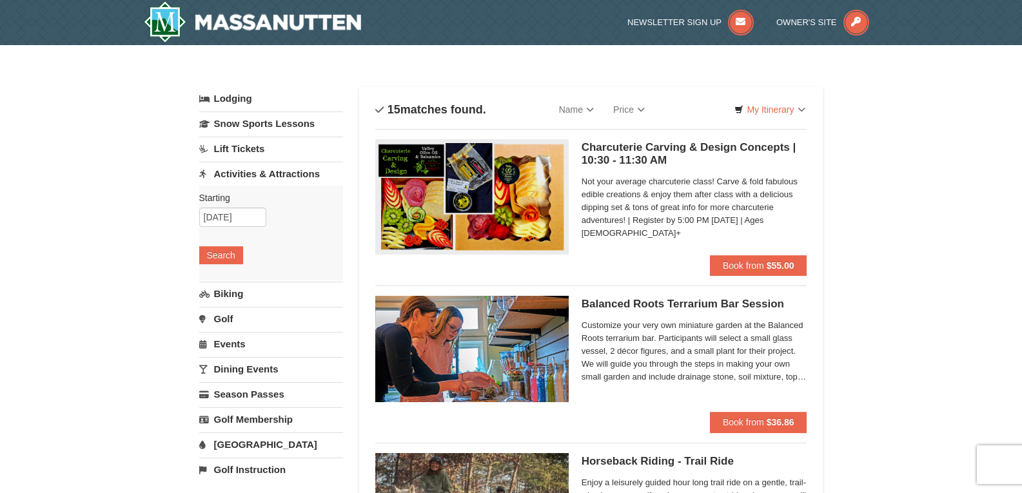
click at [237, 171] on link "Activities & Attractions" at bounding box center [271, 174] width 144 height 24
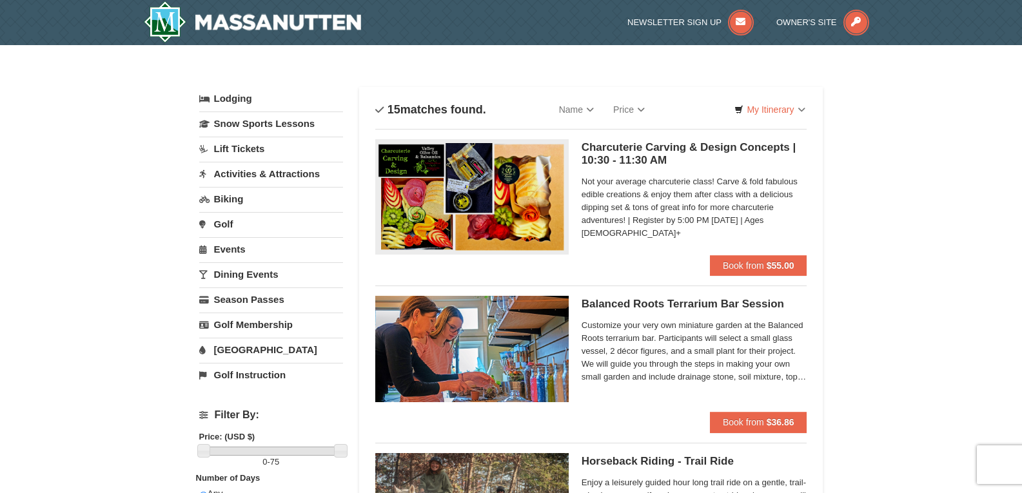
drag, startPoint x: 254, startPoint y: 354, endPoint x: 257, endPoint y: 348, distance: 7.2
click at [254, 353] on link "[GEOGRAPHIC_DATA]" at bounding box center [271, 350] width 144 height 24
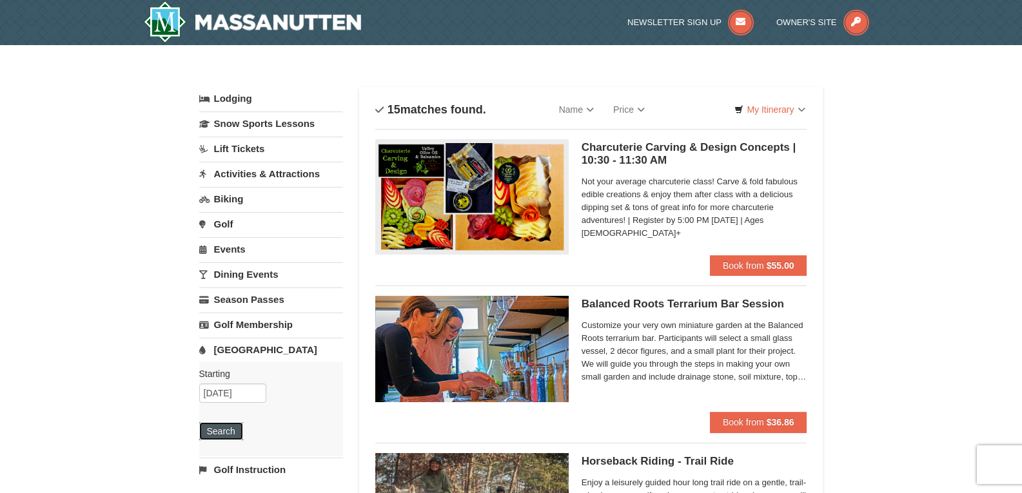
click at [217, 430] on button "Search" at bounding box center [221, 431] width 44 height 18
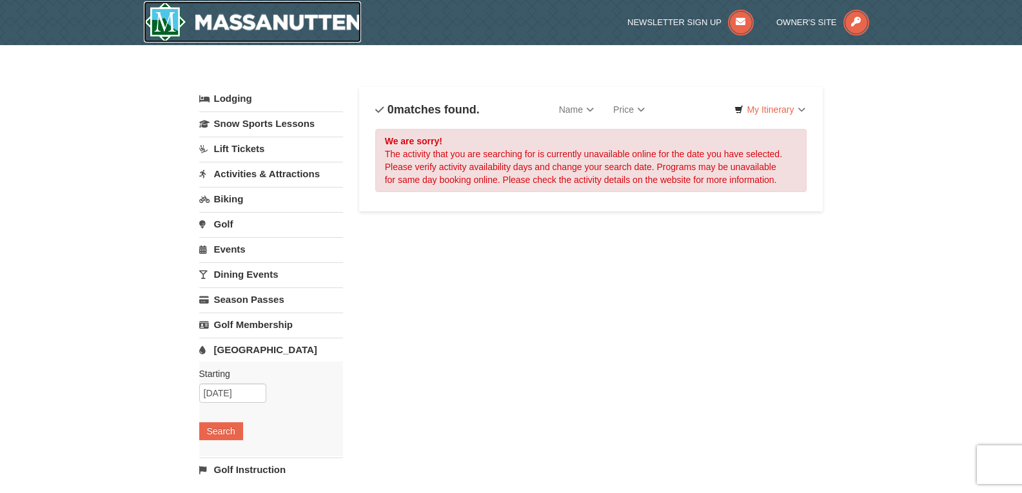
click at [262, 30] on img at bounding box center [253, 21] width 218 height 41
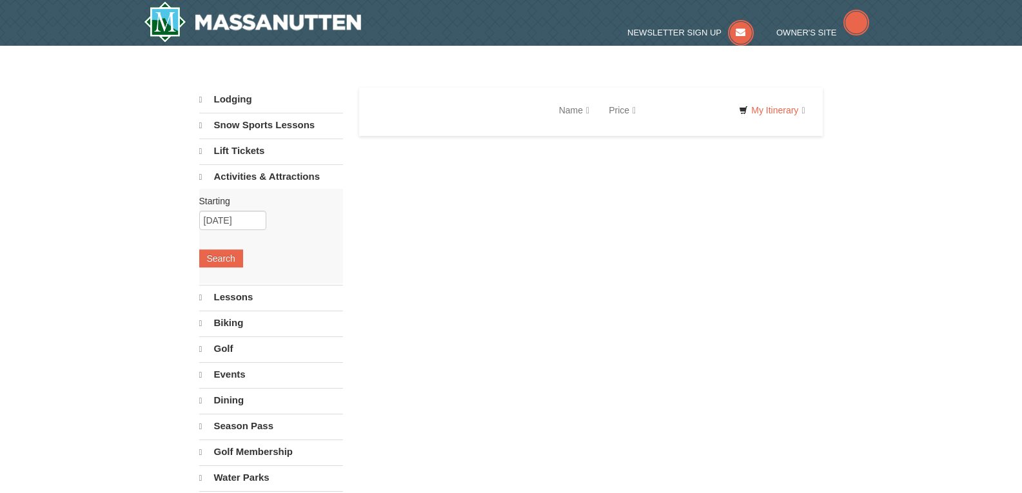
select select "10"
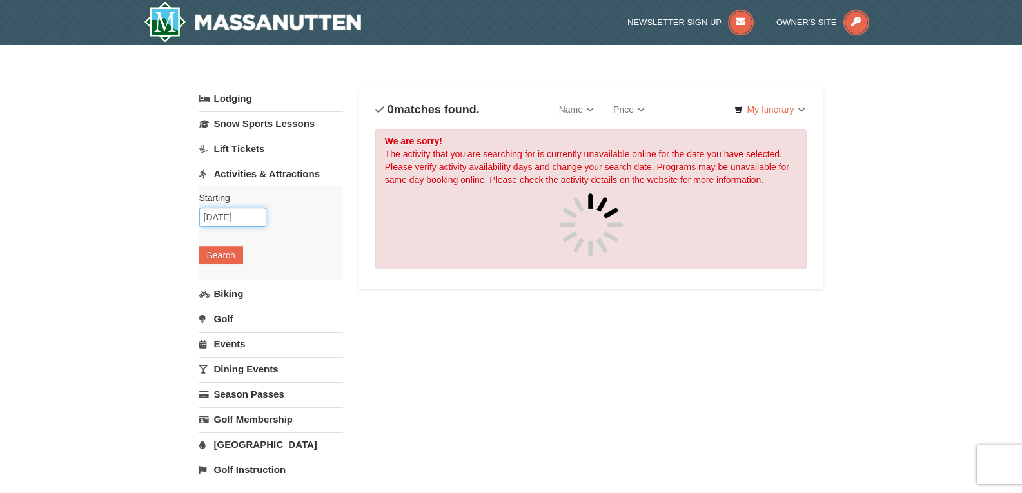
click at [250, 221] on input "11/03/2025" at bounding box center [232, 217] width 67 height 19
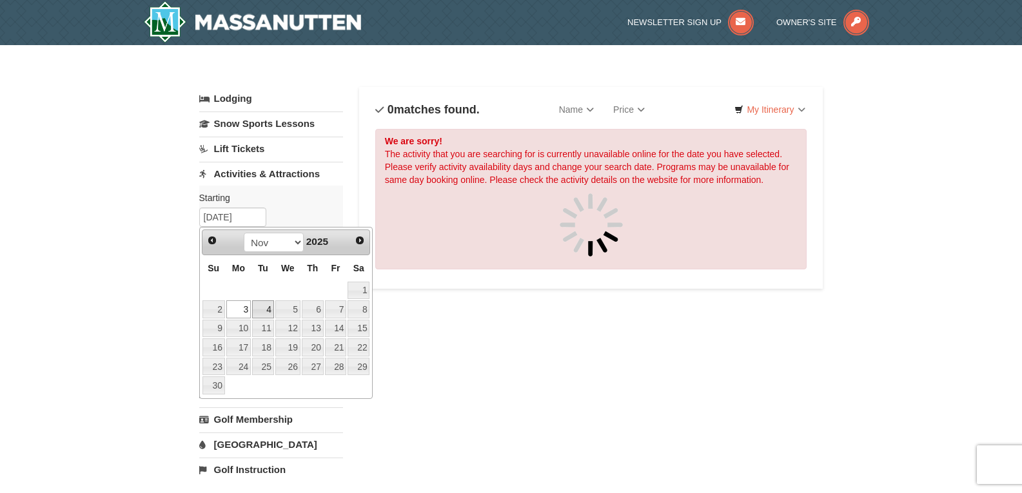
click at [263, 307] on link "4" at bounding box center [263, 310] width 22 height 18
type input "11/04/2025"
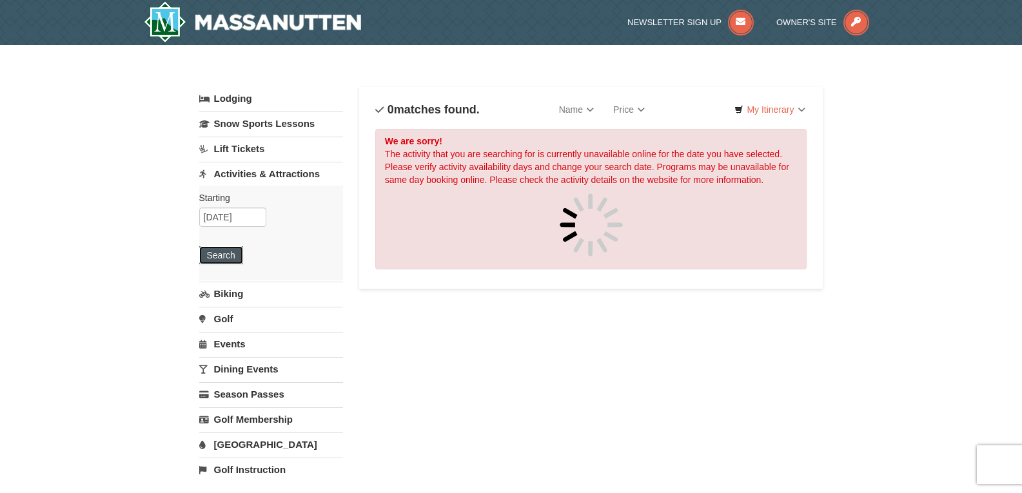
click at [223, 258] on button "Search" at bounding box center [221, 255] width 44 height 18
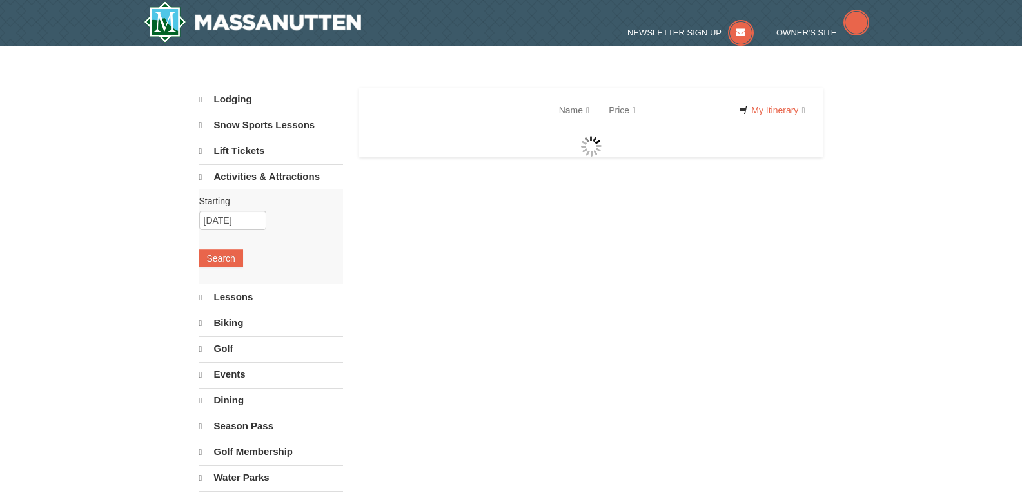
select select "10"
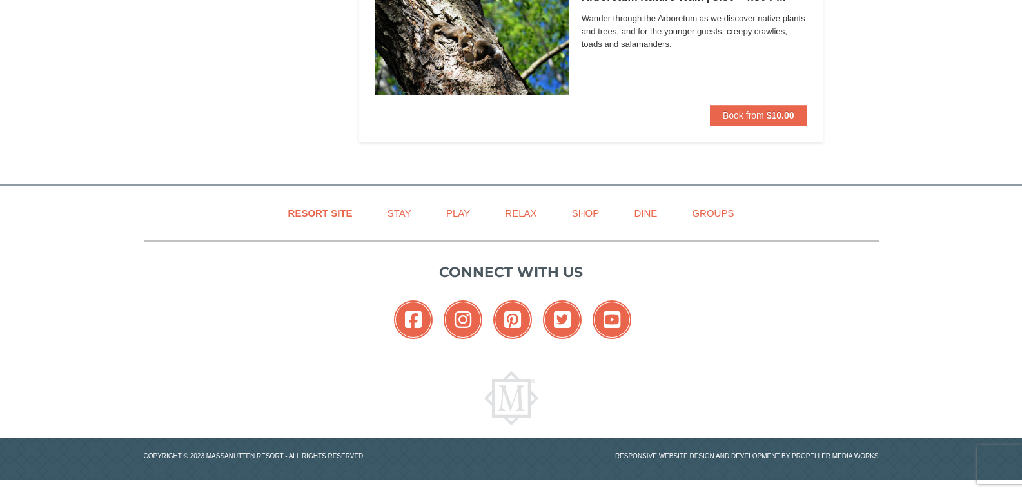
scroll to position [3248, 0]
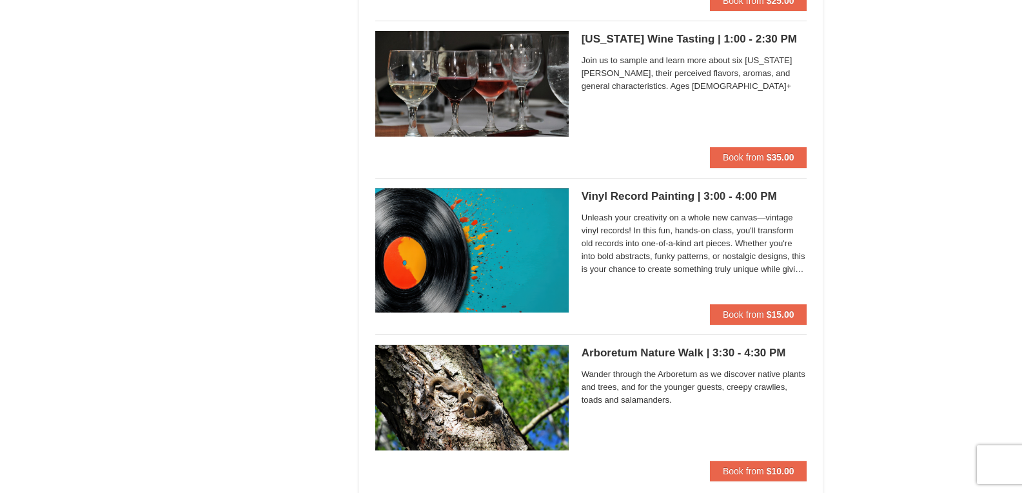
click at [629, 349] on h5 "Arboretum Nature Walk | 3:30 - 4:30 PM Massanutten Classes and Workshops" at bounding box center [695, 353] width 226 height 13
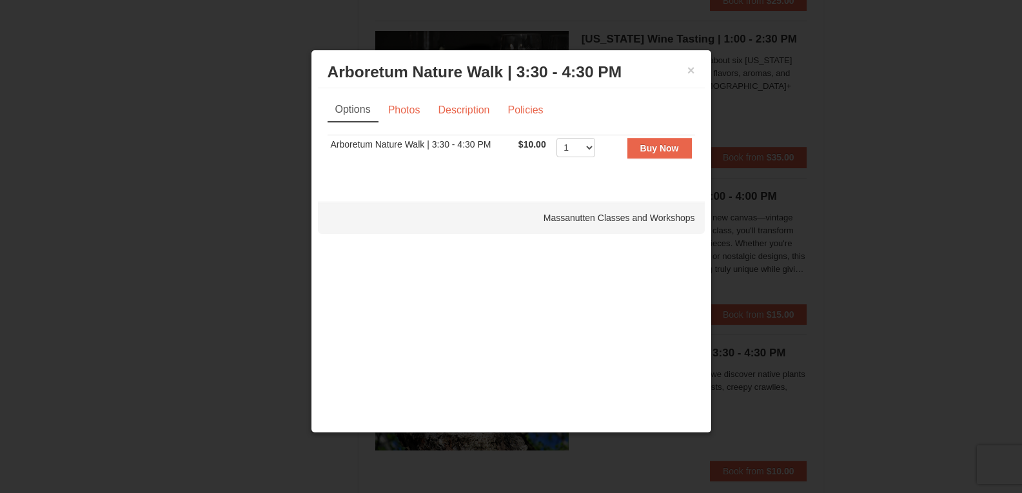
click at [695, 67] on div "× Arboretum Nature Walk | 3:30 - 4:30 PM Massanutten Classes and Workshops" at bounding box center [511, 73] width 387 height 32
click at [690, 68] on button "×" at bounding box center [692, 70] width 8 height 13
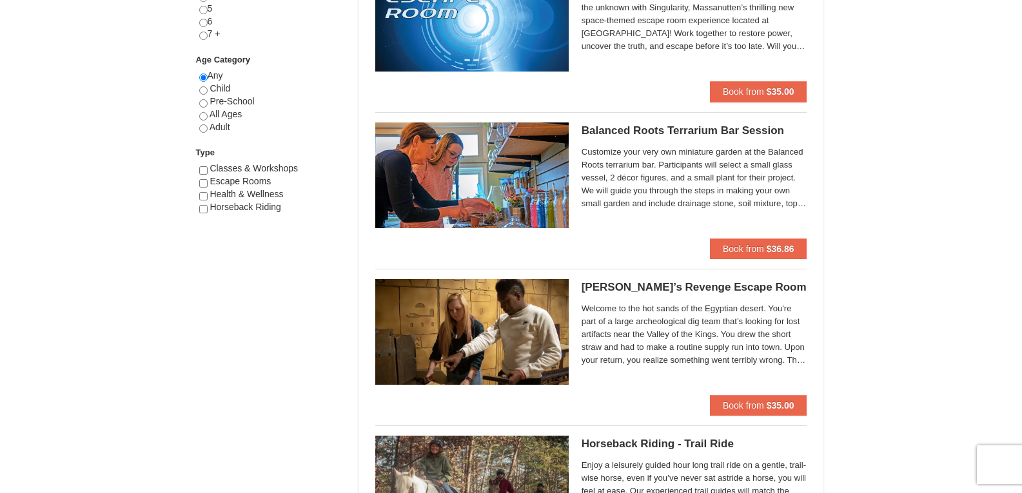
scroll to position [903, 0]
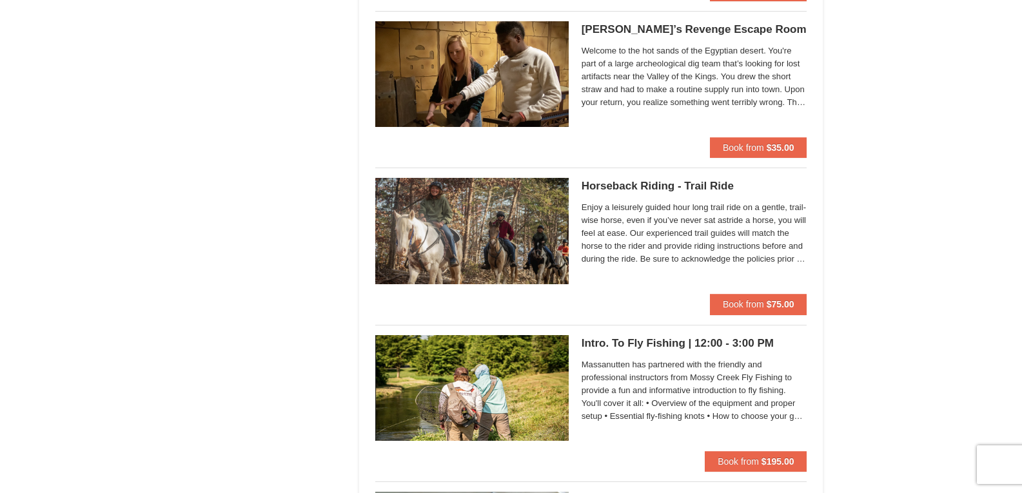
click at [479, 233] on img at bounding box center [472, 231] width 194 height 106
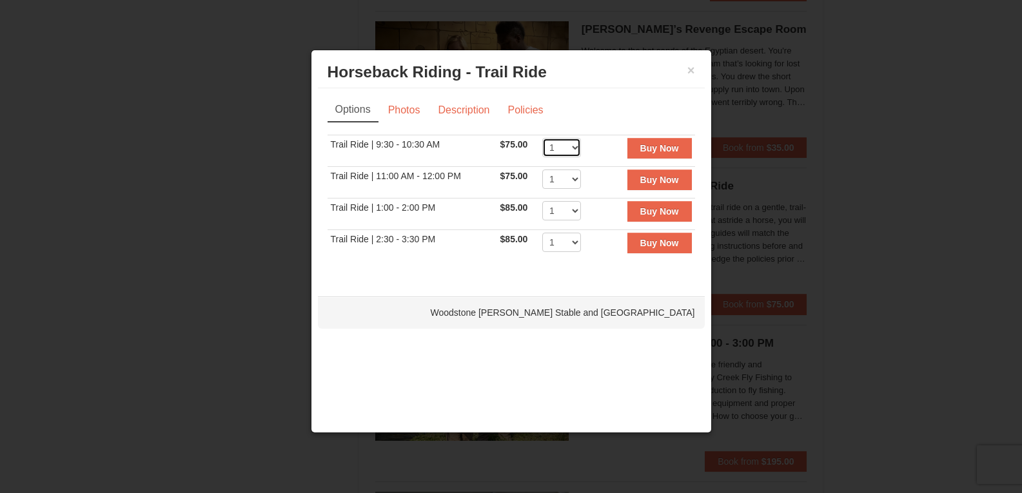
click at [556, 155] on select "1 2 3 4 5 6 7 8 9 10 11 12" at bounding box center [561, 147] width 39 height 19
click at [390, 101] on link "Photos" at bounding box center [404, 110] width 49 height 25
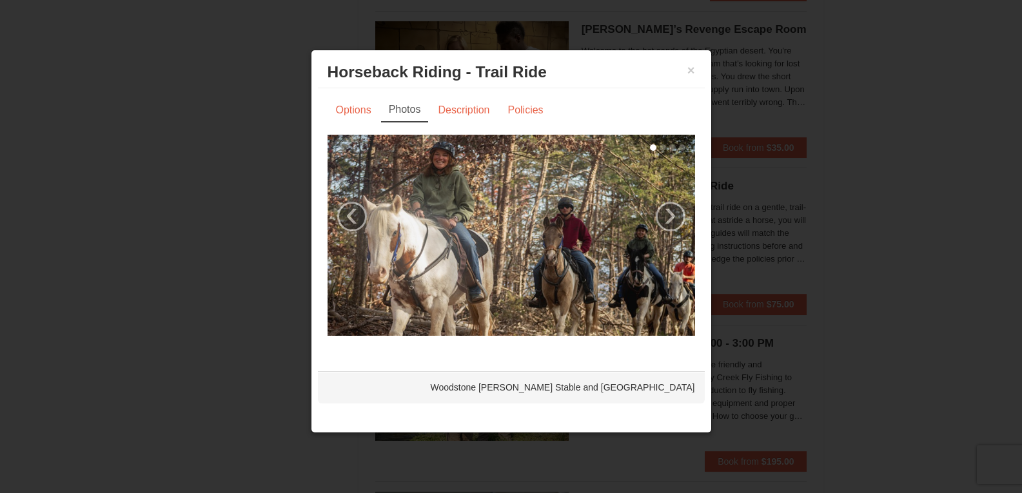
click at [665, 237] on img at bounding box center [512, 235] width 368 height 201
click at [669, 227] on link "›" at bounding box center [671, 217] width 30 height 30
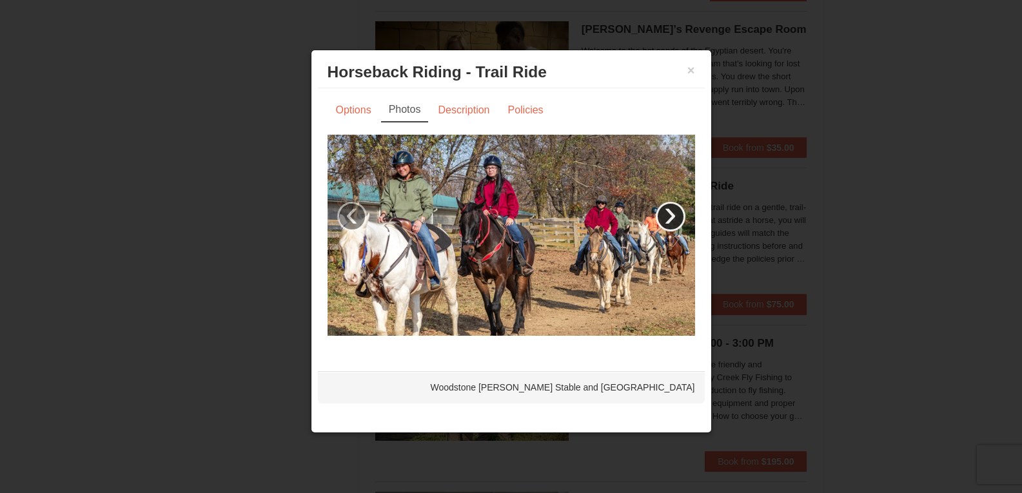
click at [669, 226] on link "›" at bounding box center [671, 217] width 30 height 30
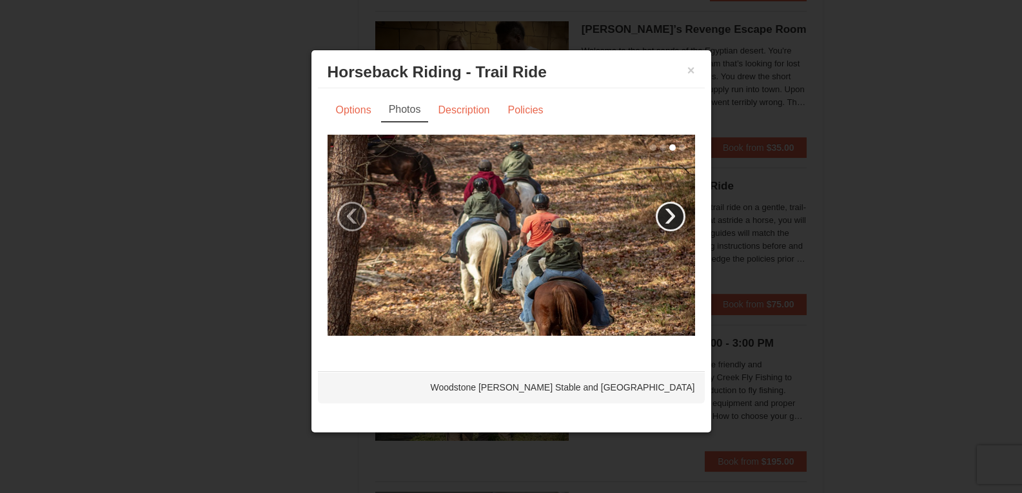
click at [669, 226] on link "›" at bounding box center [671, 217] width 30 height 30
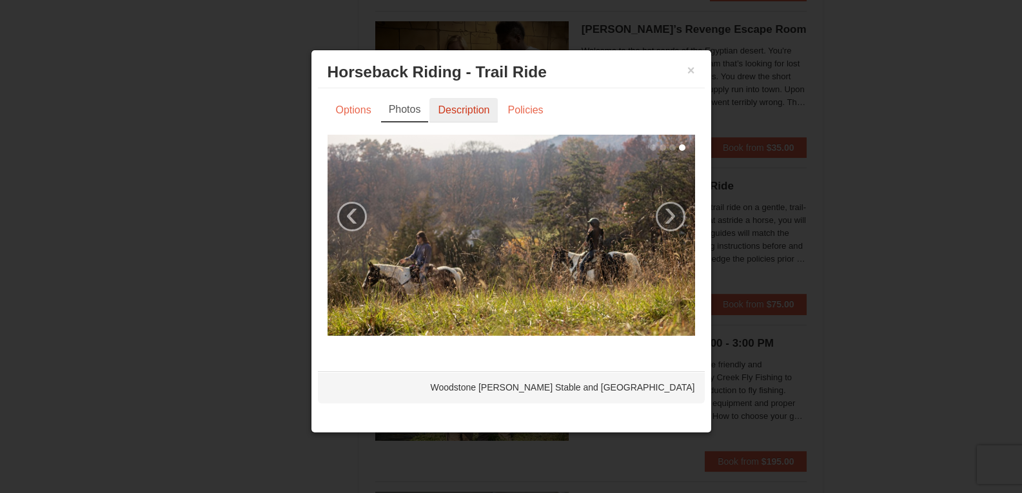
click at [437, 122] on link "Description" at bounding box center [464, 110] width 68 height 25
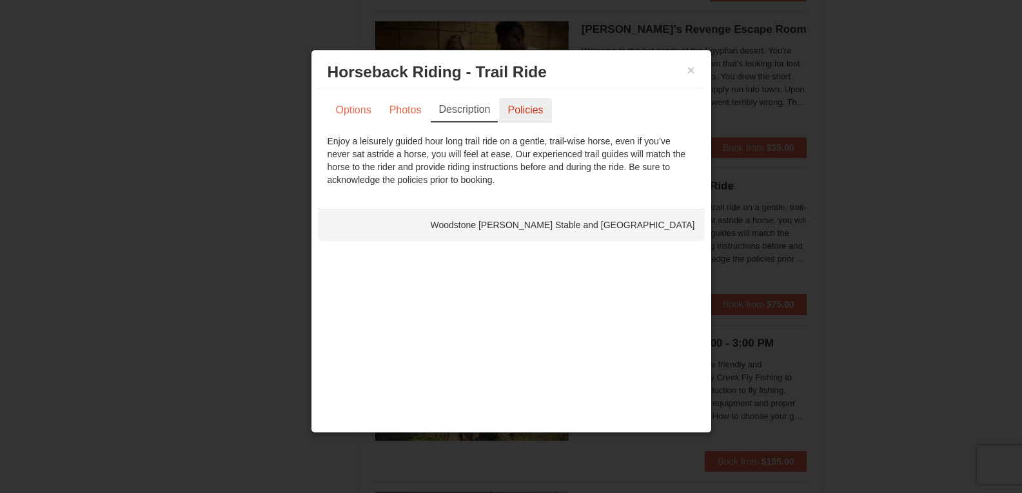
click at [523, 99] on link "Policies" at bounding box center [525, 110] width 52 height 25
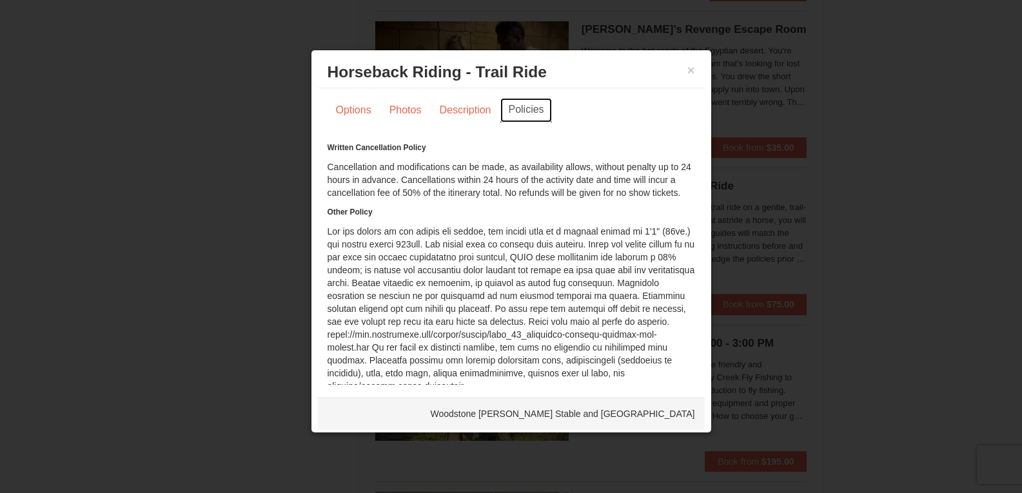
scroll to position [30, 0]
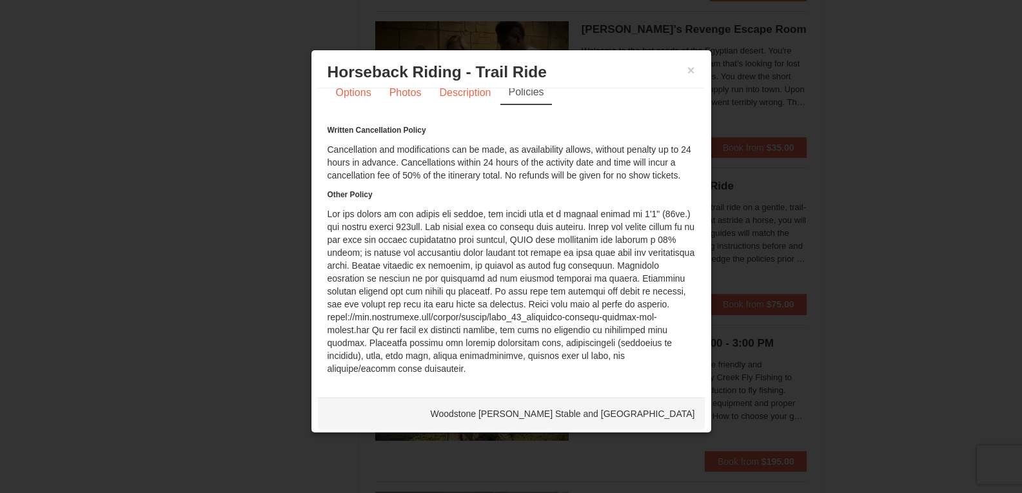
click at [688, 68] on div "× Horseback Riding - Trail Ride Woodstone Meadows Stable and Petting Farm" at bounding box center [511, 73] width 387 height 32
click at [688, 70] on button "×" at bounding box center [692, 70] width 8 height 13
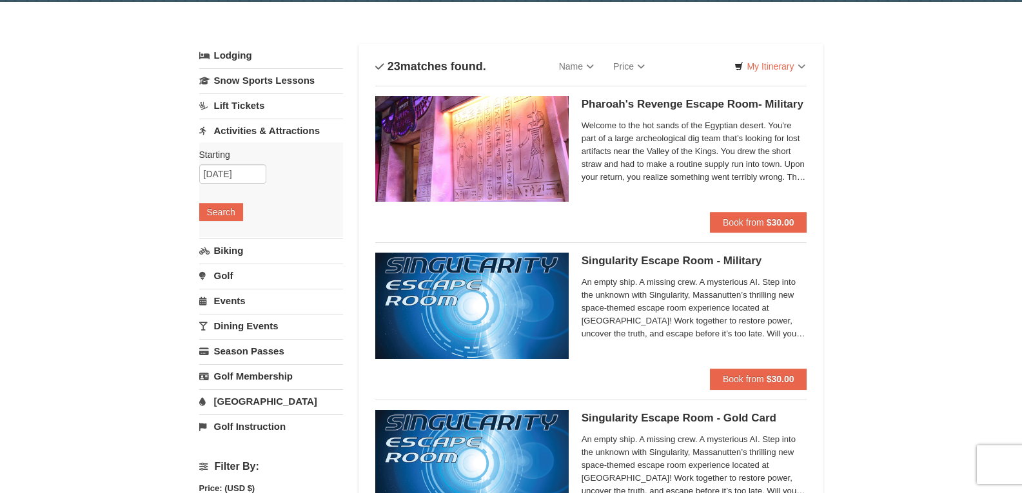
scroll to position [65, 0]
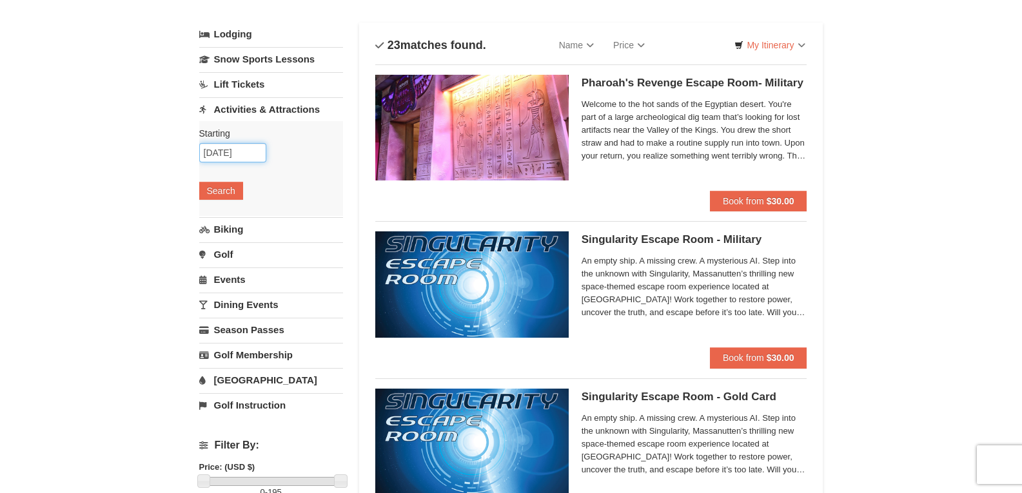
drag, startPoint x: 232, startPoint y: 155, endPoint x: 250, endPoint y: 155, distance: 18.7
click at [232, 155] on input "[DATE]" at bounding box center [232, 152] width 67 height 19
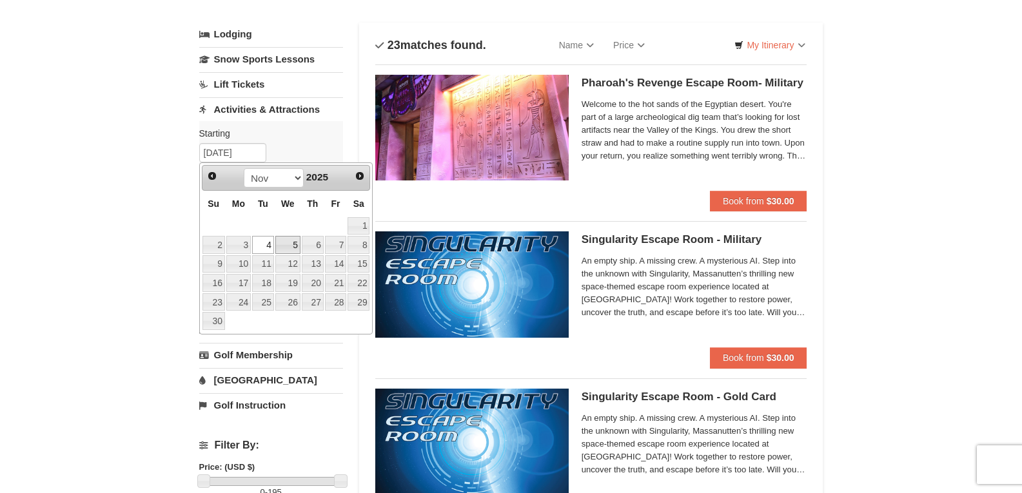
click at [288, 240] on link "5" at bounding box center [287, 245] width 25 height 18
type input "11/05/2025"
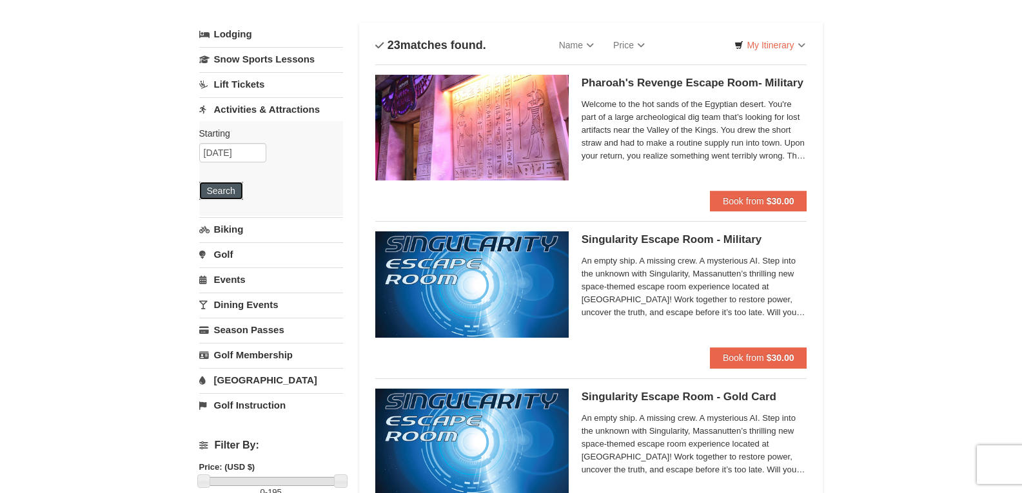
click at [237, 193] on button "Search" at bounding box center [221, 191] width 44 height 18
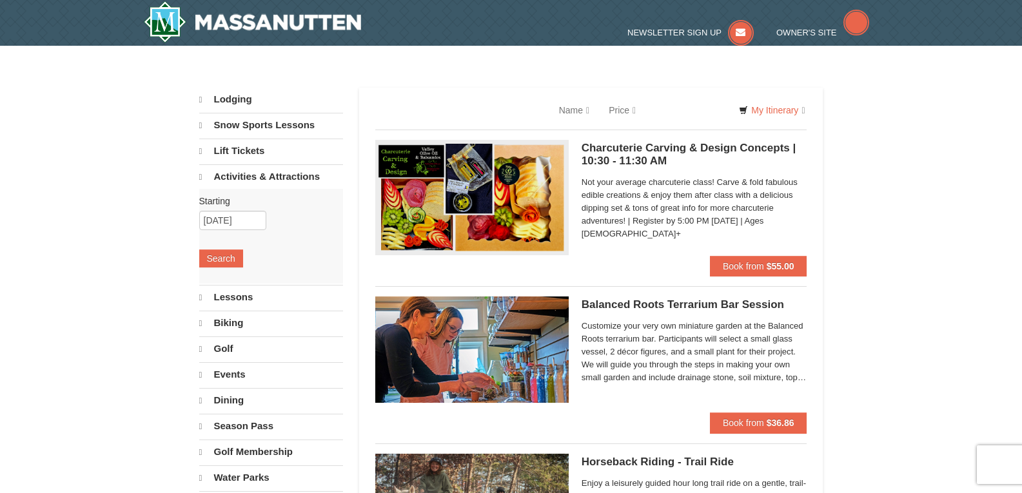
select select "10"
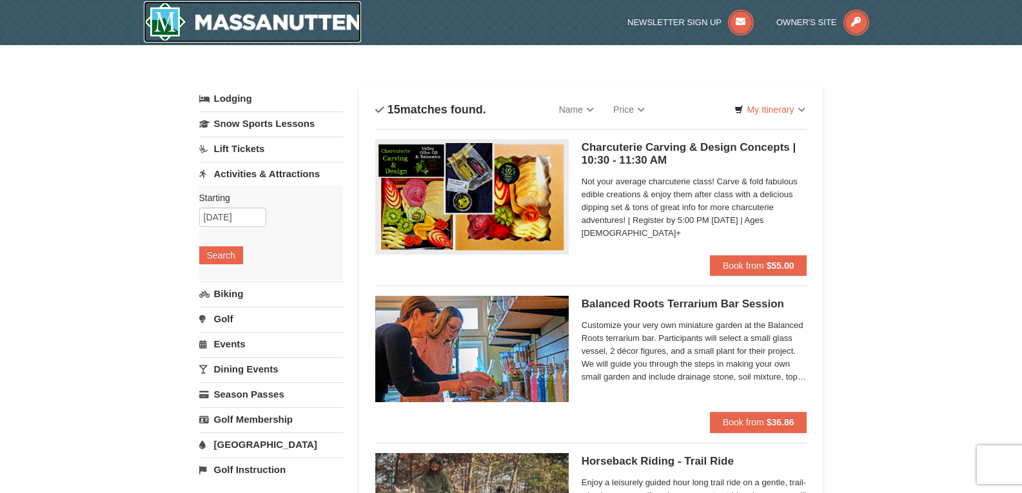
click at [356, 17] on img at bounding box center [253, 21] width 218 height 41
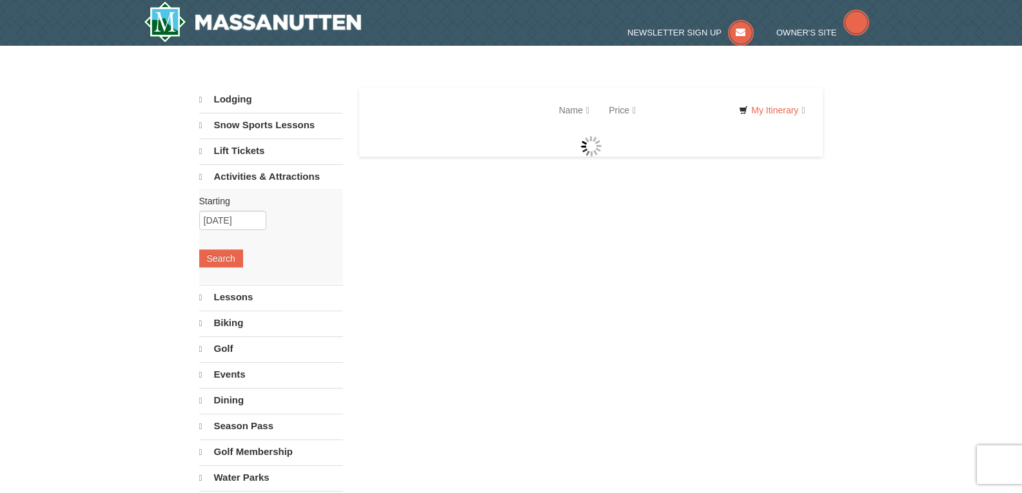
select select "10"
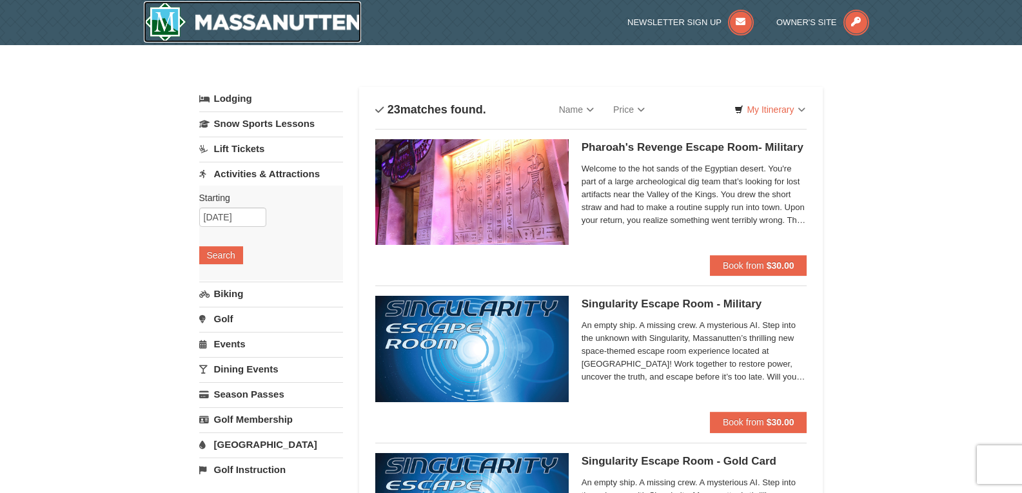
click at [260, 37] on img at bounding box center [253, 21] width 218 height 41
click at [262, 26] on img at bounding box center [253, 21] width 218 height 41
